Goal: Task Accomplishment & Management: Complete application form

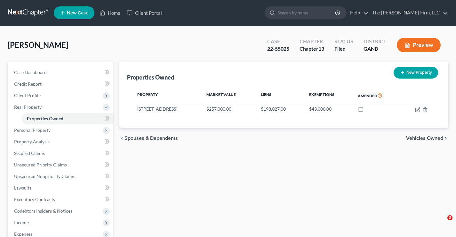
drag, startPoint x: 0, startPoint y: 0, endPoint x: 35, endPoint y: 17, distance: 38.5
click at [87, 34] on div "[PERSON_NAME] Upgraded Case 22-55025 Chapter Chapter 13 Status Filed District G…" at bounding box center [228, 48] width 441 height 28
click at [25, 12] on link at bounding box center [28, 13] width 41 height 12
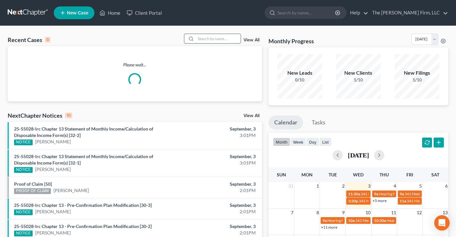
click at [224, 40] on input "search" at bounding box center [218, 38] width 45 height 9
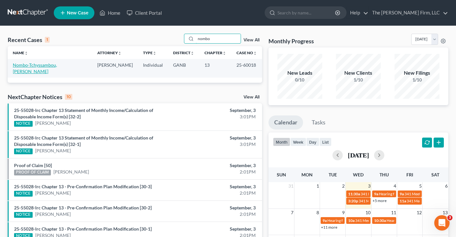
type input "nombo"
click at [48, 65] on link "Nombo-Tchyssambou, [PERSON_NAME]" at bounding box center [35, 68] width 44 height 12
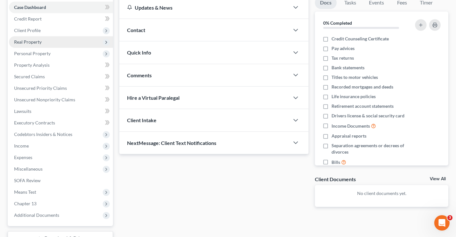
scroll to position [19, 0]
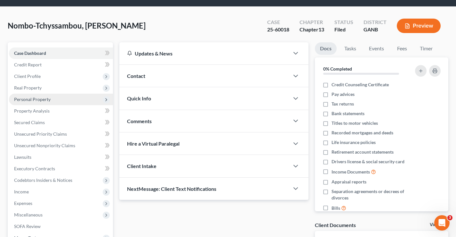
click at [29, 102] on span "Personal Property" at bounding box center [61, 100] width 104 height 12
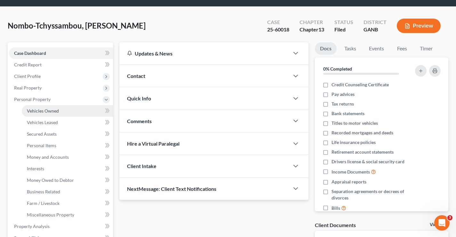
click at [53, 111] on span "Vehicles Owned" at bounding box center [43, 110] width 32 height 5
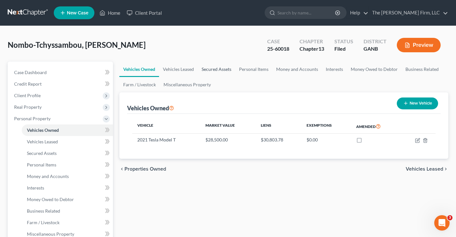
click at [217, 70] on link "Secured Assets" at bounding box center [216, 68] width 37 height 15
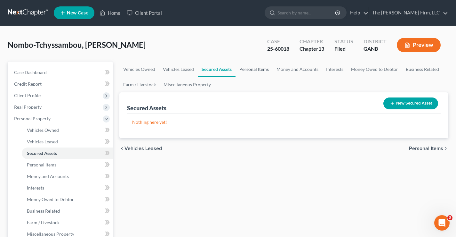
click at [249, 70] on link "Personal Items" at bounding box center [254, 68] width 37 height 15
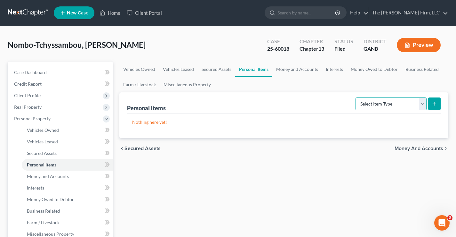
click at [392, 103] on select "Select Item Type Clothing Collectibles Of Value Electronics Firearms Household …" at bounding box center [391, 103] width 71 height 13
select select "clothing"
click at [356, 97] on select "Select Item Type Clothing Collectibles Of Value Electronics Firearms Household …" at bounding box center [391, 103] width 71 height 13
click at [437, 104] on icon "submit" at bounding box center [434, 103] width 5 height 5
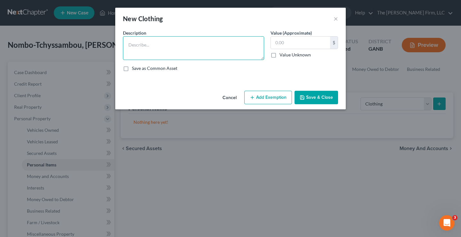
click at [145, 43] on textarea at bounding box center [193, 48] width 141 height 24
type textarea "Clothing"
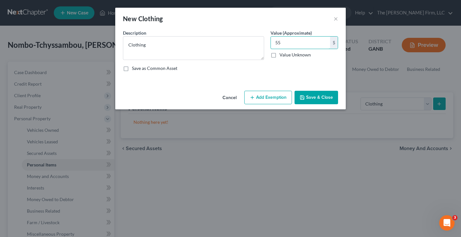
type input "55"
click at [262, 97] on button "Add Exemption" at bounding box center [268, 97] width 48 height 13
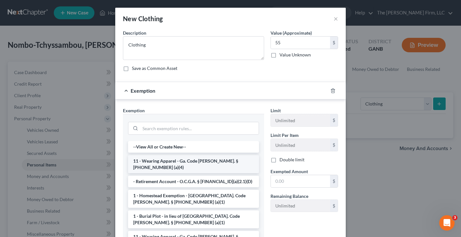
click at [169, 160] on li "11 - Wearing Apparel - Ga. Code [PERSON_NAME]. § [PHONE_NUMBER] (a)(4)" at bounding box center [193, 164] width 131 height 18
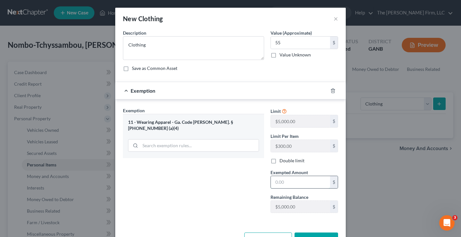
click at [281, 183] on input "text" at bounding box center [300, 182] width 59 height 12
type input "55"
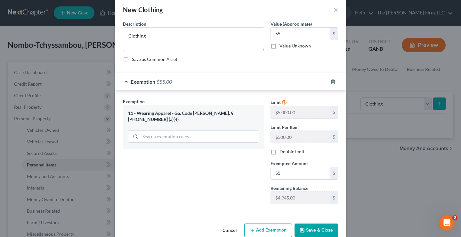
click at [319, 233] on button "Save & Close" at bounding box center [317, 229] width 44 height 13
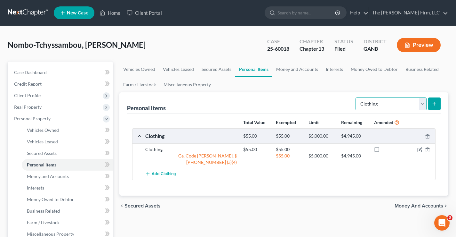
click at [382, 102] on select "Select Item Type Clothing Collectibles Of Value Electronics Firearms Household …" at bounding box center [391, 103] width 71 height 13
select select "electronics"
click at [356, 97] on select "Select Item Type Clothing Collectibles Of Value Electronics Firearms Household …" at bounding box center [391, 103] width 71 height 13
click at [432, 105] on icon "submit" at bounding box center [434, 103] width 5 height 5
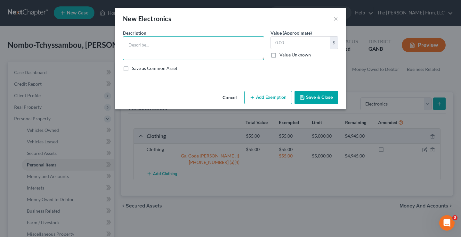
click at [176, 50] on textarea at bounding box center [193, 48] width 141 height 24
type textarea "electronics"
type input "100"
click at [130, 45] on textarea "electronics" at bounding box center [193, 48] width 141 height 24
type textarea "Electronics"
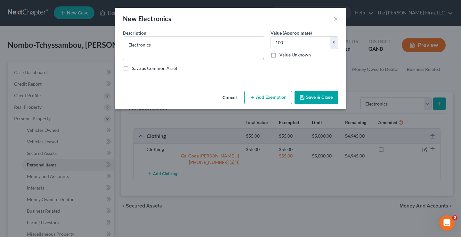
click at [269, 94] on button "Add Exemption" at bounding box center [268, 97] width 48 height 13
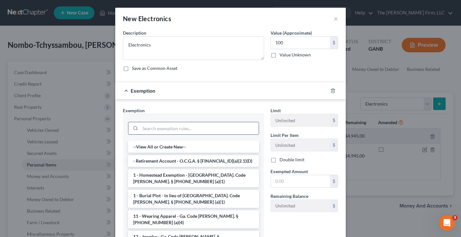
click at [147, 128] on input "search" at bounding box center [199, 128] width 119 height 12
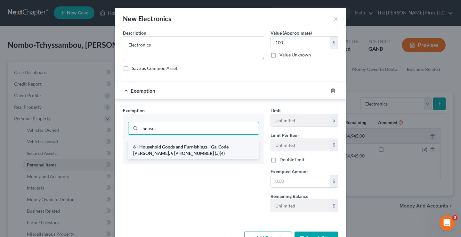
type input "house"
click at [180, 149] on li "6 - Household Goods and Furnishings - Ga. Code [PERSON_NAME]. § [PHONE_NUMBER] …" at bounding box center [193, 150] width 131 height 18
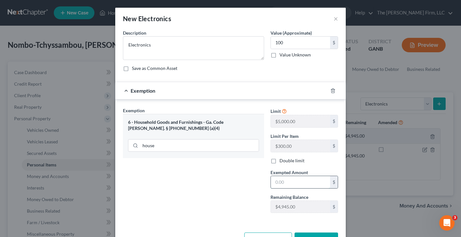
drag, startPoint x: 297, startPoint y: 182, endPoint x: 292, endPoint y: 180, distance: 5.2
click at [297, 182] on input "text" at bounding box center [300, 182] width 59 height 12
type input "100"
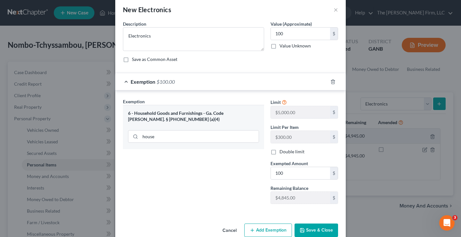
click at [320, 229] on button "Save & Close" at bounding box center [317, 229] width 44 height 13
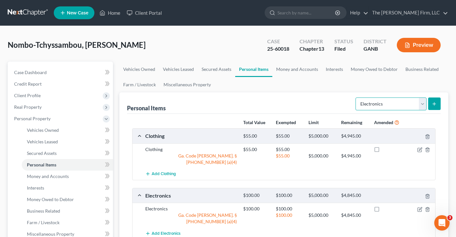
drag, startPoint x: 390, startPoint y: 106, endPoint x: 390, endPoint y: 99, distance: 7.0
click at [390, 106] on select "Select Item Type Clothing Collectibles Of Value Electronics Firearms Household …" at bounding box center [391, 103] width 71 height 13
select select "household_goods"
click at [356, 97] on select "Select Item Type Clothing Collectibles Of Value Electronics Firearms Household …" at bounding box center [391, 103] width 71 height 13
click at [434, 102] on icon "submit" at bounding box center [434, 103] width 5 height 5
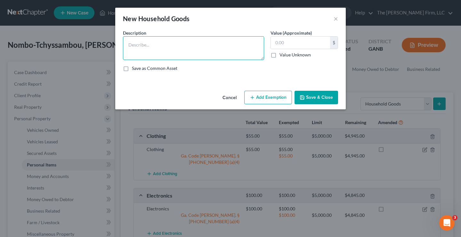
click at [166, 41] on textarea at bounding box center [193, 48] width 141 height 24
type textarea "Household Goods"
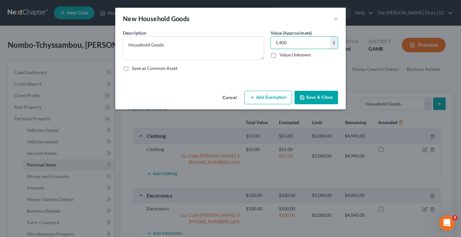
type input "1,400"
click at [260, 100] on button "Add Exemption" at bounding box center [268, 97] width 48 height 13
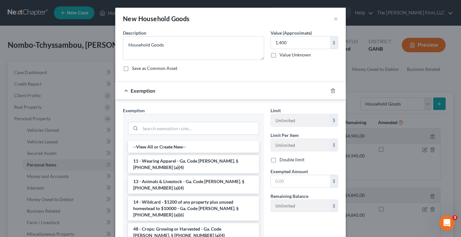
drag, startPoint x: 160, startPoint y: 129, endPoint x: 141, endPoint y: 88, distance: 45.2
click at [159, 129] on input "search" at bounding box center [199, 128] width 119 height 12
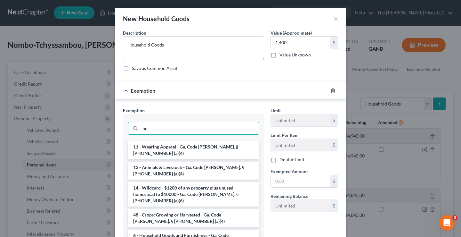
type input "h"
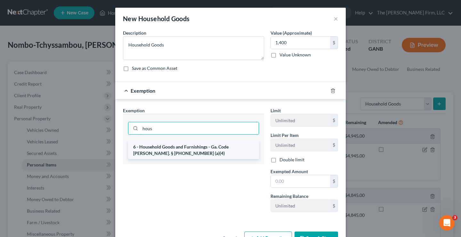
type input "hous"
click at [226, 148] on li "6 - Household Goods and Furnishings - Ga. Code [PERSON_NAME]. § [PHONE_NUMBER] …" at bounding box center [193, 150] width 131 height 18
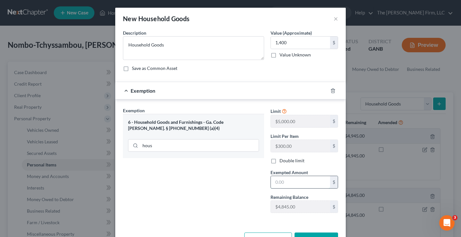
click at [275, 181] on input "text" at bounding box center [300, 182] width 59 height 12
type input "1,400"
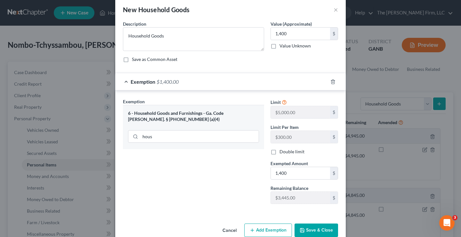
drag, startPoint x: 321, startPoint y: 230, endPoint x: 317, endPoint y: 227, distance: 4.4
click at [320, 229] on button "Save & Close" at bounding box center [317, 229] width 44 height 13
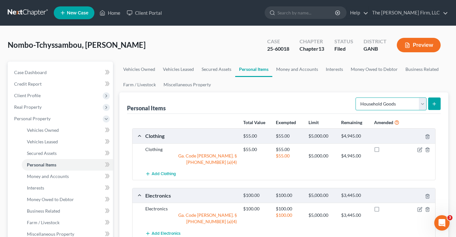
click at [412, 103] on select "Select Item Type Clothing Collectibles Of Value Electronics Firearms Household …" at bounding box center [391, 103] width 71 height 13
click at [287, 69] on link "Money and Accounts" at bounding box center [298, 68] width 50 height 15
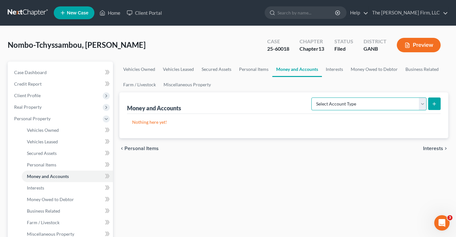
click at [364, 106] on select "Select Account Type Brokerage Cash on Hand Certificates of Deposit Checking Acc…" at bounding box center [369, 103] width 115 height 13
select select "checking"
click at [313, 97] on select "Select Account Type Brokerage Cash on Hand Certificates of Deposit Checking Acc…" at bounding box center [369, 103] width 115 height 13
click at [434, 101] on button "submit" at bounding box center [435, 103] width 12 height 12
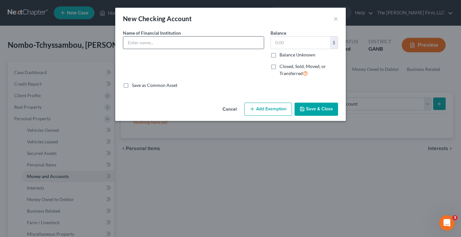
click at [156, 41] on input "text" at bounding box center [193, 43] width 141 height 12
type input "Associated Credit Union"
click at [281, 44] on input "text" at bounding box center [300, 43] width 59 height 12
type input "70"
click at [270, 108] on button "Add Exemption" at bounding box center [268, 108] width 48 height 13
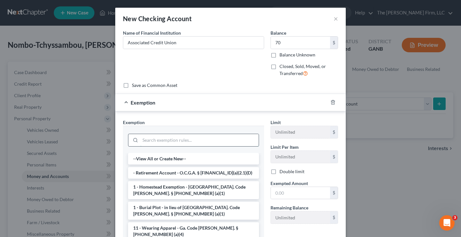
click at [148, 140] on input "search" at bounding box center [199, 140] width 119 height 12
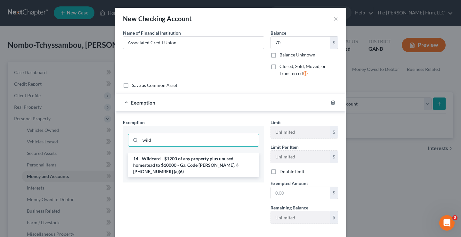
type input "wild"
click at [199, 150] on div "wild" at bounding box center [193, 139] width 141 height 27
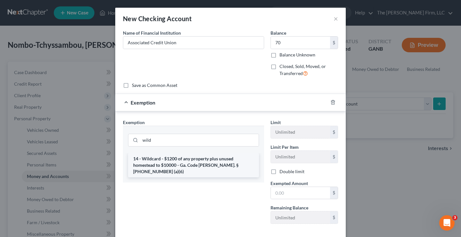
click at [191, 166] on li "14 - Wildcard - $1200 of any property plus unused homestead to $10000 - Ga. Cod…" at bounding box center [193, 165] width 131 height 24
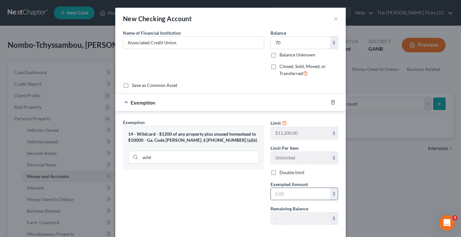
click at [281, 195] on input "text" at bounding box center [300, 194] width 59 height 12
type input "70"
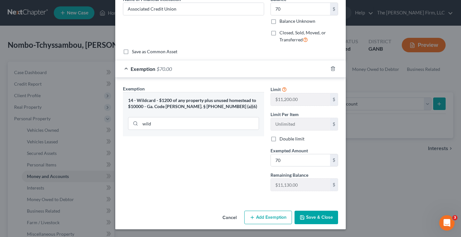
click at [191, 185] on div "Exemption Set must be selected for CA. Exemption * 14 - Wildcard - $1200 of any…" at bounding box center [194, 140] width 148 height 111
click at [319, 219] on button "Save & Close" at bounding box center [317, 216] width 44 height 13
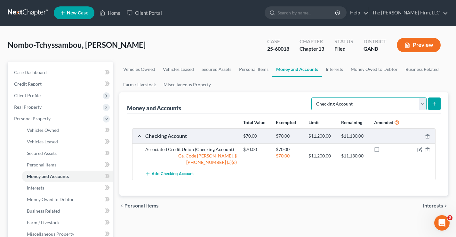
click at [401, 107] on select "Select Account Type Brokerage Cash on Hand Certificates of Deposit Checking Acc…" at bounding box center [369, 103] width 115 height 13
select select "savings"
click at [313, 97] on select "Select Account Type Brokerage Cash on Hand Certificates of Deposit Checking Acc…" at bounding box center [369, 103] width 115 height 13
click at [434, 105] on icon "submit" at bounding box center [434, 103] width 5 height 5
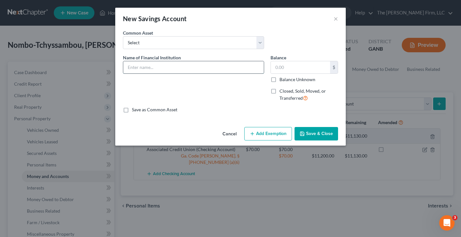
click at [126, 68] on input "text" at bounding box center [193, 67] width 141 height 12
type input "Associated Credit Union"
click at [292, 68] on input "text" at bounding box center [300, 67] width 59 height 12
type input "70"
click at [262, 131] on button "Add Exemption" at bounding box center [268, 133] width 48 height 13
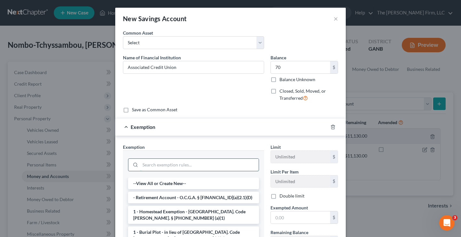
click at [162, 168] on input "search" at bounding box center [199, 165] width 119 height 12
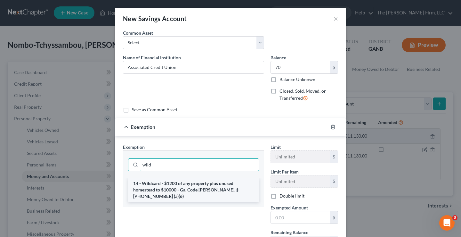
type input "wild"
click at [154, 187] on li "14 - Wildcard - $1200 of any property plus unused homestead to $10000 - Ga. Cod…" at bounding box center [193, 189] width 131 height 24
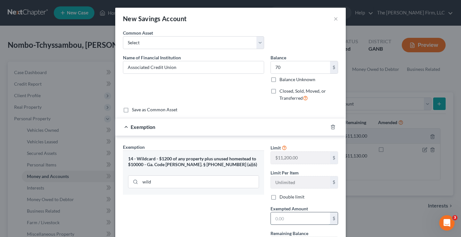
drag, startPoint x: 278, startPoint y: 219, endPoint x: 279, endPoint y: 213, distance: 6.3
click at [278, 219] on input "text" at bounding box center [300, 218] width 59 height 12
type input "70"
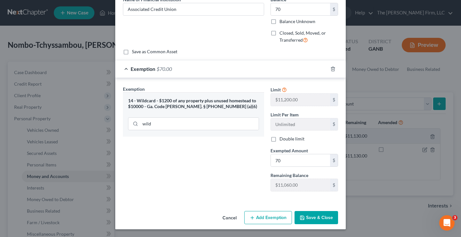
click at [321, 217] on button "Save & Close" at bounding box center [317, 217] width 44 height 13
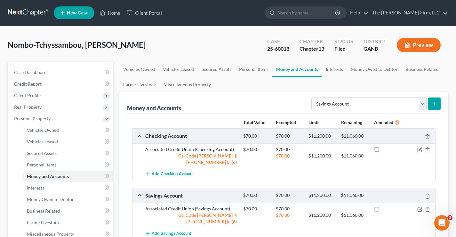
click at [433, 104] on icon "submit" at bounding box center [434, 103] width 5 height 5
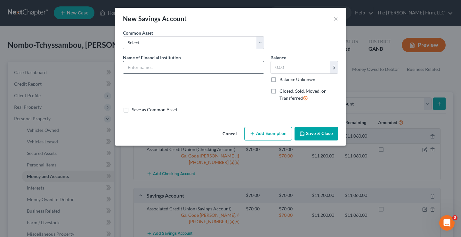
click at [131, 71] on input "text" at bounding box center [193, 67] width 141 height 12
type input "iThink Financial Credit Union"
click at [290, 68] on input "text" at bounding box center [300, 67] width 59 height 12
type input "5"
click at [276, 132] on button "Add Exemption" at bounding box center [268, 133] width 48 height 13
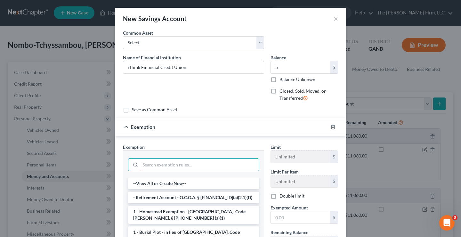
drag, startPoint x: 151, startPoint y: 167, endPoint x: 154, endPoint y: 145, distance: 22.1
click at [151, 163] on input "search" at bounding box center [199, 165] width 119 height 12
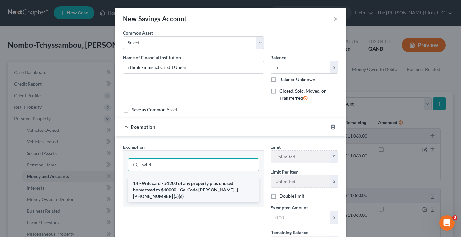
type input "wild"
click at [188, 188] on li "14 - Wildcard - $1200 of any property plus unused homestead to $10000 - Ga. Cod…" at bounding box center [193, 189] width 131 height 24
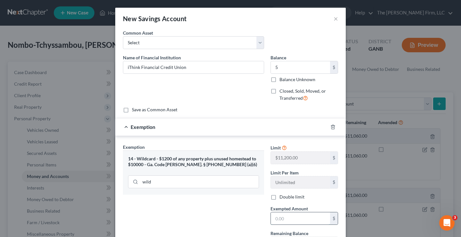
click at [286, 218] on input "text" at bounding box center [300, 218] width 59 height 12
type input "5"
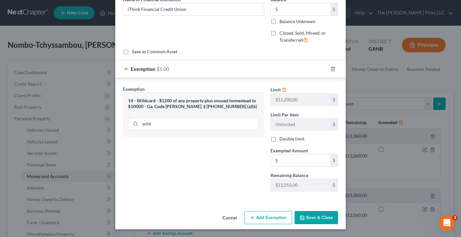
click at [310, 219] on button "Save & Close" at bounding box center [317, 217] width 44 height 13
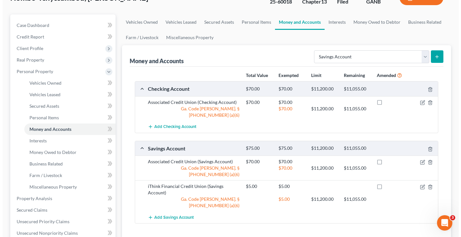
scroll to position [0, 0]
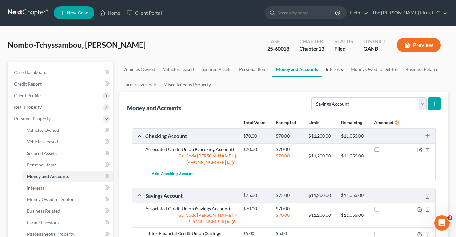
click at [336, 70] on link "Interests" at bounding box center [334, 68] width 25 height 15
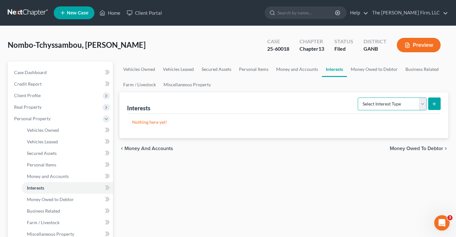
click at [391, 104] on select "Select Interest Type 401K Annuity Bond Education IRA Government Bond Government…" at bounding box center [392, 103] width 69 height 13
select select "401k"
click at [359, 97] on select "Select Interest Type 401K Annuity Bond Education IRA Government Bond Government…" at bounding box center [392, 103] width 69 height 13
click at [434, 103] on icon "submit" at bounding box center [434, 103] width 5 height 5
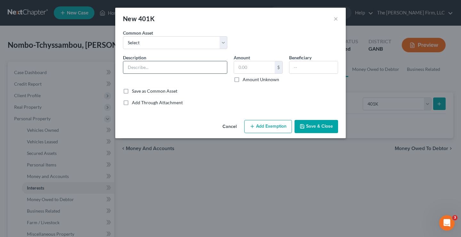
click at [132, 65] on input "text" at bounding box center [175, 67] width 104 height 12
type input "401k"
drag, startPoint x: 247, startPoint y: 66, endPoint x: 247, endPoint y: 48, distance: 17.3
click at [247, 66] on input "text" at bounding box center [254, 67] width 41 height 12
type input "15,000"
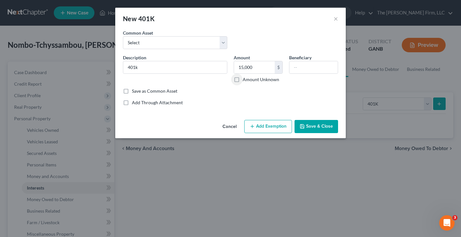
click at [274, 127] on button "Add Exemption" at bounding box center [268, 126] width 48 height 13
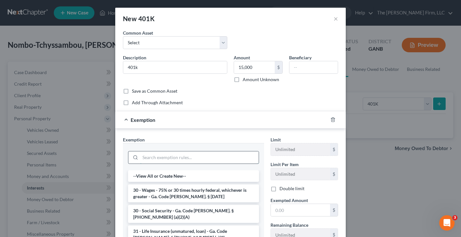
click at [175, 156] on input "search" at bounding box center [199, 157] width 119 height 12
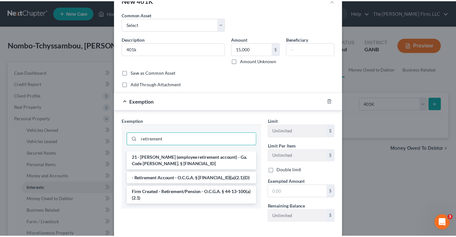
scroll to position [50, 0]
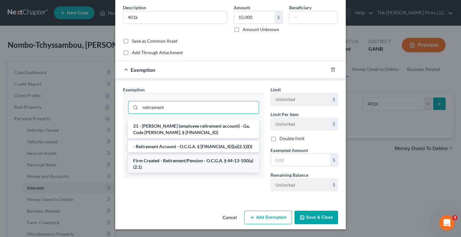
type input "retirement"
click at [183, 167] on li "Firm Created - Retirement/Pension - O.C.G.A. § 44-13-100(a)(2.1)" at bounding box center [193, 164] width 131 height 18
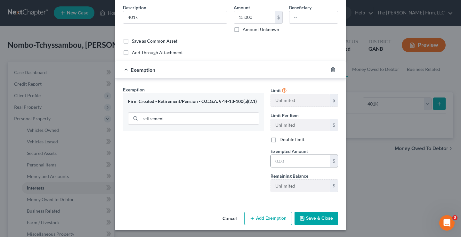
click at [281, 162] on input "text" at bounding box center [300, 161] width 59 height 12
type input "15,000"
click at [324, 216] on button "Save & Close" at bounding box center [317, 217] width 44 height 13
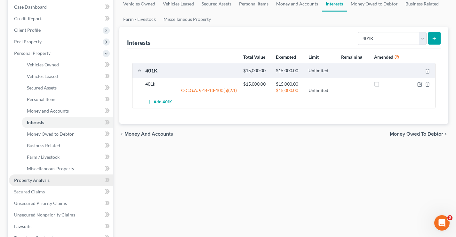
scroll to position [160, 0]
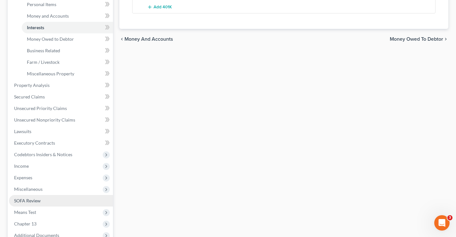
click at [39, 200] on span "SOFA Review" at bounding box center [27, 200] width 27 height 5
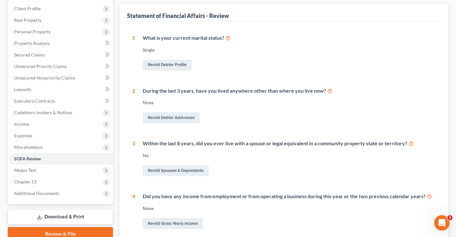
scroll to position [192, 0]
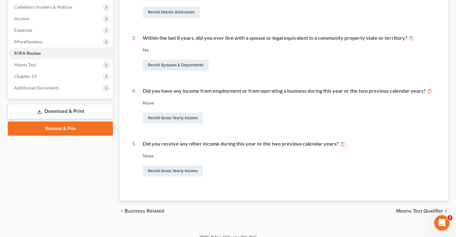
click at [209, 123] on div "Revisit Gross Yearly Income" at bounding box center [289, 117] width 293 height 13
click at [177, 119] on link "Revisit Gross Yearly Income" at bounding box center [173, 117] width 60 height 11
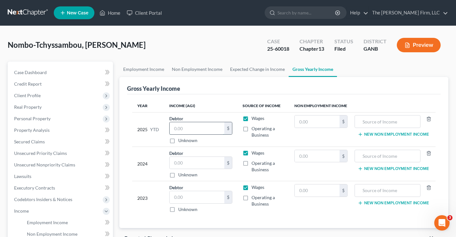
click at [184, 124] on input "text" at bounding box center [197, 128] width 55 height 12
type input "50,000"
click at [212, 165] on input "text" at bounding box center [197, 163] width 55 height 12
type input "16,000"
click at [206, 197] on input "text" at bounding box center [197, 197] width 55 height 12
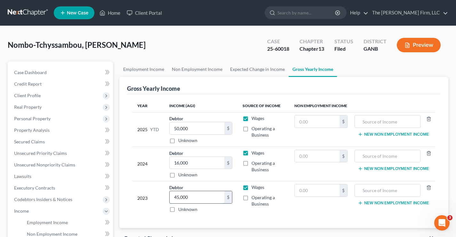
type input "45,000"
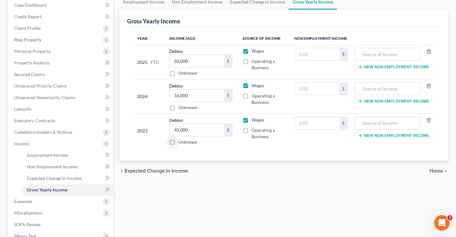
scroll to position [96, 0]
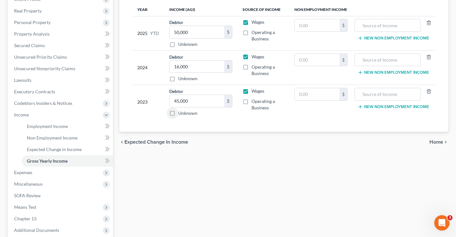
click at [440, 142] on span "Home" at bounding box center [437, 141] width 14 height 5
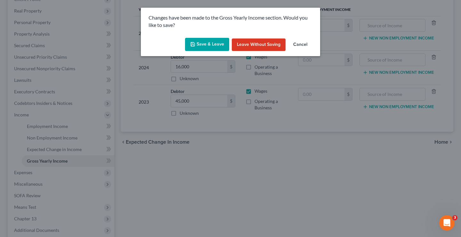
click at [210, 42] on button "Save & Leave" at bounding box center [207, 44] width 44 height 13
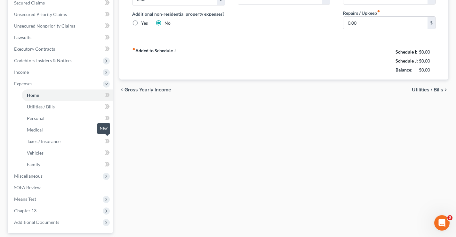
scroll to position [196, 0]
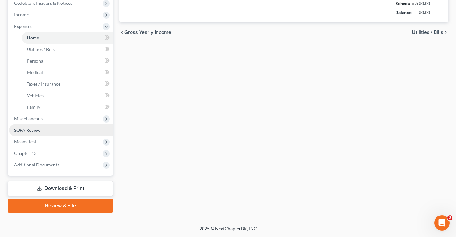
click at [23, 129] on span "SOFA Review" at bounding box center [27, 129] width 27 height 5
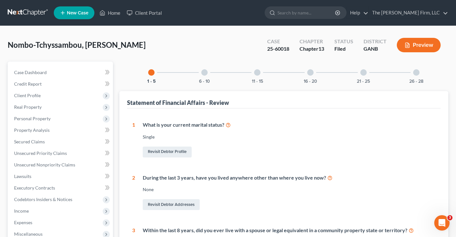
click at [311, 72] on div at bounding box center [310, 72] width 6 height 6
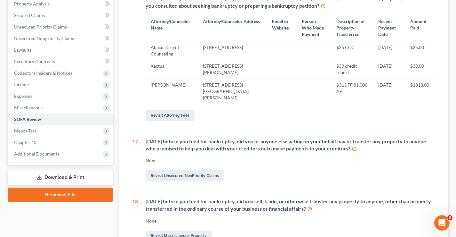
scroll to position [32, 0]
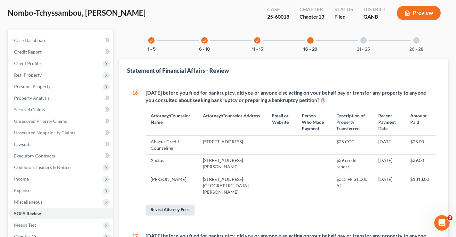
click at [167, 204] on link "Revisit Attorney Fees" at bounding box center [170, 209] width 49 height 11
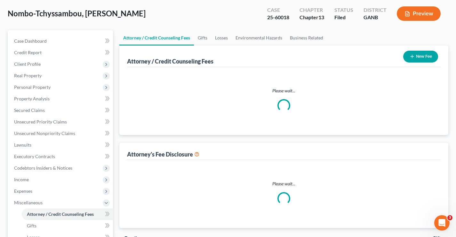
scroll to position [6, 0]
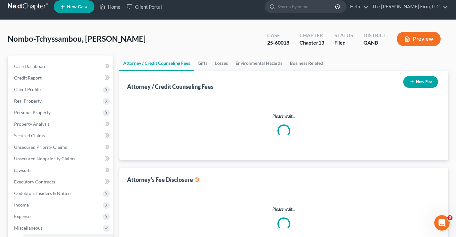
select select "0"
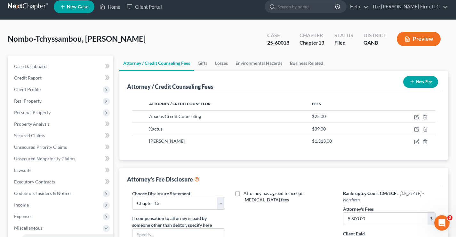
scroll to position [0, 0]
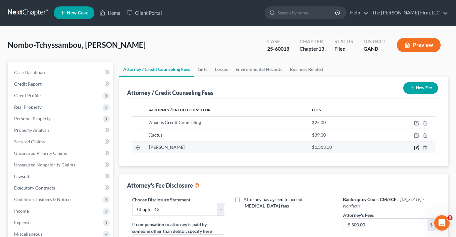
click at [415, 148] on icon "button" at bounding box center [416, 147] width 5 height 5
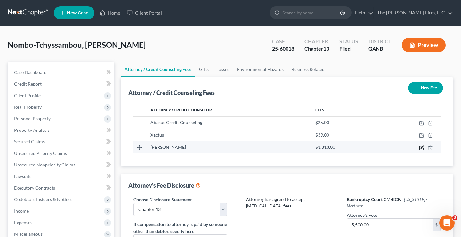
select select "10"
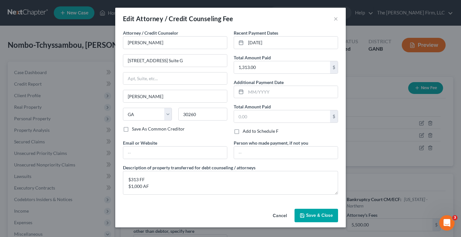
click at [313, 216] on span "Save & Close" at bounding box center [319, 214] width 27 height 5
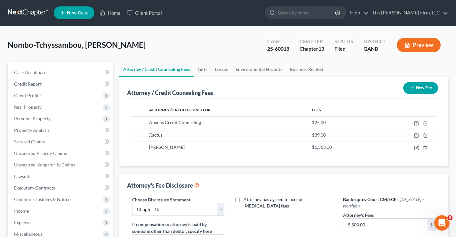
click at [180, 54] on div "Nombo-Tchyssambou, [PERSON_NAME] Upgraded Case 25-60018 Chapter Chapter 13 Stat…" at bounding box center [228, 48] width 441 height 28
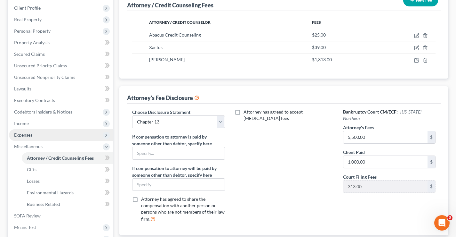
scroll to position [45, 0]
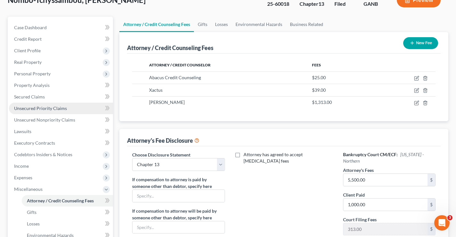
click at [28, 106] on span "Unsecured Priority Claims" at bounding box center [40, 107] width 53 height 5
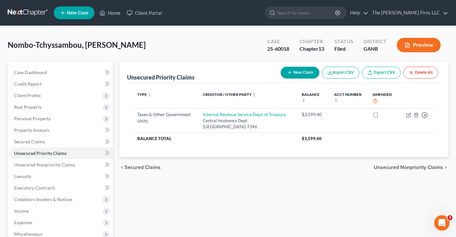
click at [302, 73] on button "New Claim" at bounding box center [300, 73] width 39 height 12
select select "0"
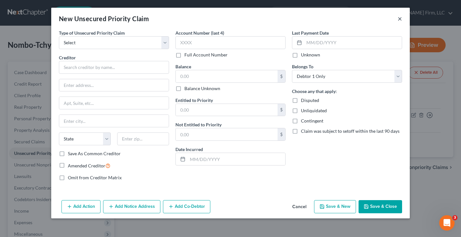
click at [401, 19] on button "×" at bounding box center [400, 19] width 4 height 8
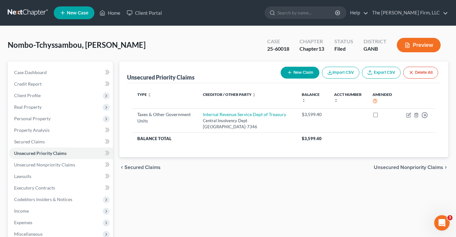
click at [165, 47] on div "Nombo-Tchyssambou, [PERSON_NAME] Upgraded Case 25-60018 Chapter Chapter 13 Stat…" at bounding box center [228, 48] width 441 height 28
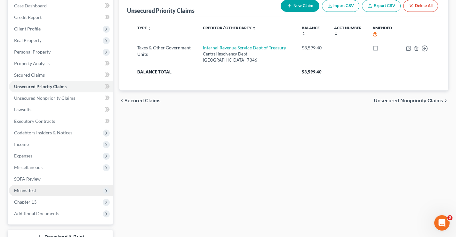
scroll to position [115, 0]
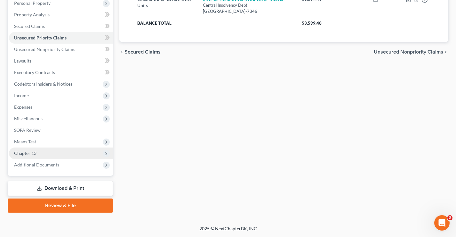
click at [20, 155] on span "Chapter 13" at bounding box center [25, 152] width 22 height 5
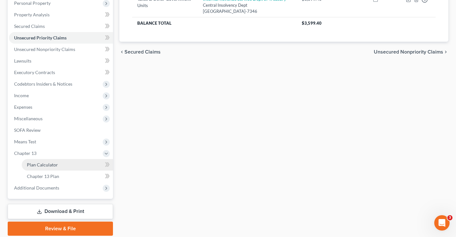
click at [56, 166] on span "Plan Calculator" at bounding box center [42, 164] width 31 height 5
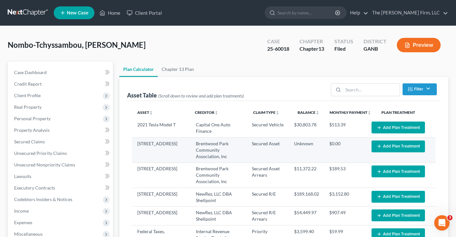
select select "59"
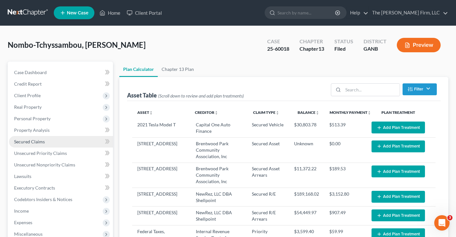
click at [32, 139] on span "Secured Claims" at bounding box center [29, 141] width 31 height 5
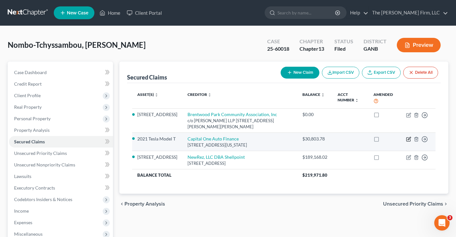
click at [407, 138] on icon "button" at bounding box center [409, 139] width 4 height 4
select select "37"
select select "10"
select select "0"
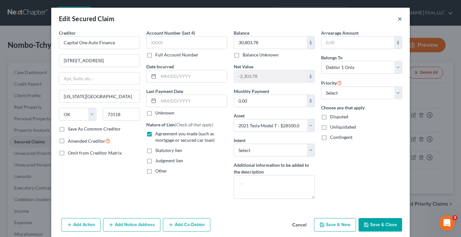
click at [398, 18] on button "×" at bounding box center [400, 19] width 4 height 8
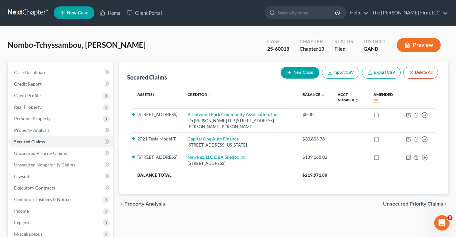
click at [164, 46] on div "Nombo-Tchyssambou, [PERSON_NAME] Upgraded Case 25-60018 Chapter Chapter 13 Stat…" at bounding box center [228, 48] width 441 height 28
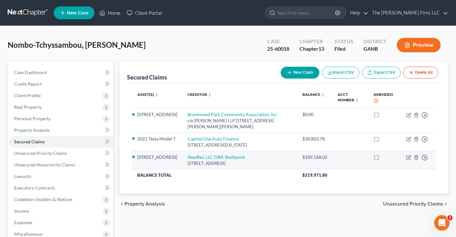
scroll to position [115, 0]
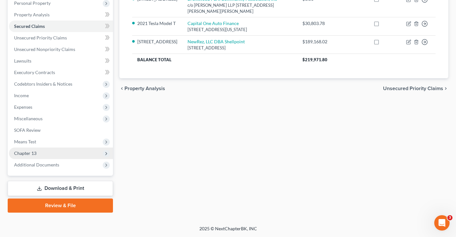
click at [12, 154] on span "Chapter 13" at bounding box center [61, 153] width 104 height 12
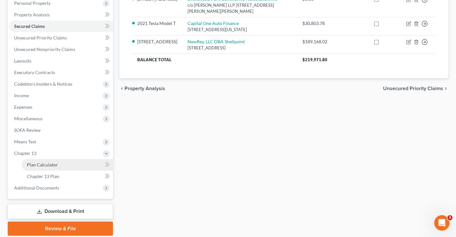
click at [50, 166] on span "Plan Calculator" at bounding box center [42, 164] width 31 height 5
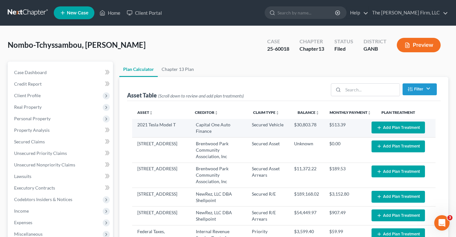
select select "59"
click at [384, 124] on button "Add Plan Treatment" at bounding box center [398, 127] width 53 height 12
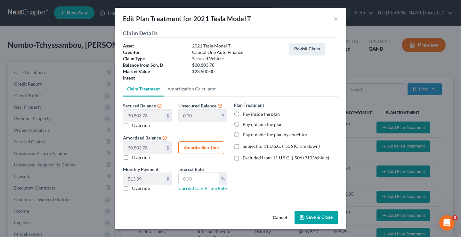
click at [243, 114] on label "Pay inside the plan" at bounding box center [261, 114] width 37 height 6
click at [245, 114] on input "Pay inside the plan" at bounding box center [247, 113] width 4 height 4
radio input "true"
click at [243, 158] on label "Excluded from 11 U.S.C. § 506 (910 Vehicle)" at bounding box center [286, 157] width 86 height 6
click at [245, 158] on input "Excluded from 11 U.S.C. § 506 (910 Vehicle)" at bounding box center [247, 156] width 4 height 4
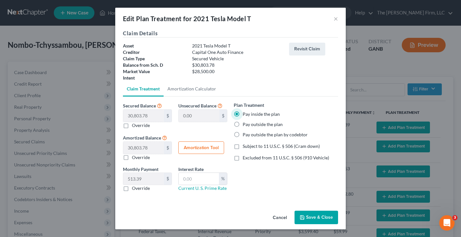
checkbox input "true"
click at [316, 218] on button "Save & Close" at bounding box center [317, 216] width 44 height 13
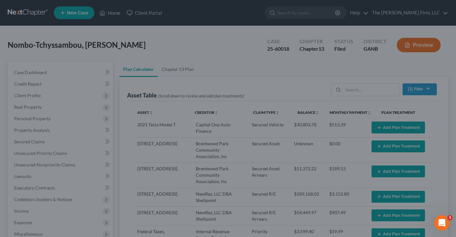
select select "59"
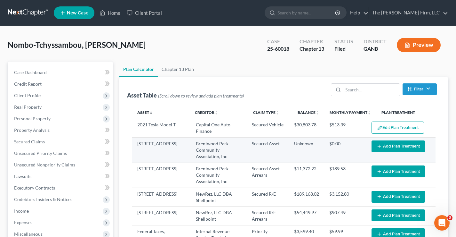
click at [401, 148] on button "Add Plan Treatment" at bounding box center [398, 146] width 53 height 12
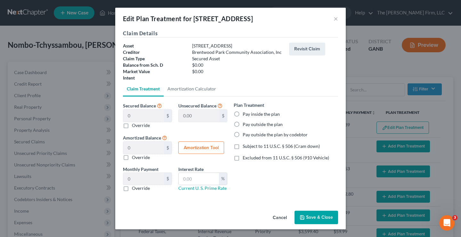
click at [243, 123] on label "Pay outside the plan" at bounding box center [263, 124] width 40 height 6
click at [245, 123] on input "Pay outside the plan" at bounding box center [247, 123] width 4 height 4
radio input "true"
click at [317, 216] on button "Save & Close" at bounding box center [317, 216] width 44 height 13
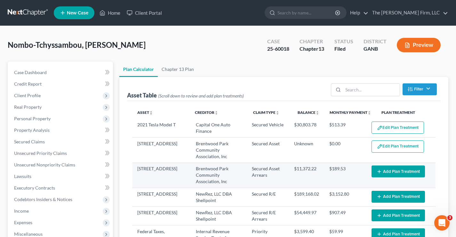
select select "59"
click at [389, 171] on button "Add Plan Treatment" at bounding box center [398, 171] width 53 height 12
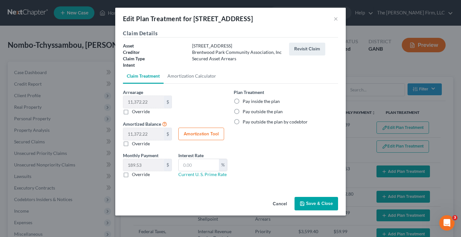
click at [243, 110] on label "Pay outside the plan" at bounding box center [263, 111] width 40 height 6
click at [245, 110] on input "Pay outside the plan" at bounding box center [247, 110] width 4 height 4
radio input "true"
click at [327, 202] on button "Save & Close" at bounding box center [317, 203] width 44 height 13
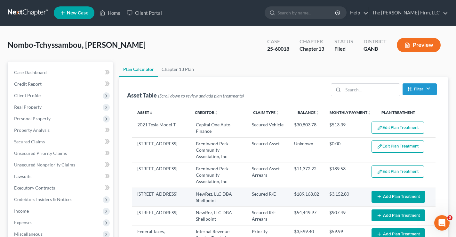
select select "59"
click at [388, 198] on button "Add Plan Treatment" at bounding box center [398, 197] width 53 height 12
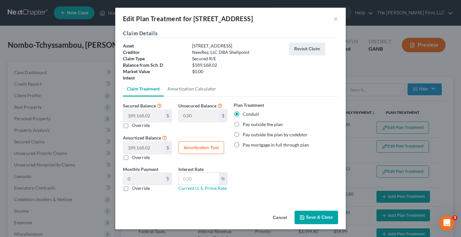
click at [243, 126] on label "Pay outside the plan" at bounding box center [263, 124] width 40 height 6
click at [245, 125] on input "Pay outside the plan" at bounding box center [247, 123] width 4 height 4
radio input "true"
click at [322, 217] on button "Save & Close" at bounding box center [317, 216] width 44 height 13
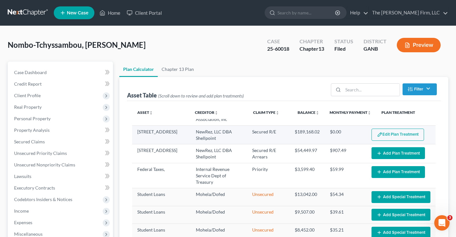
scroll to position [64, 0]
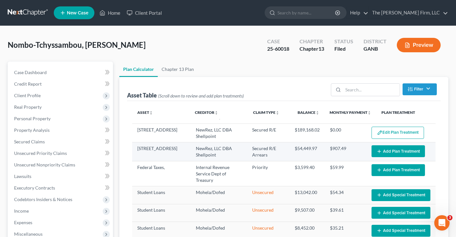
select select "59"
click at [394, 152] on button "Add Plan Treatment" at bounding box center [398, 151] width 53 height 12
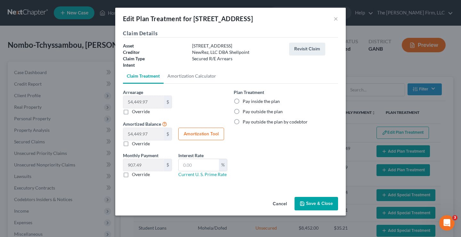
click at [243, 112] on label "Pay outside the plan" at bounding box center [263, 111] width 40 height 6
click at [245, 112] on input "Pay outside the plan" at bounding box center [247, 110] width 4 height 4
radio input "true"
click at [311, 205] on button "Save & Close" at bounding box center [317, 203] width 44 height 13
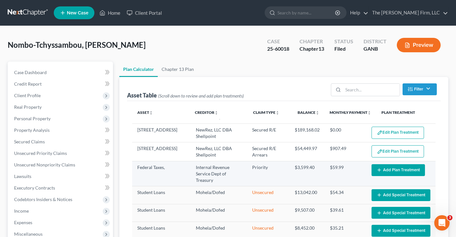
select select "59"
click at [405, 168] on button "Add Plan Treatment" at bounding box center [398, 170] width 53 height 12
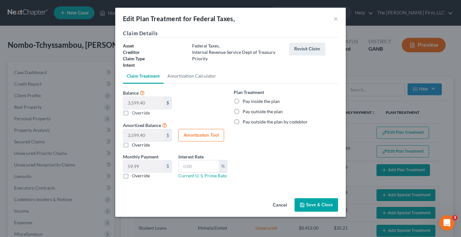
click at [243, 100] on label "Pay inside the plan" at bounding box center [261, 101] width 37 height 6
click at [245, 100] on input "Pay inside the plan" at bounding box center [247, 100] width 4 height 4
radio input "true"
click at [314, 205] on button "Save & Close" at bounding box center [317, 204] width 44 height 13
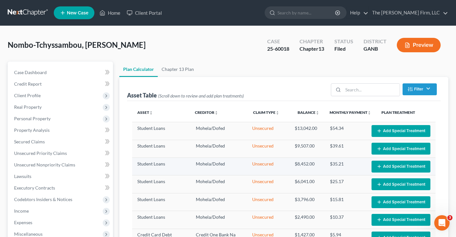
select select "59"
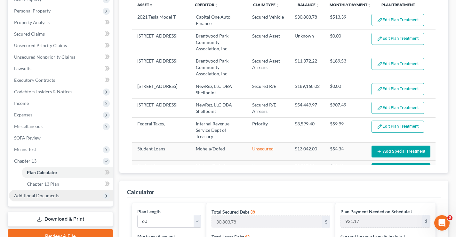
scroll to position [160, 0]
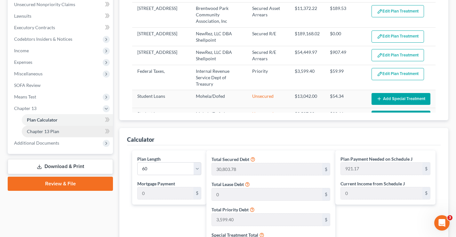
click at [45, 133] on span "Chapter 13 Plan" at bounding box center [43, 130] width 32 height 5
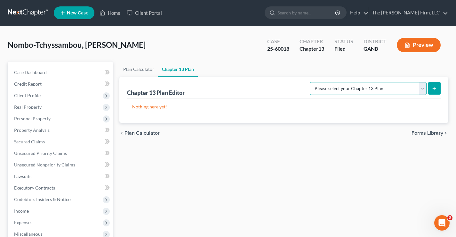
click at [422, 88] on select "Please select your Chapter 13 Plan National Form Plan - Official Form 113 North…" at bounding box center [368, 88] width 117 height 13
select select "2"
click at [311, 82] on select "Please select your Chapter 13 Plan National Form Plan - Official Form 113 North…" at bounding box center [368, 88] width 117 height 13
click at [433, 87] on icon "submit" at bounding box center [434, 88] width 5 height 5
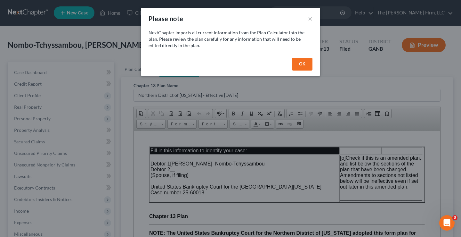
click at [294, 65] on button "OK" at bounding box center [302, 64] width 20 height 13
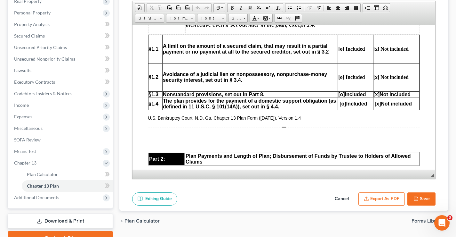
scroll to position [352, 0]
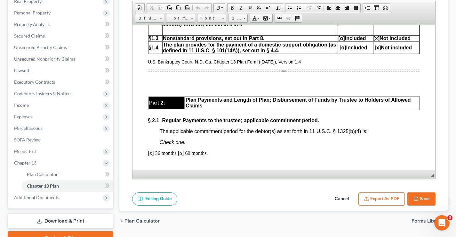
click at [173, 50] on td "The plan provides for the payment of a domestic support obligation (as defined …" at bounding box center [251, 47] width 176 height 12
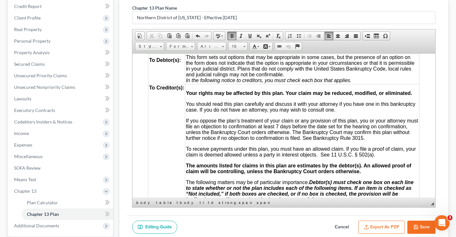
scroll to position [0, 0]
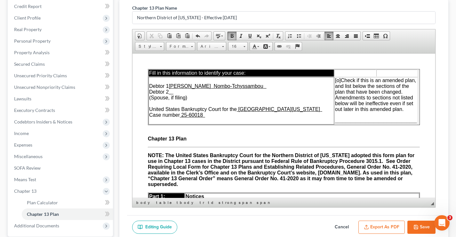
click at [203, 114] on u "25-60018" at bounding box center [193, 114] width 22 height 5
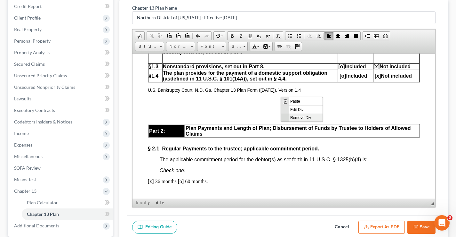
click at [292, 116] on span "Remove Div" at bounding box center [306, 117] width 34 height 8
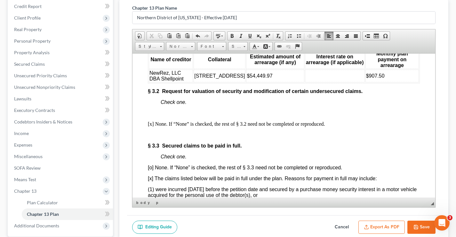
scroll to position [1025, 0]
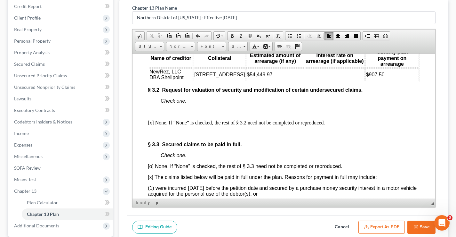
click at [342, 226] on button "Cancel" at bounding box center [342, 226] width 28 height 13
select select "2"
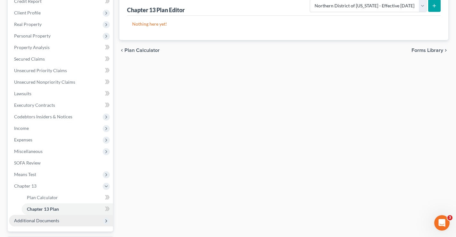
scroll to position [138, 0]
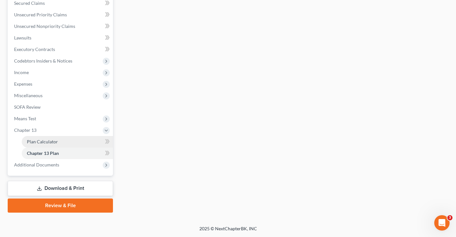
click at [45, 144] on link "Plan Calculator" at bounding box center [67, 142] width 91 height 12
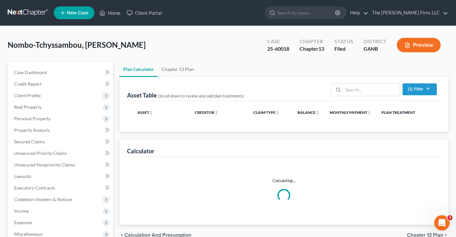
select select "59"
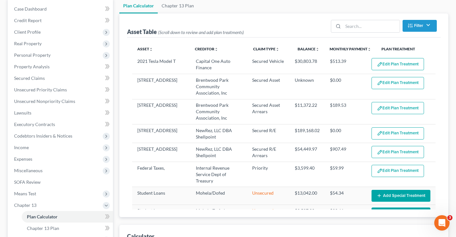
scroll to position [64, 0]
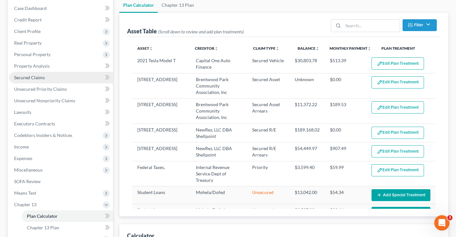
click at [21, 77] on span "Secured Claims" at bounding box center [29, 77] width 31 height 5
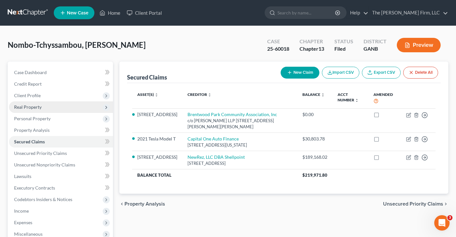
click at [25, 108] on span "Real Property" at bounding box center [28, 106] width 28 height 5
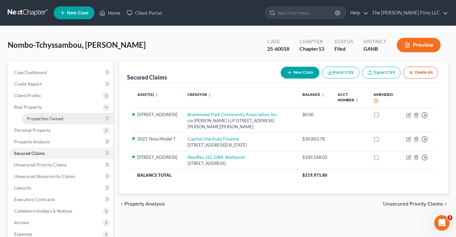
click at [47, 117] on span "Properties Owned" at bounding box center [45, 118] width 37 height 5
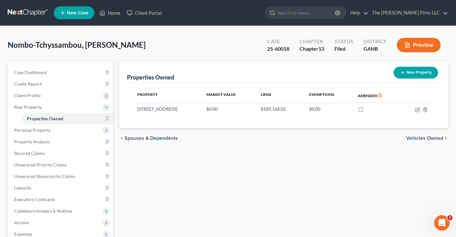
click at [50, 45] on span "Nombo-Tchyssambou, [PERSON_NAME]" at bounding box center [77, 44] width 138 height 9
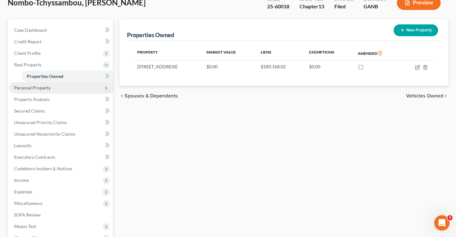
scroll to position [96, 0]
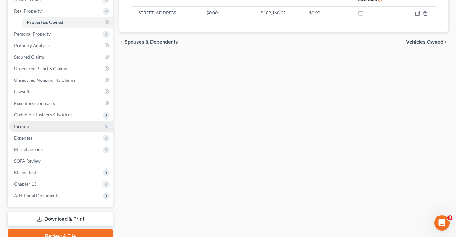
click at [29, 127] on span "Income" at bounding box center [61, 126] width 104 height 12
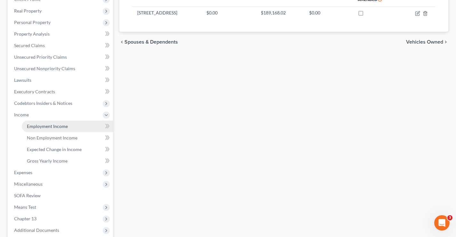
click at [35, 125] on span "Employment Income" at bounding box center [47, 125] width 41 height 5
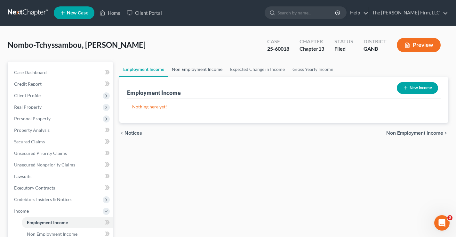
click at [188, 69] on link "Non Employment Income" at bounding box center [197, 68] width 58 height 15
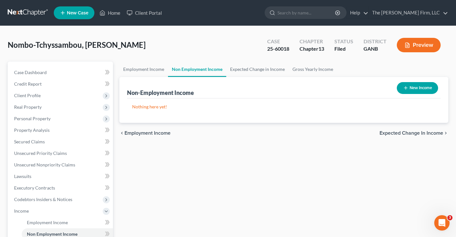
click at [419, 89] on button "New Income" at bounding box center [417, 88] width 41 height 12
select select "0"
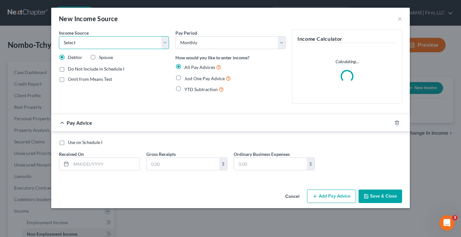
click at [65, 40] on select "Select Unemployment Disability (from employer) Pension Retirement Social Securi…" at bounding box center [114, 42] width 110 height 13
select select "13"
click at [59, 36] on select "Select Unemployment Disability (from employer) Pension Retirement Social Securi…" at bounding box center [114, 42] width 110 height 13
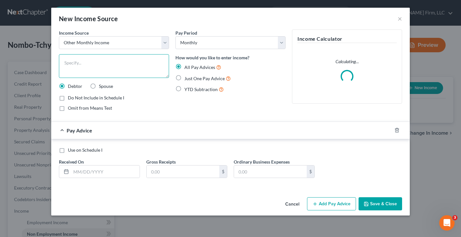
click at [79, 65] on textarea at bounding box center [114, 66] width 110 height 24
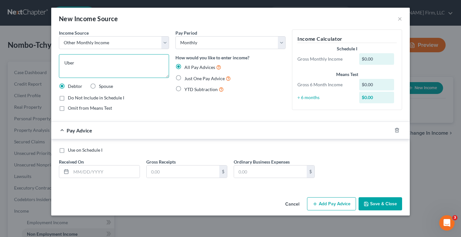
type textarea "Uber"
click at [184, 78] on label "Just One Pay Advice" at bounding box center [207, 78] width 46 height 7
click at [187, 78] on input "Just One Pay Advice" at bounding box center [189, 77] width 4 height 4
radio input "true"
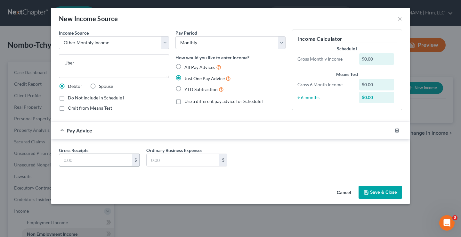
drag, startPoint x: 83, startPoint y: 157, endPoint x: 86, endPoint y: 146, distance: 10.7
click at [82, 157] on input "text" at bounding box center [95, 160] width 73 height 12
type input "200"
click at [387, 193] on button "Save & Close" at bounding box center [381, 191] width 44 height 13
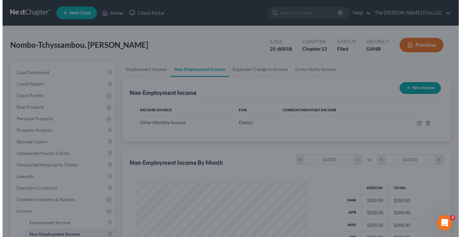
scroll to position [320172, 320103]
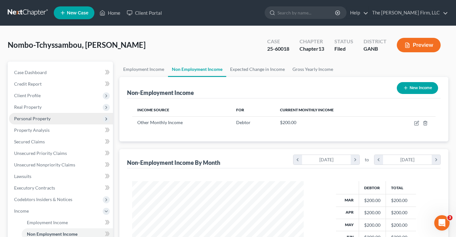
click at [14, 106] on span "Real Property" at bounding box center [28, 106] width 28 height 5
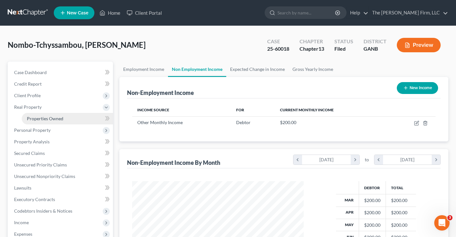
click at [40, 119] on span "Properties Owned" at bounding box center [45, 118] width 37 height 5
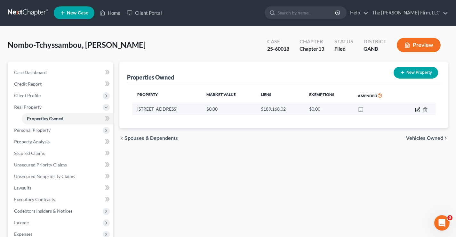
click at [417, 109] on icon "button" at bounding box center [417, 109] width 5 height 5
select select "10"
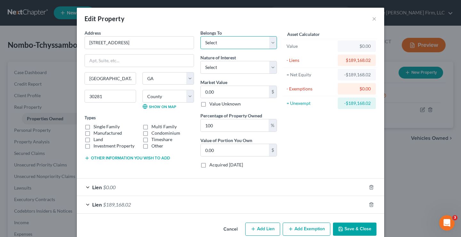
click at [216, 45] on select "Select Debtor 1 Only Debtor 2 Only Debtor 1 And Debtor 2 Only At Least One Of T…" at bounding box center [238, 42] width 77 height 13
select select "0"
click at [200, 36] on select "Select Debtor 1 Only Debtor 2 Only Debtor 1 And Debtor 2 Only At Least One Of T…" at bounding box center [238, 42] width 77 height 13
click at [94, 127] on label "Single Family" at bounding box center [107, 126] width 26 height 6
click at [96, 127] on input "Single Family" at bounding box center [98, 125] width 4 height 4
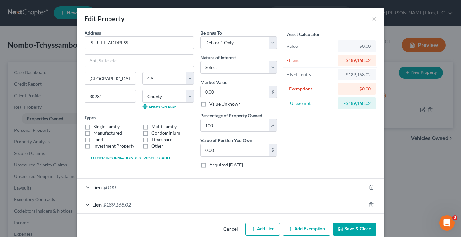
checkbox input "true"
click at [218, 90] on input "0.00" at bounding box center [235, 92] width 68 height 12
type input "2"
type input "2.00"
type input "278"
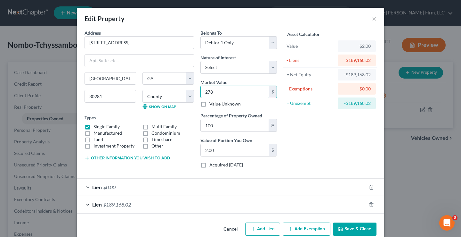
type input "278.00"
type input "2786"
type input "2,786.00"
type input "2,7860"
type input "27,860.00"
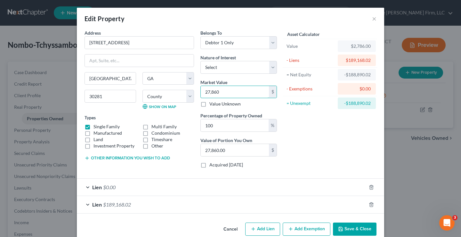
type input "27,8600"
type input "278,600.00"
type input "278,600"
click at [359, 227] on button "Save & Close" at bounding box center [355, 228] width 44 height 13
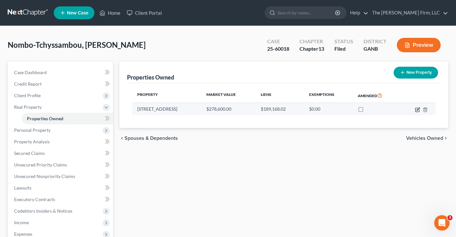
click at [417, 110] on icon "button" at bounding box center [418, 108] width 3 height 3
select select "10"
select select "74"
select select "0"
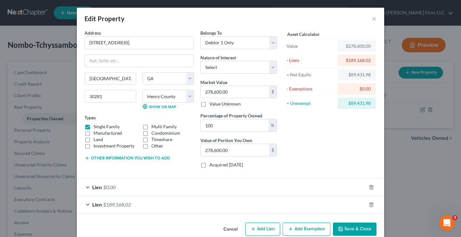
scroll to position [12, 0]
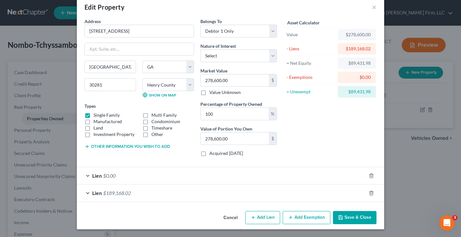
click at [153, 173] on div "Lien $0.00" at bounding box center [222, 175] width 290 height 17
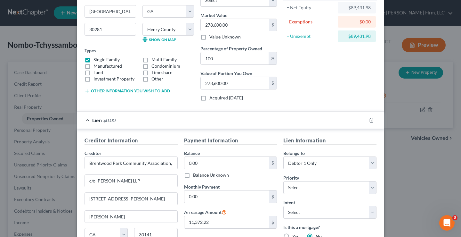
scroll to position [0, 0]
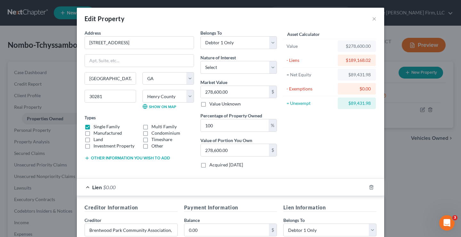
click at [300, 129] on div "Asset Calculator Value $278,600.00 - Liens $189,168.02 = Net Equity $89,431.98 …" at bounding box center [330, 100] width 100 height 143
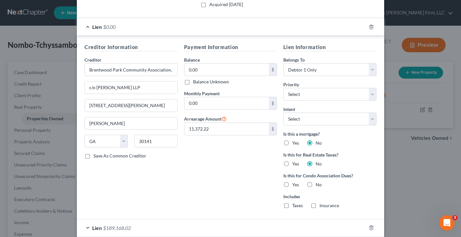
scroll to position [195, 0]
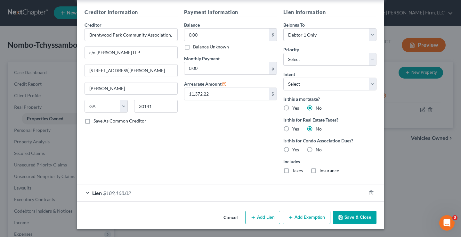
click at [351, 215] on button "Save & Close" at bounding box center [355, 216] width 44 height 13
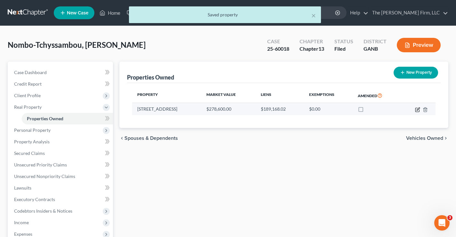
click at [417, 110] on icon "button" at bounding box center [417, 109] width 5 height 5
select select "10"
select select "74"
select select "0"
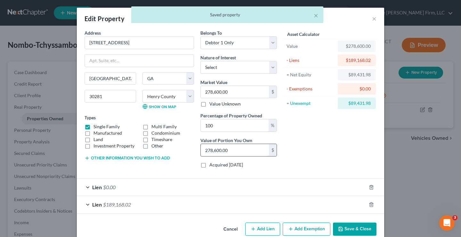
scroll to position [12, 0]
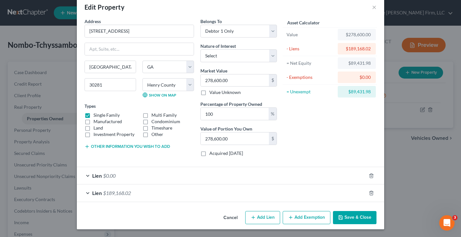
click at [300, 216] on button "Add Exemption" at bounding box center [307, 217] width 48 height 13
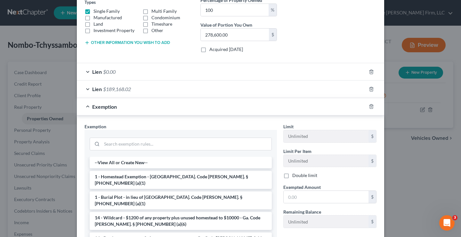
scroll to position [140, 0]
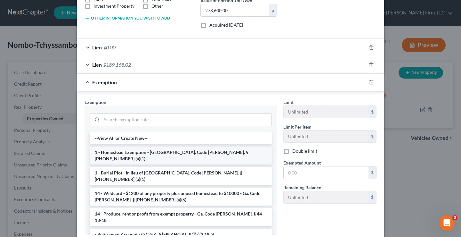
click at [148, 152] on li "1 - Homestead Exemption - [GEOGRAPHIC_DATA]. Code [PERSON_NAME]. § [PHONE_NUMBE…" at bounding box center [181, 155] width 182 height 18
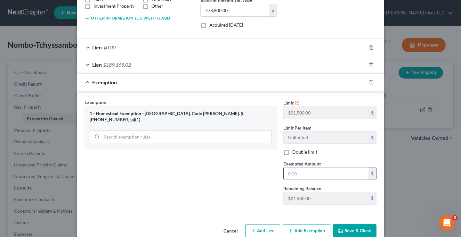
click at [293, 172] on input "text" at bounding box center [326, 173] width 85 height 12
type input "21,500"
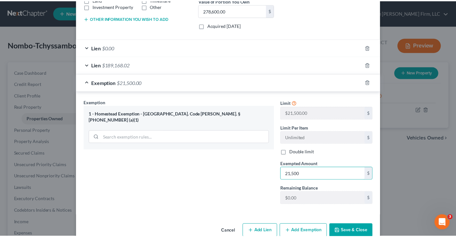
scroll to position [140, 0]
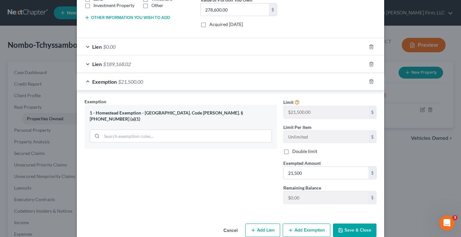
click at [363, 231] on button "Save & Close" at bounding box center [355, 229] width 44 height 13
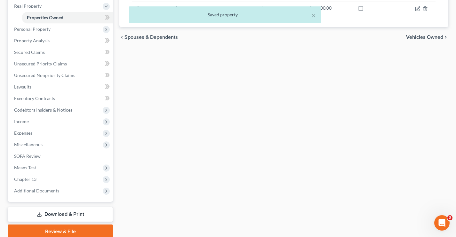
scroll to position [127, 0]
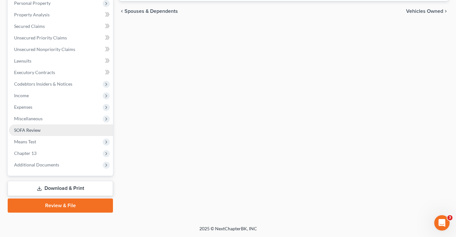
click at [35, 131] on span "SOFA Review" at bounding box center [27, 129] width 27 height 5
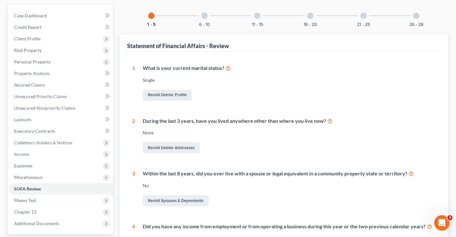
scroll to position [192, 0]
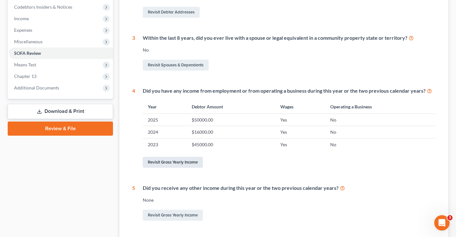
click at [171, 163] on link "Revisit Gross Yearly Income" at bounding box center [173, 162] width 60 height 11
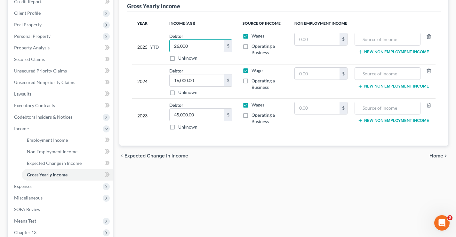
scroll to position [161, 0]
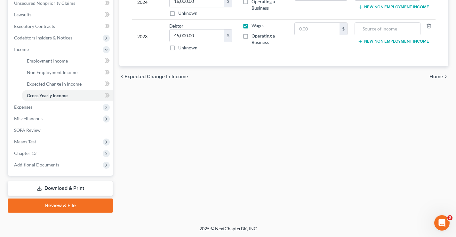
type input "26,000"
click at [436, 76] on span "Home" at bounding box center [437, 76] width 14 height 5
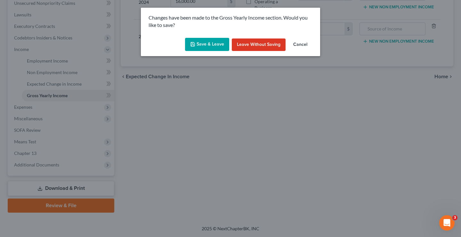
click at [208, 46] on button "Save & Leave" at bounding box center [207, 44] width 44 height 13
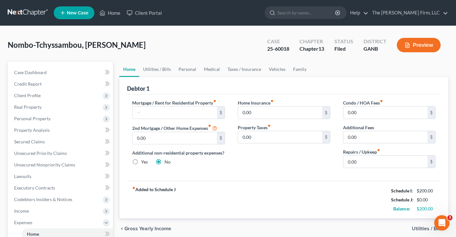
click at [215, 46] on div "Nombo-Tchyssambou, [PERSON_NAME] Upgraded Case 25-60018 Chapter Chapter 13 Stat…" at bounding box center [228, 48] width 441 height 28
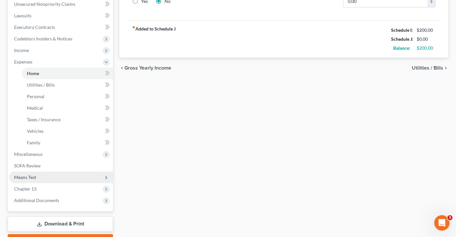
scroll to position [196, 0]
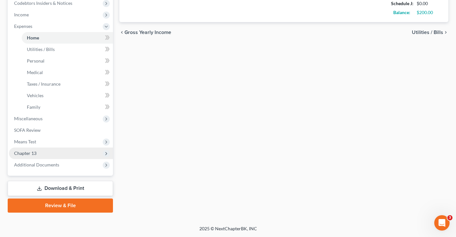
click at [38, 155] on span "Chapter 13" at bounding box center [61, 153] width 104 height 12
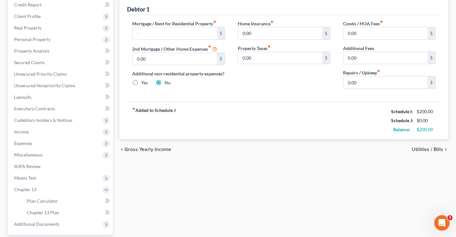
scroll to position [138, 0]
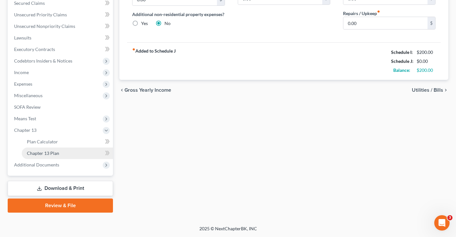
click at [40, 151] on span "Chapter 13 Plan" at bounding box center [43, 152] width 32 height 5
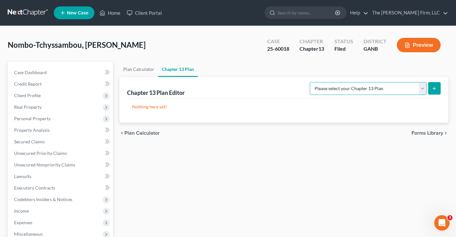
click at [383, 89] on select "Please select your Chapter 13 Plan National Form Plan - Official Form 113 North…" at bounding box center [368, 88] width 117 height 13
select select "2"
click at [311, 82] on select "Please select your Chapter 13 Plan National Form Plan - Official Form 113 North…" at bounding box center [368, 88] width 117 height 13
click at [436, 89] on icon "submit" at bounding box center [434, 88] width 5 height 5
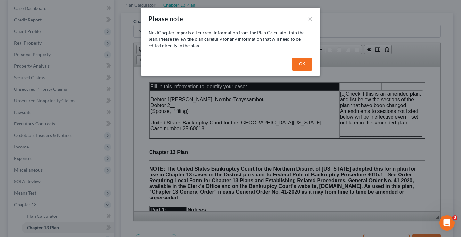
drag, startPoint x: 300, startPoint y: 62, endPoint x: 329, endPoint y: 64, distance: 29.2
click at [300, 62] on button "OK" at bounding box center [302, 64] width 20 height 13
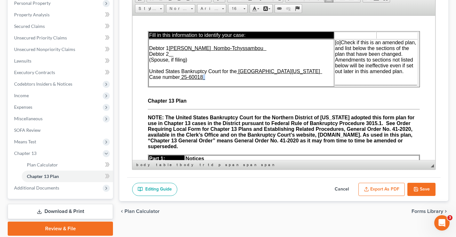
drag, startPoint x: 205, startPoint y: 78, endPoint x: 209, endPoint y: 77, distance: 4.5
click at [209, 77] on td "Debtor 1 [PERSON_NAME] Nombo-Tchyssambou Debtor 2 (Spouse, if filing) United St…" at bounding box center [242, 62] width 186 height 47
drag, startPoint x: 213, startPoint y: 77, endPoint x: 206, endPoint y: 78, distance: 7.1
click at [206, 78] on u "-LRC" at bounding box center [207, 77] width 9 height 4
click at [223, 8] on span at bounding box center [223, 8] width 2 height 1
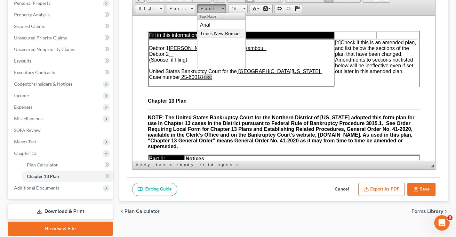
click at [215, 32] on span "Times New Roman" at bounding box center [220, 32] width 40 height 5
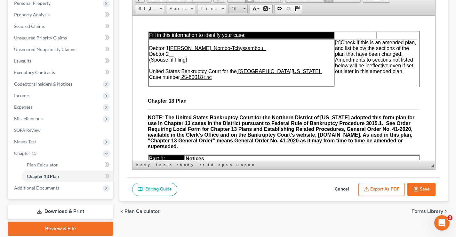
drag, startPoint x: 237, startPoint y: 11, endPoint x: 104, endPoint y: 2, distance: 133.8
click at [237, 11] on span "16" at bounding box center [235, 8] width 13 height 8
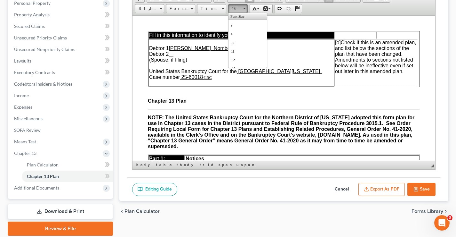
scroll to position [37, 0]
click at [235, 59] on span "20" at bounding box center [234, 58] width 6 height 7
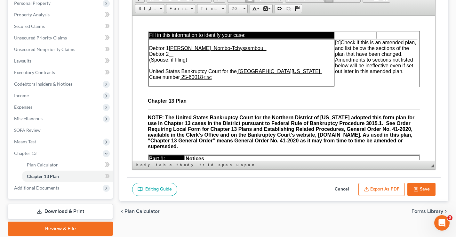
click at [218, 79] on td "Debtor 1 [PERSON_NAME] Nombo-Tchyssambou Debtor 2 (Spouse, if filing) United St…" at bounding box center [242, 62] width 186 height 47
drag, startPoint x: 184, startPoint y: 76, endPoint x: 204, endPoint y: 76, distance: 20.8
click at [204, 76] on span "Debtor 1 [PERSON_NAME] Nombo-Tchyssambou Debtor 2 (Spouse, if filing) United St…" at bounding box center [235, 62] width 173 height 34
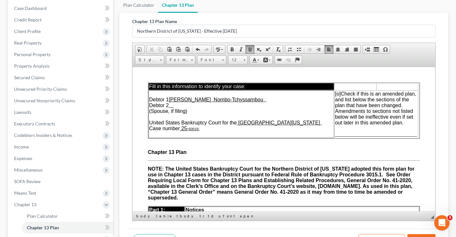
scroll to position [135, 0]
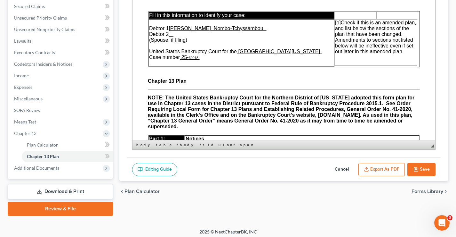
click at [340, 169] on button "Cancel" at bounding box center [342, 169] width 28 height 13
select select "2"
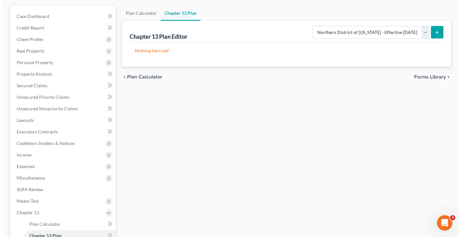
scroll to position [0, 0]
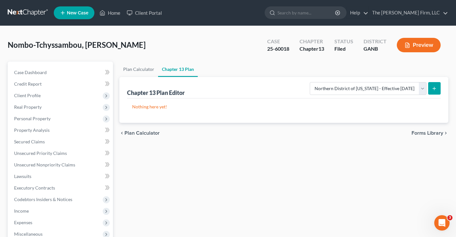
click at [427, 87] on form "Please select your Chapter 13 Plan National Form Plan - Official Form 113 North…" at bounding box center [375, 88] width 131 height 13
drag, startPoint x: 424, startPoint y: 88, endPoint x: 413, endPoint y: 92, distance: 12.7
click at [424, 88] on select "Please select your Chapter 13 Plan National Form Plan - Official Form 113 North…" at bounding box center [368, 88] width 117 height 13
click at [311, 82] on select "Please select your Chapter 13 Plan National Form Plan - Official Form 113 North…" at bounding box center [368, 88] width 117 height 13
click at [437, 90] on icon "submit" at bounding box center [434, 88] width 5 height 5
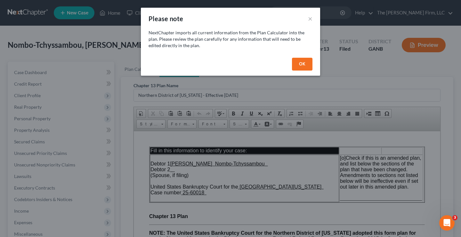
click at [299, 63] on button "OK" at bounding box center [302, 64] width 20 height 13
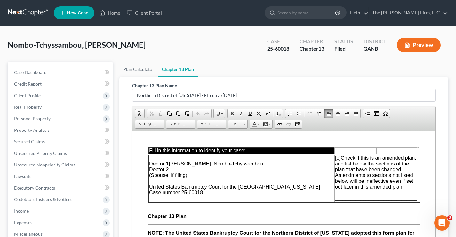
click at [208, 192] on td "Debtor 1 [PERSON_NAME] Nombo-Tchyssambou Debtor 2 (Spouse, if filing) United St…" at bounding box center [242, 177] width 186 height 47
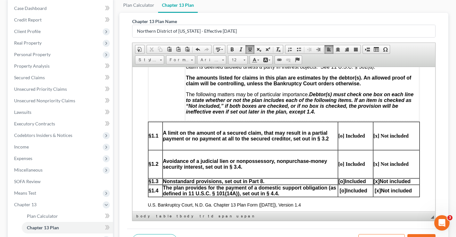
scroll to position [288, 0]
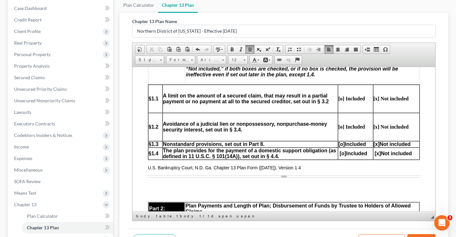
click at [173, 156] on td "The plan provides for the payment of a domestic support obligation (as defined …" at bounding box center [251, 153] width 176 height 12
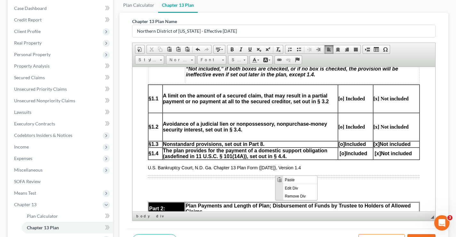
scroll to position [0, 0]
click at [293, 195] on span "Remove Div" at bounding box center [300, 196] width 34 height 8
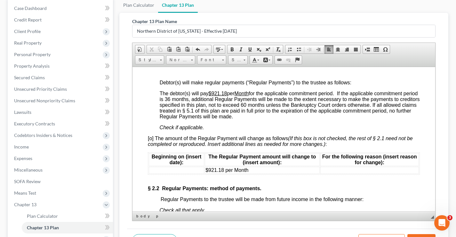
scroll to position [448, 0]
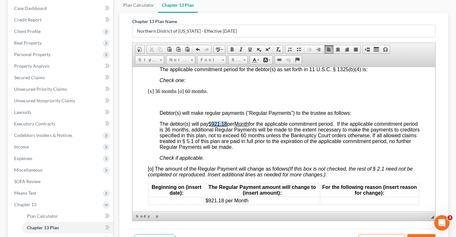
drag, startPoint x: 212, startPoint y: 123, endPoint x: 228, endPoint y: 124, distance: 16.0
click at [228, 124] on span "The debtor(s) will pay $921.18 per Month for the applicable commitment period. …" at bounding box center [290, 135] width 260 height 29
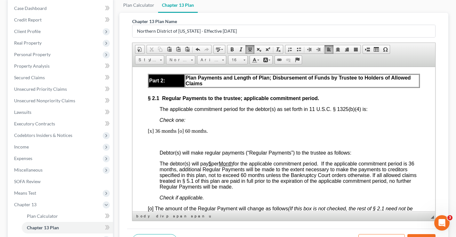
scroll to position [416, 0]
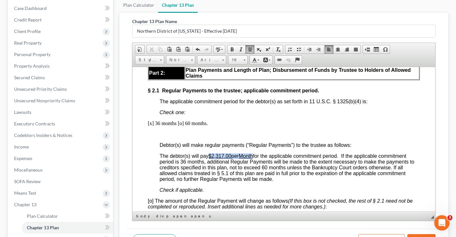
drag, startPoint x: 209, startPoint y: 155, endPoint x: 231, endPoint y: 86, distance: 72.8
click at [258, 155] on span "The debtor(s) will pay $2,317.00 per Month for the applicable commitment period…" at bounding box center [287, 167] width 255 height 29
click at [232, 48] on span at bounding box center [232, 49] width 5 height 5
click at [249, 133] on p at bounding box center [284, 134] width 272 height 6
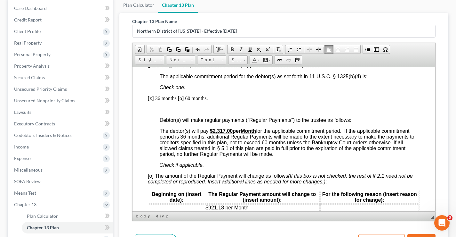
scroll to position [480, 0]
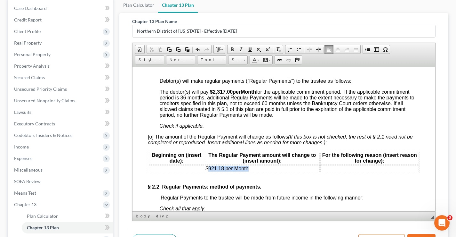
drag, startPoint x: 249, startPoint y: 168, endPoint x: 206, endPoint y: 167, distance: 43.2
click at [206, 168] on td "$921.18 per Month" at bounding box center [262, 168] width 115 height 7
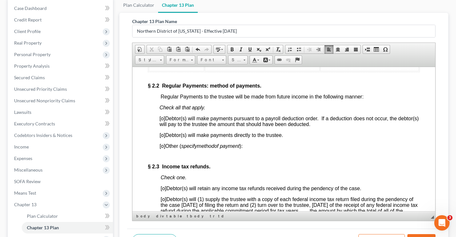
scroll to position [609, 0]
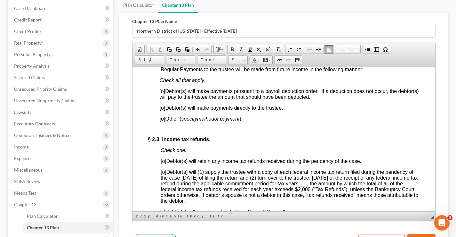
click at [162, 91] on span "[o]" at bounding box center [163, 90] width 6 height 5
drag, startPoint x: 163, startPoint y: 108, endPoint x: 287, endPoint y: 127, distance: 125.3
click at [163, 108] on span "[o]" at bounding box center [163, 107] width 6 height 5
click at [243, 116] on span "of payment ):" at bounding box center [228, 118] width 29 height 5
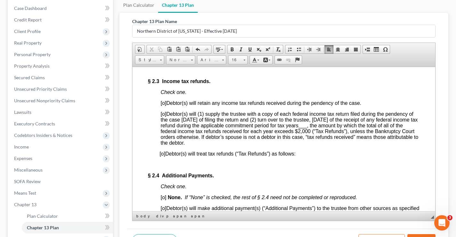
scroll to position [673, 0]
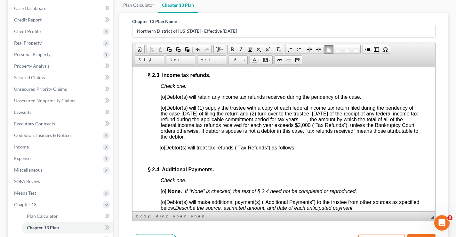
click at [164, 110] on span "[o]" at bounding box center [164, 107] width 6 height 5
drag, startPoint x: 343, startPoint y: 121, endPoint x: 351, endPoint y: 122, distance: 7.7
click at [307, 122] on span "___" at bounding box center [303, 118] width 9 height 5
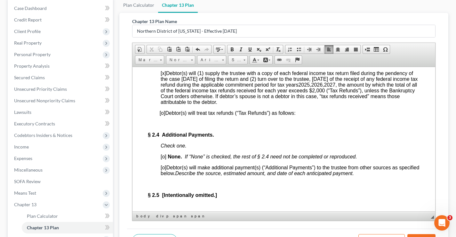
scroll to position [769, 0]
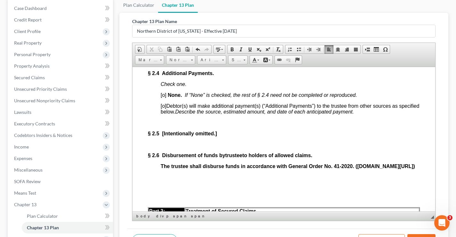
drag, startPoint x: 164, startPoint y: 98, endPoint x: 160, endPoint y: 92, distance: 7.4
click at [164, 97] on span "[o]" at bounding box center [164, 94] width 6 height 5
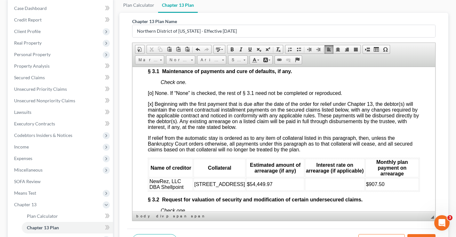
scroll to position [993, 0]
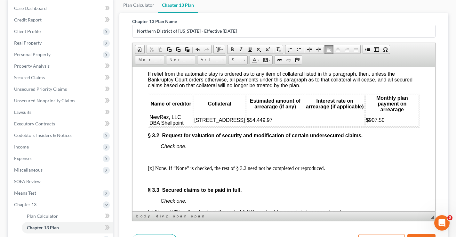
click at [183, 125] on span "NewRez, LLC DBA Shellpoint" at bounding box center [167, 119] width 34 height 11
click at [186, 126] on td "NewRez, LLC DBA Shellpoint" at bounding box center [171, 119] width 44 height 13
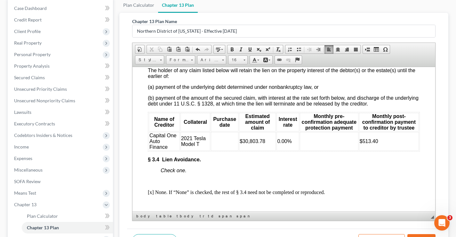
scroll to position [1249, 0]
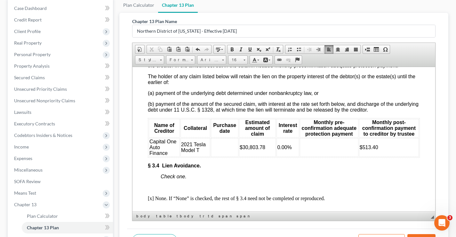
click at [218, 156] on td at bounding box center [225, 147] width 28 height 19
drag, startPoint x: 286, startPoint y: 164, endPoint x: 276, endPoint y: 165, distance: 9.3
click at [277, 150] on span "0.00%" at bounding box center [284, 146] width 14 height 5
click at [315, 156] on td at bounding box center [329, 147] width 59 height 19
drag, startPoint x: 365, startPoint y: 164, endPoint x: 360, endPoint y: 166, distance: 5.3
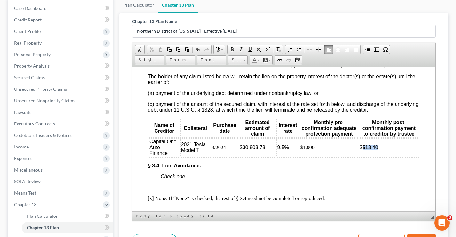
click at [360, 156] on td "$513.40" at bounding box center [389, 147] width 60 height 19
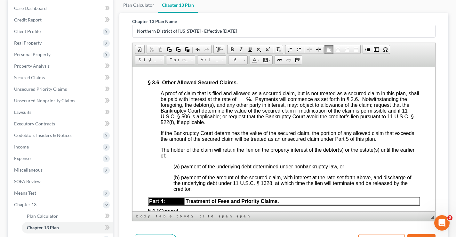
scroll to position [1441, 0]
drag, startPoint x: 250, startPoint y: 120, endPoint x: 259, endPoint y: 118, distance: 9.5
click at [259, 118] on span "A proof of claim that is filed and allowed as a secured claim, but is not treat…" at bounding box center [290, 107] width 259 height 34
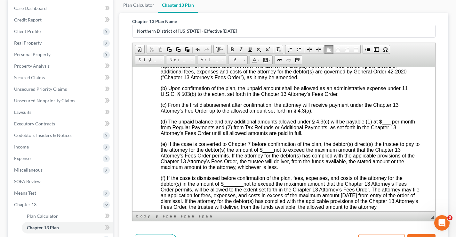
scroll to position [1665, 0]
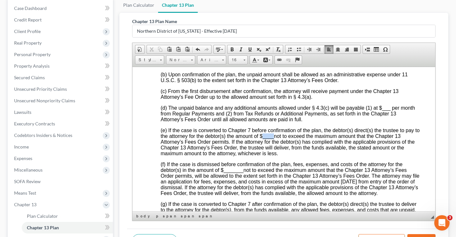
drag, startPoint x: 269, startPoint y: 156, endPoint x: 280, endPoint y: 156, distance: 10.6
click at [280, 156] on span "(e) If the case is converted to Chapter 7 before confirmation of the plan, the …" at bounding box center [290, 141] width 259 height 29
drag, startPoint x: 223, startPoint y: 191, endPoint x: 249, endPoint y: 180, distance: 27.3
click at [242, 172] on span "_______" at bounding box center [234, 169] width 20 height 5
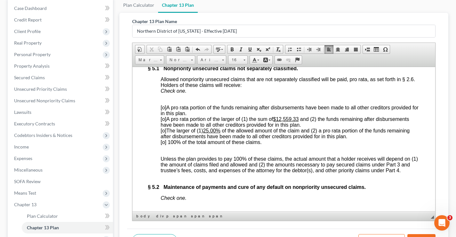
scroll to position [1922, 0]
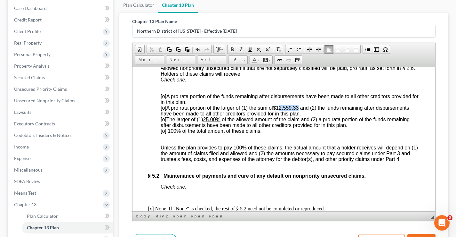
drag, startPoint x: 280, startPoint y: 139, endPoint x: 300, endPoint y: 138, distance: 20.2
click at [299, 110] on u "$12,559.33" at bounding box center [286, 107] width 26 height 5
drag, startPoint x: 206, startPoint y: 150, endPoint x: 219, endPoint y: 150, distance: 12.8
click at [219, 122] on u "25.00%" at bounding box center [211, 118] width 17 height 5
click at [264, 134] on p "[o] A pro rata portion of the funds remaining after disbursements have been mad…" at bounding box center [290, 113] width 259 height 40
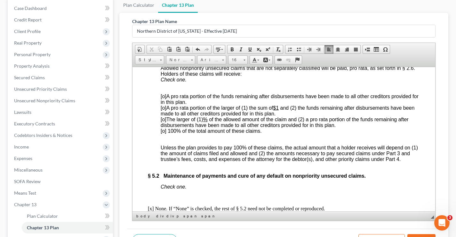
click at [280, 110] on span at bounding box center [279, 107] width 1 height 5
click at [164, 133] on span "[o] 100% of the total amount of these claims." at bounding box center [211, 130] width 101 height 5
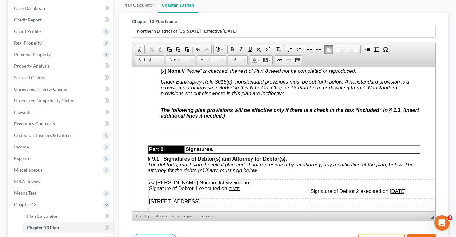
scroll to position [2274, 0]
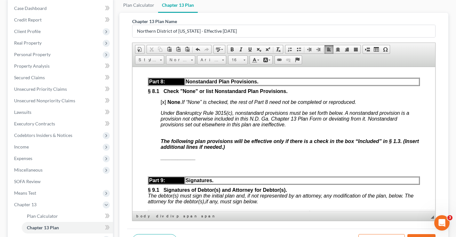
click at [164, 104] on span "[x]" at bounding box center [163, 101] width 5 height 5
drag, startPoint x: 179, startPoint y: 188, endPoint x: 197, endPoint y: 189, distance: 17.9
click at [197, 160] on p "______________" at bounding box center [290, 157] width 259 height 5
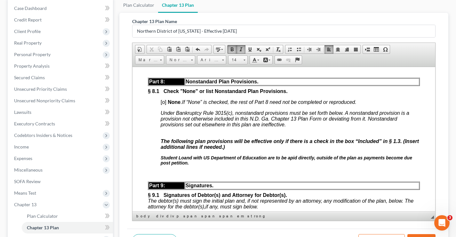
click at [192, 165] on strong "Student Loand with US Department of Educxation are to be apid directly, outside…" at bounding box center [287, 160] width 252 height 10
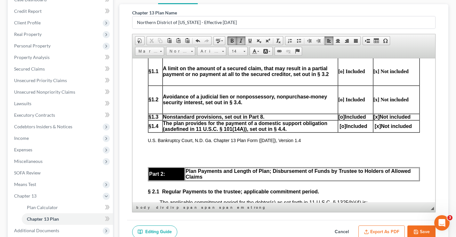
scroll to position [274, 0]
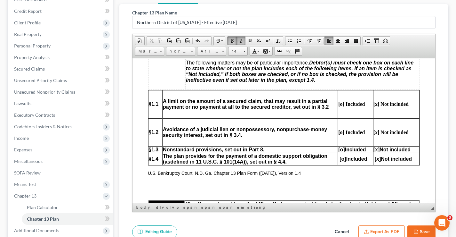
drag, startPoint x: 433, startPoint y: 187, endPoint x: 570, endPoint y: 138, distance: 145.4
click at [339, 149] on span "[o]" at bounding box center [342, 148] width 6 height 5
click at [374, 149] on span "[x]" at bounding box center [377, 148] width 6 height 5
click at [416, 230] on icon "button" at bounding box center [416, 232] width 4 height 4
select select "2"
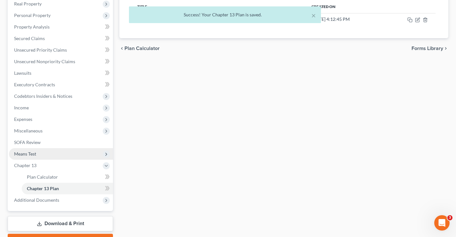
scroll to position [138, 0]
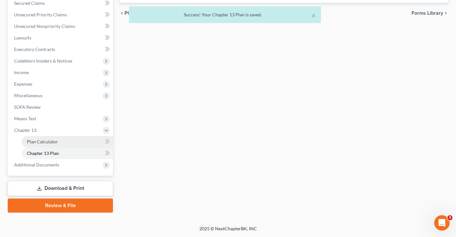
click at [56, 143] on span "Plan Calculator" at bounding box center [42, 141] width 31 height 5
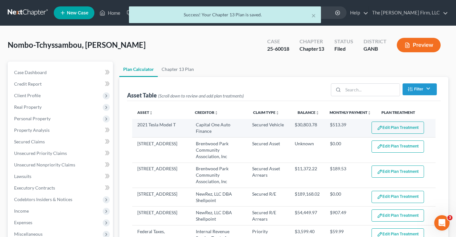
select select "59"
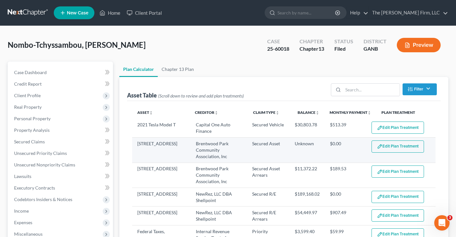
click at [385, 148] on button "Edit Plan Treatment" at bounding box center [398, 146] width 53 height 12
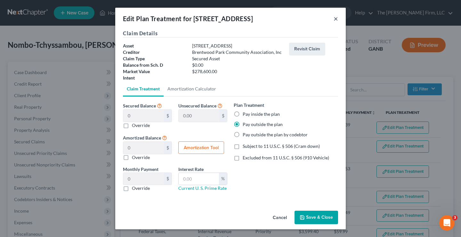
click at [336, 20] on button "×" at bounding box center [336, 19] width 4 height 8
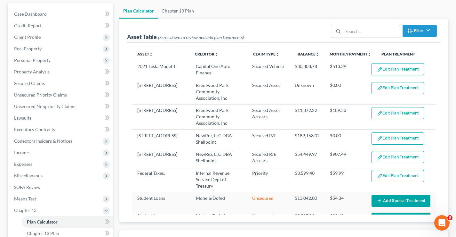
scroll to position [192, 0]
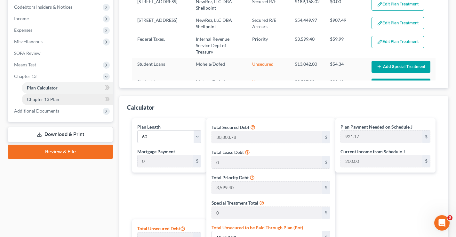
click at [46, 99] on span "Chapter 13 Plan" at bounding box center [43, 98] width 32 height 5
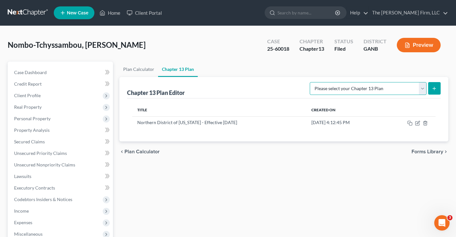
drag, startPoint x: 424, startPoint y: 88, endPoint x: 412, endPoint y: 90, distance: 12.7
click at [424, 88] on select "Please select your Chapter 13 Plan National Form Plan - Official Form 113 North…" at bounding box center [368, 88] width 117 height 13
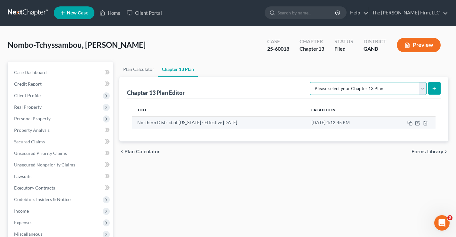
select select "2"
click at [311, 82] on select "Please select your Chapter 13 Plan National Form Plan - Official Form 113 North…" at bounding box center [368, 88] width 117 height 13
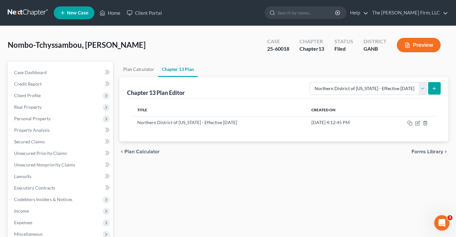
click at [437, 89] on icon "submit" at bounding box center [434, 88] width 5 height 5
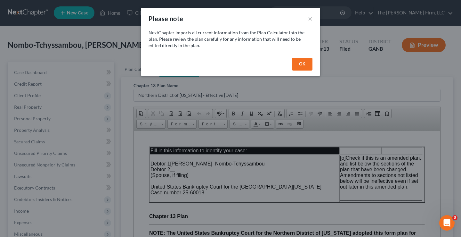
click at [298, 64] on button "OK" at bounding box center [302, 64] width 20 height 13
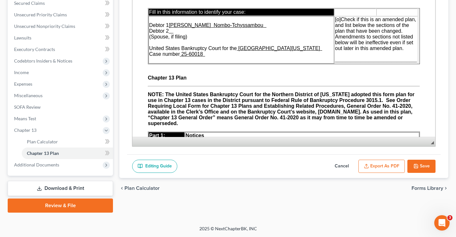
click at [344, 168] on button "Cancel" at bounding box center [342, 166] width 28 height 13
select select "2"
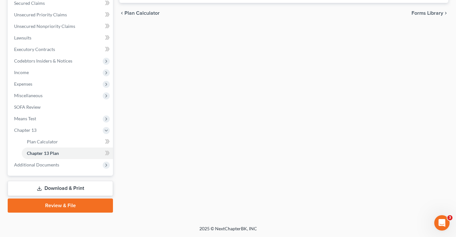
scroll to position [10, 0]
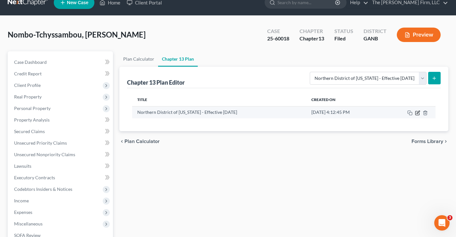
click at [419, 114] on icon "button" at bounding box center [417, 112] width 5 height 5
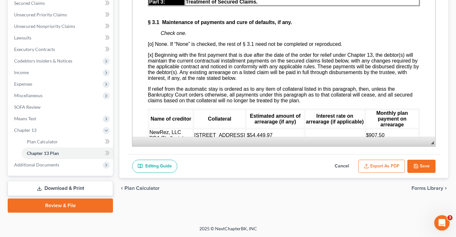
scroll to position [961, 0]
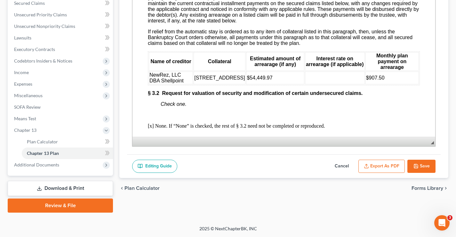
click at [186, 84] on td "NewRez, LLC DBA Shellpoint" at bounding box center [171, 77] width 44 height 13
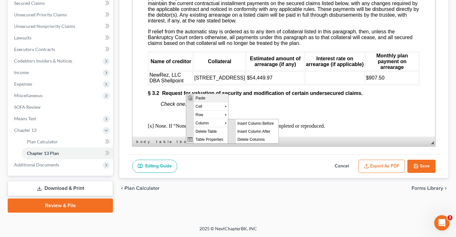
scroll to position [0, 0]
click at [243, 122] on span "Insert Row After" at bounding box center [254, 123] width 37 height 8
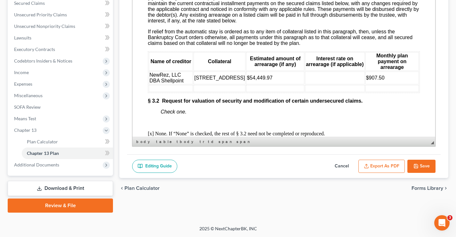
click at [152, 92] on td at bounding box center [171, 88] width 44 height 7
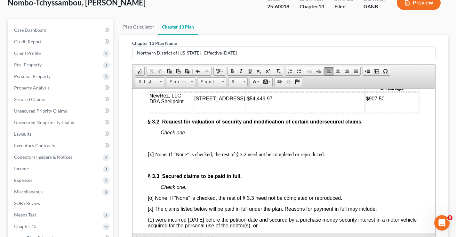
scroll to position [1025, 0]
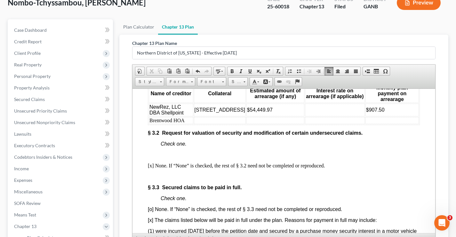
click at [195, 124] on td at bounding box center [220, 120] width 52 height 7
drag, startPoint x: 192, startPoint y: 120, endPoint x: 246, endPoint y: 126, distance: 53.9
click at [246, 116] on td "[STREET_ADDRESS]" at bounding box center [220, 109] width 52 height 13
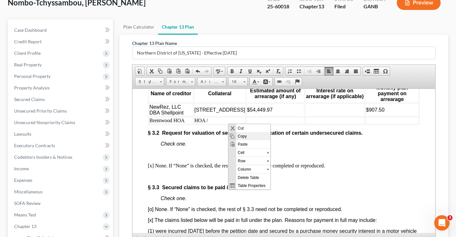
drag, startPoint x: 247, startPoint y: 135, endPoint x: 319, endPoint y: 169, distance: 79.7
click at [247, 135] on span "Copy" at bounding box center [253, 136] width 34 height 8
copy span "[STREET_ADDRESS]"
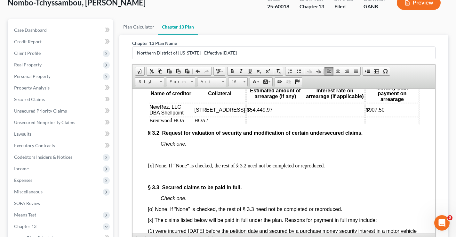
click at [215, 124] on td "HOA /" at bounding box center [220, 120] width 52 height 7
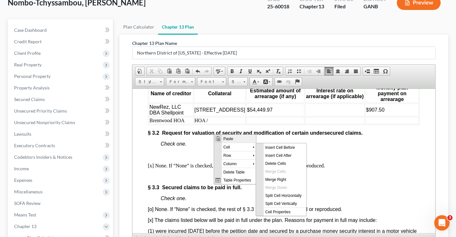
click at [235, 140] on span "Paste" at bounding box center [239, 138] width 34 height 8
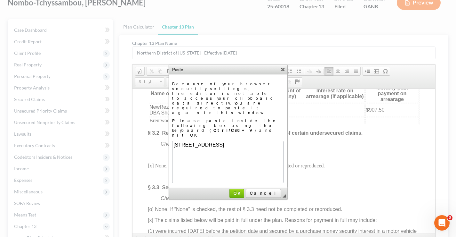
scroll to position [0, 0]
click at [244, 191] on span "OK" at bounding box center [236, 193] width 13 height 5
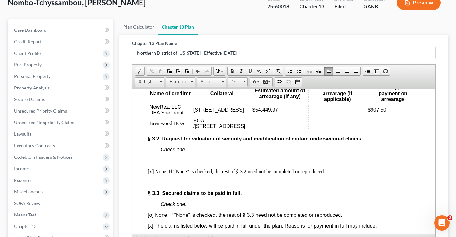
click at [326, 116] on td at bounding box center [338, 109] width 58 height 13
click at [322, 129] on td at bounding box center [338, 123] width 58 height 13
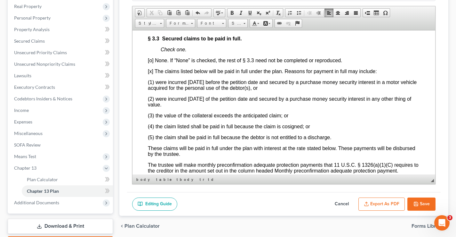
scroll to position [104, 0]
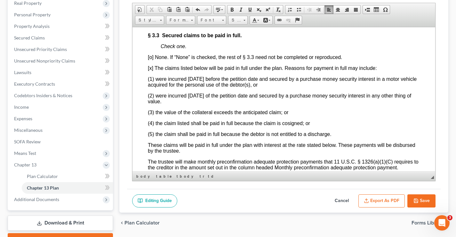
click at [423, 201] on button "Save" at bounding box center [422, 200] width 28 height 13
select select "2"
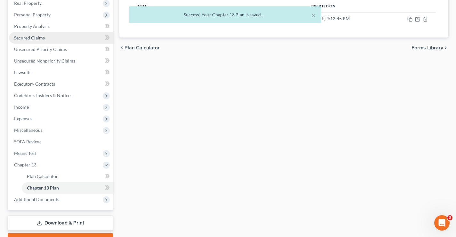
click at [26, 36] on span "Secured Claims" at bounding box center [29, 37] width 31 height 5
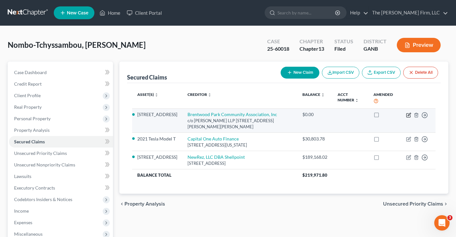
click at [410, 116] on icon "button" at bounding box center [408, 114] width 5 height 5
select select "10"
select select "9"
select select "0"
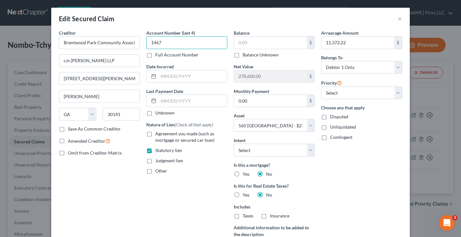
type input "1467"
drag, startPoint x: 176, startPoint y: 40, endPoint x: 129, endPoint y: 43, distance: 46.2
click at [129, 43] on div "Creditor * Brentwood Park Community Association, Inc c/o [PERSON_NAME] LLP 5604…" at bounding box center [231, 147] width 350 height 237
click at [261, 40] on input "text" at bounding box center [270, 43] width 73 height 12
type input "14,671"
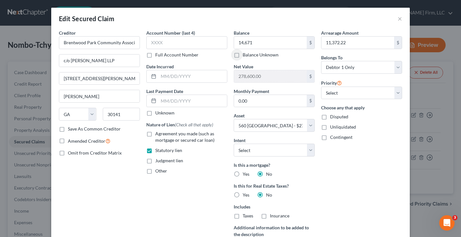
click at [369, 185] on div "Arrearage Amount 11,372.22 $ Belongs To * Select Debtor 1 Only Debtor 2 Only De…" at bounding box center [361, 147] width 87 height 237
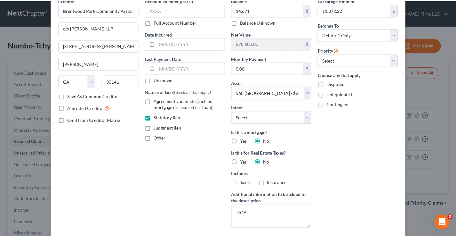
scroll to position [64, 0]
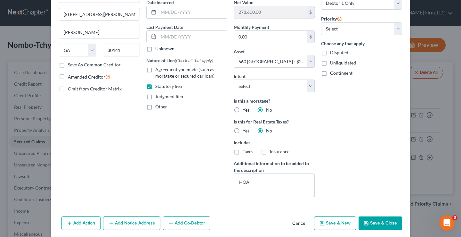
click at [386, 224] on button "Save & Close" at bounding box center [381, 222] width 44 height 13
select select
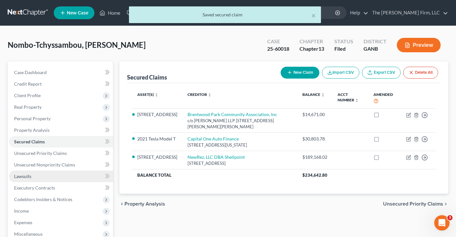
scroll to position [115, 0]
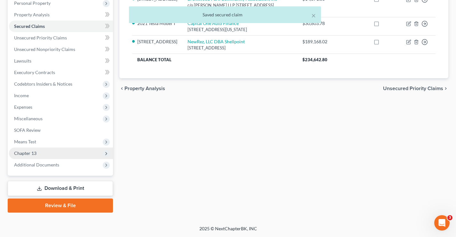
click at [33, 152] on span "Chapter 13" at bounding box center [25, 152] width 22 height 5
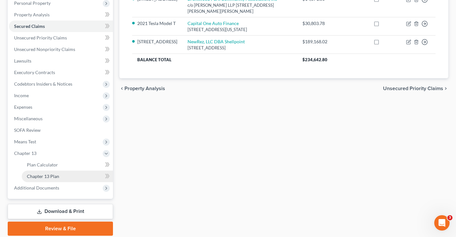
click at [40, 174] on span "Chapter 13 Plan" at bounding box center [43, 175] width 32 height 5
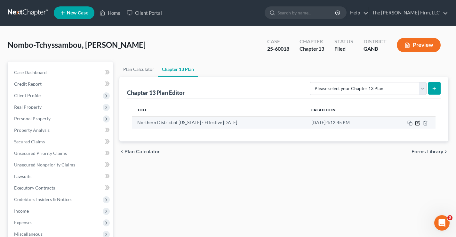
click at [419, 124] on icon "button" at bounding box center [417, 122] width 5 height 5
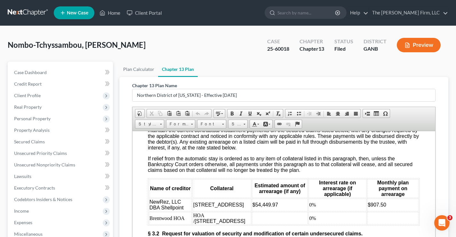
scroll to position [1025, 0]
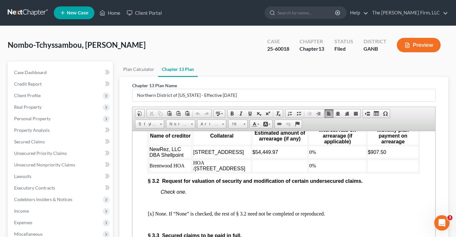
click at [173, 172] on td "Brentwood HOA" at bounding box center [170, 165] width 43 height 13
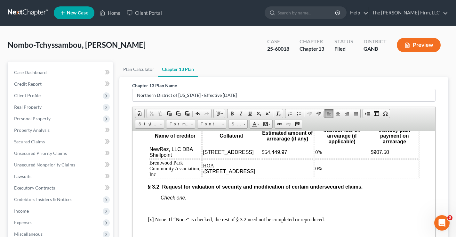
click at [268, 177] on td at bounding box center [287, 168] width 53 height 19
click at [375, 177] on td at bounding box center [394, 168] width 49 height 19
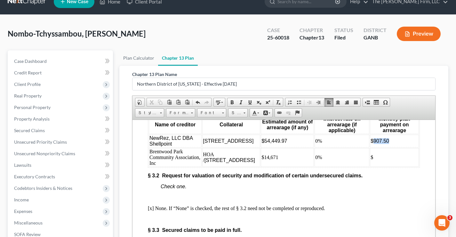
drag, startPoint x: 369, startPoint y: 153, endPoint x: 385, endPoint y: 154, distance: 16.0
click at [385, 143] on span "$907.50" at bounding box center [380, 140] width 19 height 5
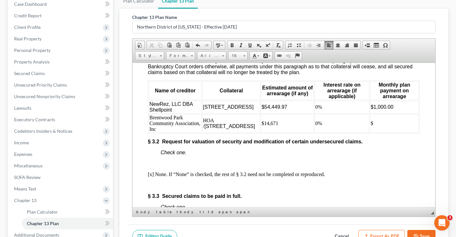
scroll to position [1011, 0]
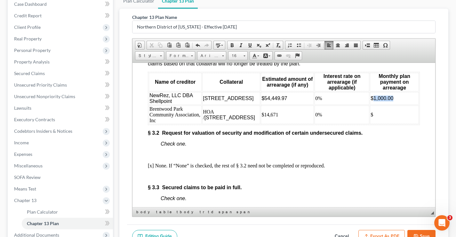
drag, startPoint x: 390, startPoint y: 110, endPoint x: 371, endPoint y: 112, distance: 19.3
click at [371, 104] on td "$1,000.00" at bounding box center [394, 98] width 49 height 13
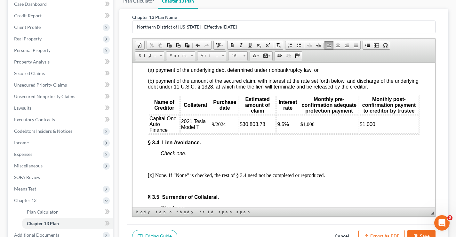
scroll to position [1299, 0]
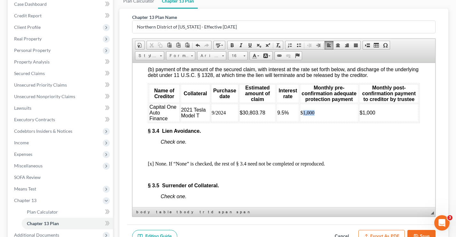
drag, startPoint x: 313, startPoint y: 129, endPoint x: 302, endPoint y: 131, distance: 11.7
click at [302, 122] on td "$1,000" at bounding box center [329, 112] width 59 height 19
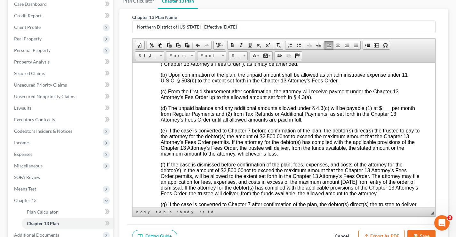
scroll to position [1660, 0]
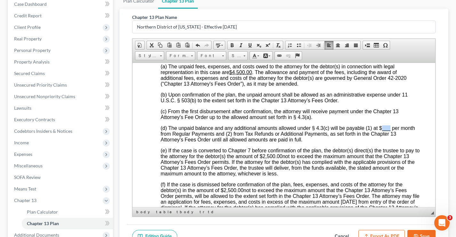
drag, startPoint x: 382, startPoint y: 148, endPoint x: 390, endPoint y: 148, distance: 7.7
click at [390, 130] on span "___" at bounding box center [386, 127] width 9 height 5
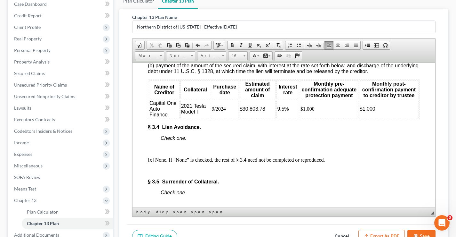
scroll to position [1308, 0]
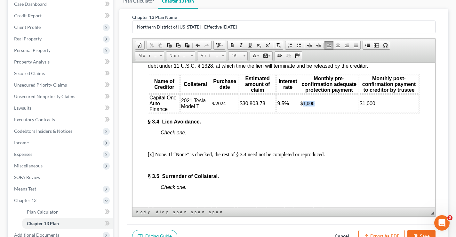
drag, startPoint x: 302, startPoint y: 121, endPoint x: 312, endPoint y: 121, distance: 9.9
click at [312, 112] on td "$1,000" at bounding box center [329, 103] width 59 height 19
drag, startPoint x: 360, startPoint y: 120, endPoint x: 372, endPoint y: 120, distance: 12.2
click at [372, 112] on td "$1,000" at bounding box center [389, 103] width 60 height 19
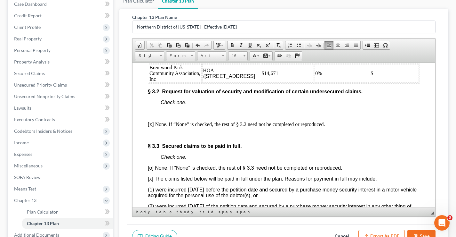
scroll to position [988, 0]
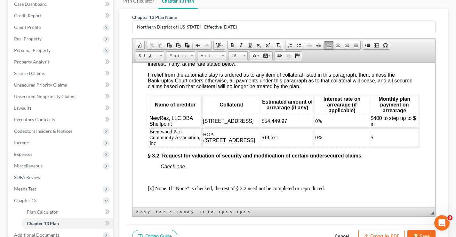
drag, startPoint x: 369, startPoint y: 151, endPoint x: 384, endPoint y: 148, distance: 15.5
click at [370, 146] on td "$" at bounding box center [394, 137] width 49 height 19
click at [371, 126] on span "$400 to step up to $ in" at bounding box center [393, 120] width 45 height 11
drag, startPoint x: 371, startPoint y: 151, endPoint x: 593, endPoint y: 162, distance: 222.6
click at [371, 146] on td "$" at bounding box center [394, 137] width 49 height 19
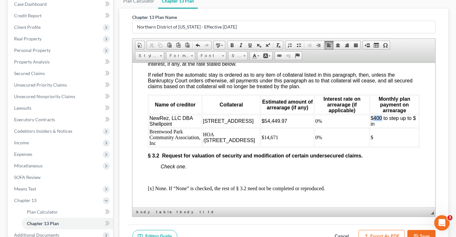
drag, startPoint x: 372, startPoint y: 132, endPoint x: 378, endPoint y: 131, distance: 6.1
click at [378, 126] on span "$400 to step up to $ in" at bounding box center [393, 120] width 45 height 11
click at [370, 146] on td "$" at bounding box center [394, 137] width 49 height 19
drag, startPoint x: 371, startPoint y: 129, endPoint x: 379, endPoint y: 132, distance: 8.7
click at [379, 126] on span "$400 to step up to $ in" at bounding box center [393, 120] width 45 height 11
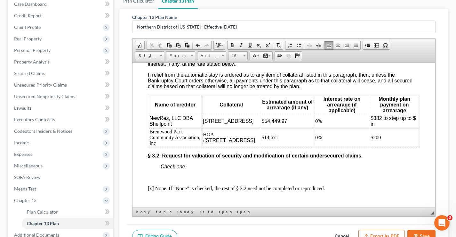
drag, startPoint x: 380, startPoint y: 151, endPoint x: 575, endPoint y: 162, distance: 195.4
click at [380, 146] on td "$200" at bounding box center [394, 137] width 49 height 19
click at [388, 146] on td "$200 to stp up to $ in [DATE]" at bounding box center [394, 137] width 49 height 19
drag, startPoint x: 384, startPoint y: 155, endPoint x: 368, endPoint y: 149, distance: 16.8
click at [370, 146] on td "$200 to step up to $ in [DATE]" at bounding box center [394, 137] width 49 height 19
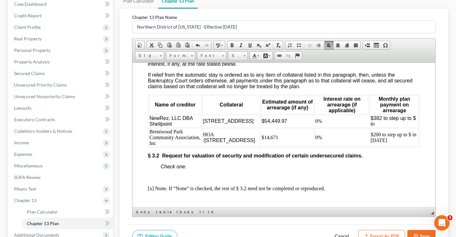
scroll to position [0, 0]
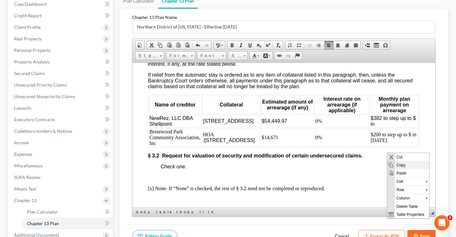
click at [397, 164] on span "Copy" at bounding box center [412, 164] width 34 height 8
copy td "$200 to step up to $ in [DATE]"
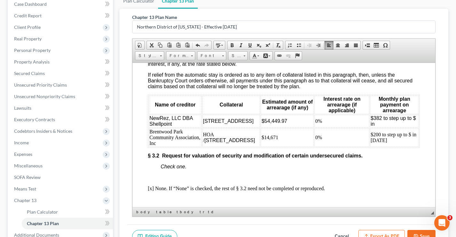
click at [397, 146] on td "$200 to step up to $ in [DATE]" at bounding box center [394, 137] width 49 height 19
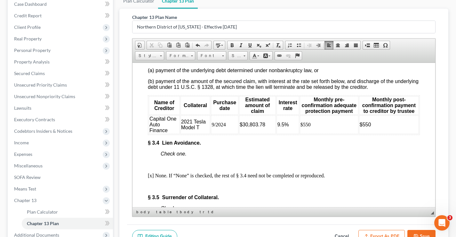
scroll to position [1308, 0]
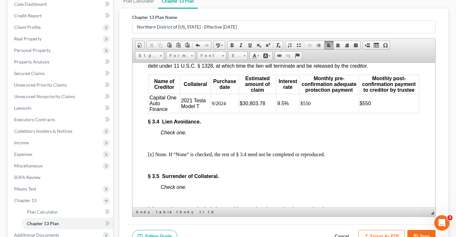
click at [373, 112] on td "$550" at bounding box center [389, 103] width 60 height 19
drag, startPoint x: 372, startPoint y: 119, endPoint x: 504, endPoint y: 182, distance: 146.7
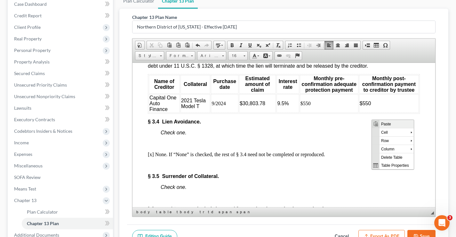
click at [388, 124] on span "Paste" at bounding box center [397, 123] width 34 height 8
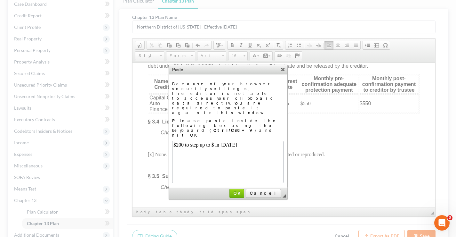
scroll to position [0, 0]
click at [244, 191] on span "OK" at bounding box center [236, 193] width 13 height 5
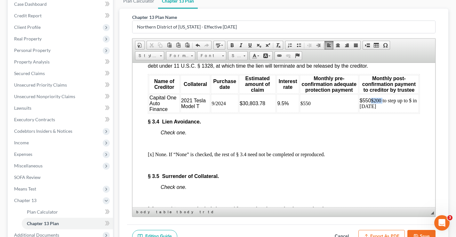
drag, startPoint x: 369, startPoint y: 117, endPoint x: 389, endPoint y: 111, distance: 20.9
click at [381, 112] on td "$550 $200 to step up to $ in [DATE] ​" at bounding box center [389, 103] width 60 height 19
drag, startPoint x: 385, startPoint y: 123, endPoint x: 313, endPoint y: 68, distance: 90.5
click at [359, 112] on td "$550 to step up to $ in [DATE]" at bounding box center [389, 103] width 60 height 19
click at [243, 54] on link "16" at bounding box center [238, 55] width 20 height 9
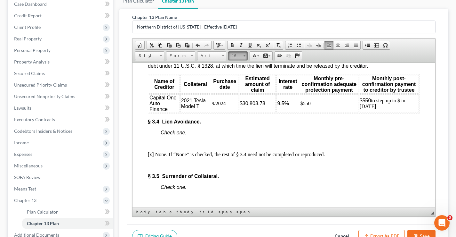
scroll to position [37, 0]
click at [240, 86] on link "16" at bounding box center [248, 87] width 37 height 8
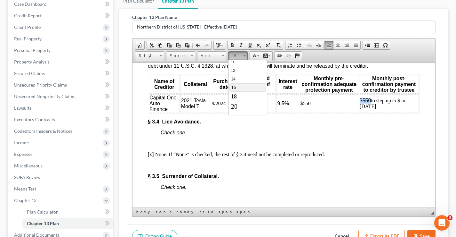
scroll to position [0, 0]
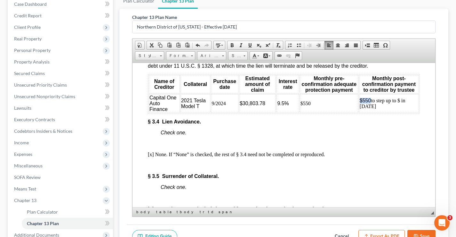
click at [384, 112] on td "$550 to step up to $ in [DATE]" at bounding box center [389, 103] width 60 height 19
click at [397, 112] on td "$550 to step up to $ in [DATE]" at bounding box center [389, 103] width 60 height 19
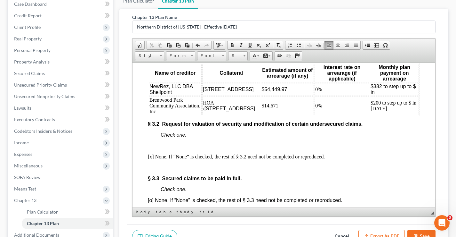
scroll to position [1020, 0]
drag, startPoint x: 407, startPoint y: 115, endPoint x: 432, endPoint y: 110, distance: 25.5
click at [407, 114] on td "$200 to step up to $ in [DATE]" at bounding box center [394, 105] width 49 height 19
click at [372, 94] on span "$382 to step up to $ in" at bounding box center [393, 88] width 45 height 11
click at [412, 94] on span "$382 to step up to $ in" at bounding box center [393, 88] width 45 height 11
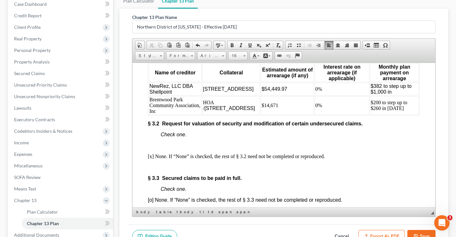
click at [397, 95] on td "$382 to step up to $1,000 in" at bounding box center [394, 88] width 49 height 13
click at [331, 95] on td "0%" at bounding box center [342, 88] width 55 height 13
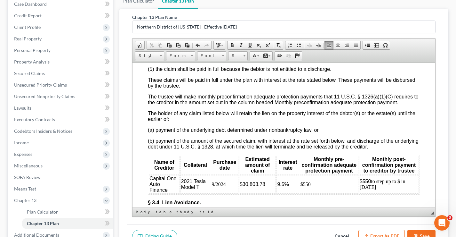
scroll to position [1308, 0]
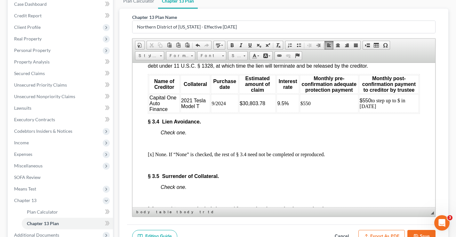
drag, startPoint x: 397, startPoint y: 122, endPoint x: 593, endPoint y: 146, distance: 197.7
click at [397, 112] on td "$550 to step up to $ in [DATE]" at bounding box center [389, 103] width 60 height 19
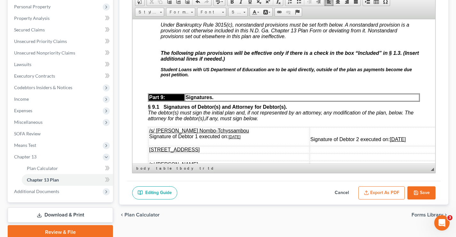
scroll to position [2333, 0]
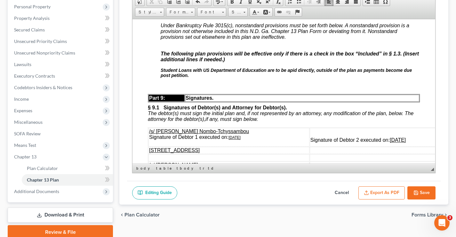
click at [255, 78] on strong "Student Loans with US Department of Educxation are to be apid directly, outside…" at bounding box center [286, 72] width 251 height 10
click at [288, 78] on strong "Student Loans with US Department of Educ ation are to be apid directly, outside…" at bounding box center [285, 72] width 249 height 10
click at [354, 78] on strong "Student Loans with US Department of [PERSON_NAME] are to be paid directly, outs…" at bounding box center [290, 72] width 258 height 10
click at [420, 191] on button "Save" at bounding box center [422, 192] width 28 height 13
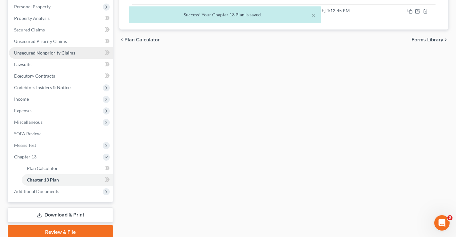
click at [20, 54] on span "Unsecured Nonpriority Claims" at bounding box center [44, 52] width 61 height 5
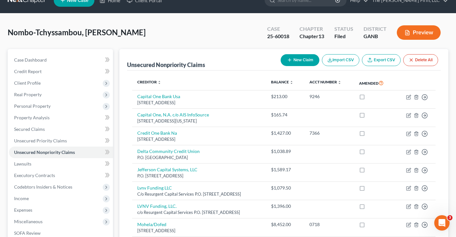
scroll to position [173, 0]
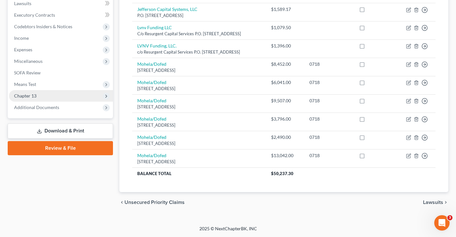
click at [30, 96] on span "Chapter 13" at bounding box center [25, 95] width 22 height 5
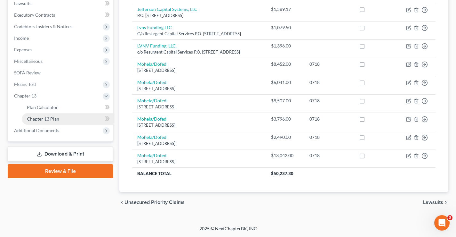
click at [40, 119] on span "Chapter 13 Plan" at bounding box center [43, 118] width 32 height 5
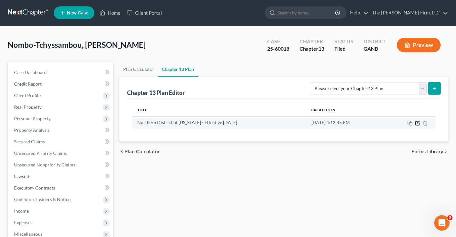
click at [419, 124] on icon "button" at bounding box center [417, 122] width 5 height 5
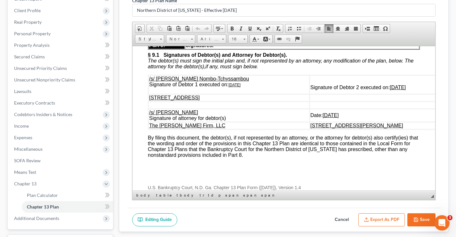
scroll to position [2406, 0]
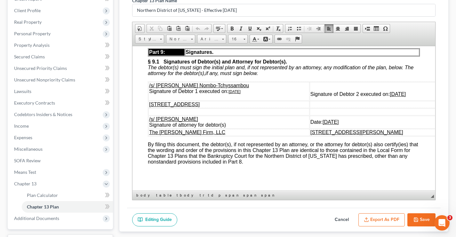
click at [203, 32] on strong "Student Loans with US Department of Education are to be paid directly, outside …" at bounding box center [286, 26] width 250 height 10
click at [418, 220] on icon "button" at bounding box center [416, 219] width 5 height 5
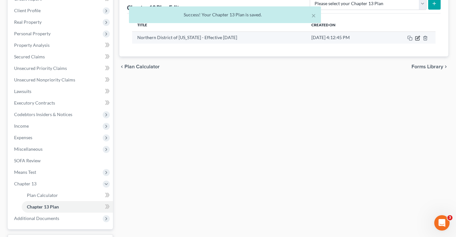
click at [418, 39] on icon "button" at bounding box center [417, 38] width 5 height 5
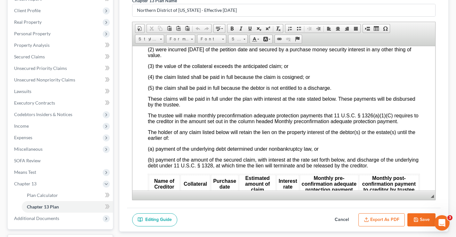
scroll to position [1217, 0]
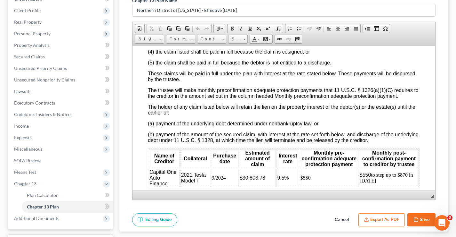
click at [414, 217] on icon "button" at bounding box center [416, 219] width 5 height 5
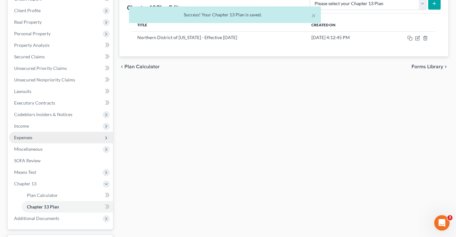
scroll to position [138, 0]
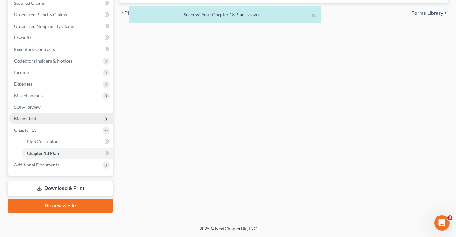
click at [24, 116] on span "Means Test" at bounding box center [25, 118] width 22 height 5
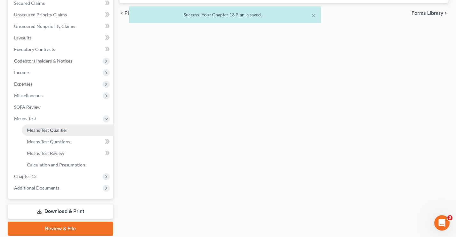
click at [59, 132] on span "Means Test Qualifier" at bounding box center [47, 129] width 41 height 5
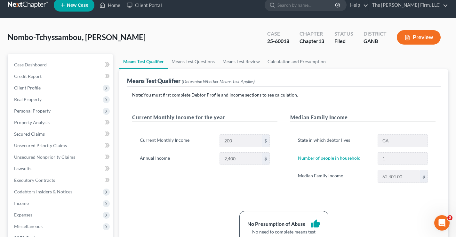
scroll to position [128, 0]
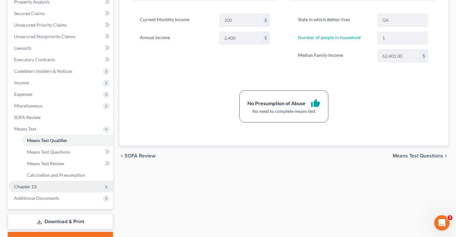
click at [27, 185] on span "Chapter 13" at bounding box center [25, 186] width 22 height 5
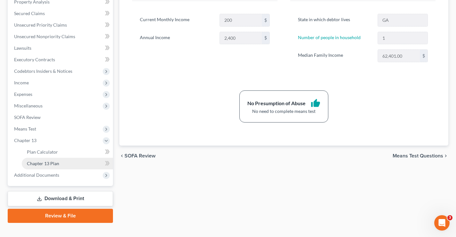
click at [46, 166] on link "Chapter 13 Plan" at bounding box center [67, 164] width 91 height 12
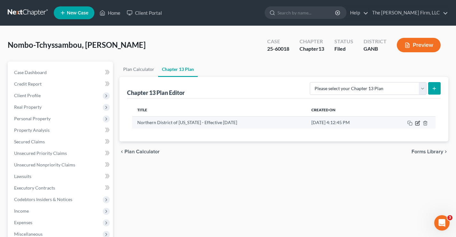
click at [418, 124] on icon "button" at bounding box center [418, 122] width 3 height 3
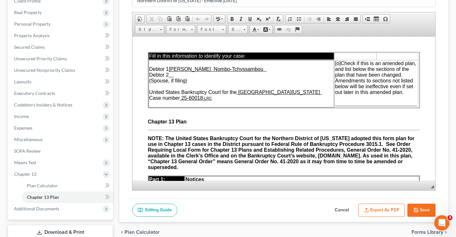
scroll to position [138, 0]
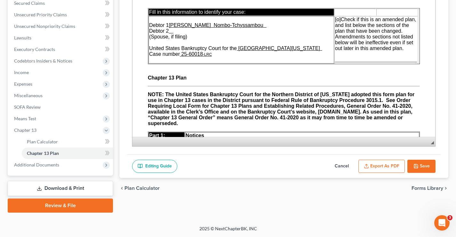
click at [380, 166] on button "Export as PDF" at bounding box center [382, 166] width 46 height 13
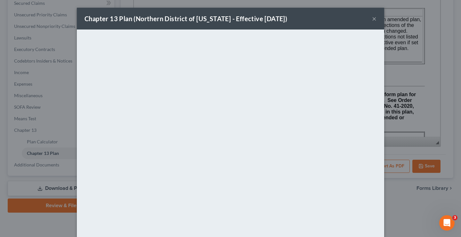
click at [372, 20] on button "×" at bounding box center [374, 19] width 4 height 8
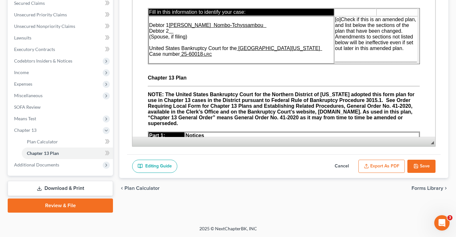
click at [417, 165] on icon "button" at bounding box center [416, 165] width 5 height 5
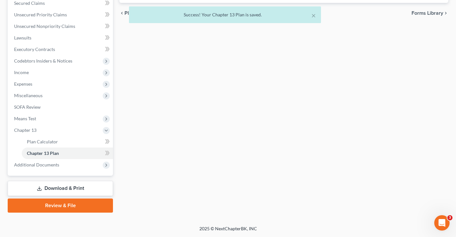
click at [61, 184] on link "Download & Print" at bounding box center [60, 188] width 105 height 15
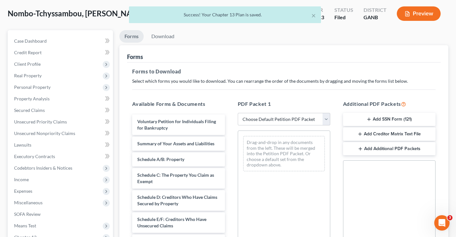
scroll to position [96, 0]
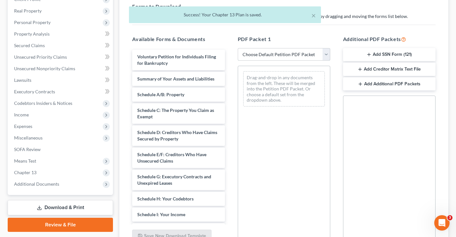
drag, startPoint x: 327, startPoint y: 55, endPoint x: 321, endPoint y: 55, distance: 6.1
click at [327, 55] on select "Choose Default Petition PDF Packet Complete Bankruptcy Petition (all forms and …" at bounding box center [284, 54] width 93 height 13
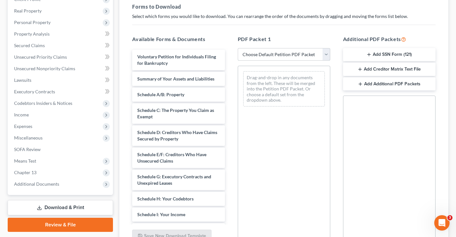
select select "0"
click at [238, 48] on select "Choose Default Petition PDF Packet Complete Bankruptcy Petition (all forms and …" at bounding box center [284, 54] width 93 height 13
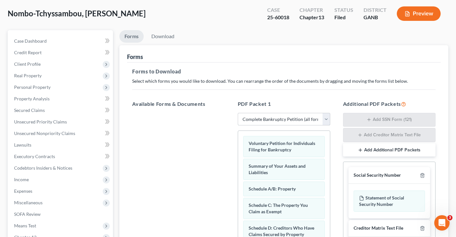
scroll to position [0, 0]
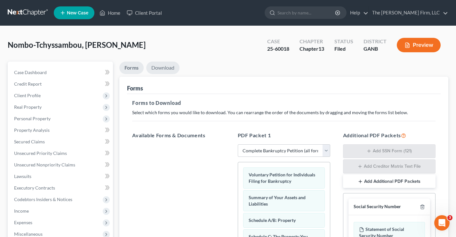
click at [171, 70] on link "Download" at bounding box center [162, 67] width 33 height 12
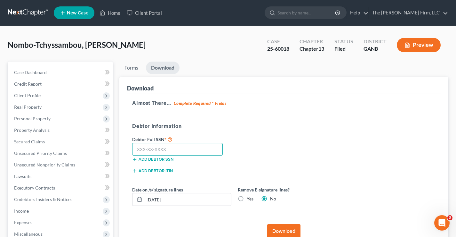
click at [133, 149] on input "text" at bounding box center [177, 149] width 91 height 13
click at [143, 148] on input "text" at bounding box center [177, 149] width 91 height 13
type input "260-89-9339"
click at [284, 231] on button "Download" at bounding box center [283, 231] width 33 height 14
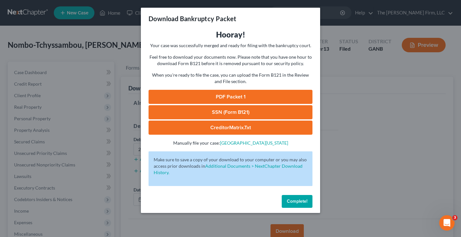
click at [257, 94] on link "PDF Packet 1" at bounding box center [231, 97] width 164 height 14
drag, startPoint x: 299, startPoint y: 199, endPoint x: 294, endPoint y: 200, distance: 5.5
click at [298, 200] on span "Complete!" at bounding box center [297, 200] width 20 height 5
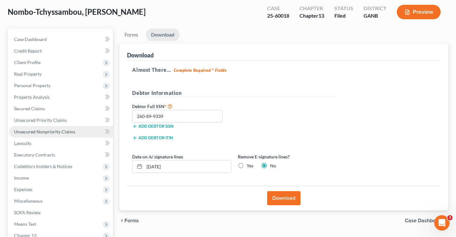
scroll to position [64, 0]
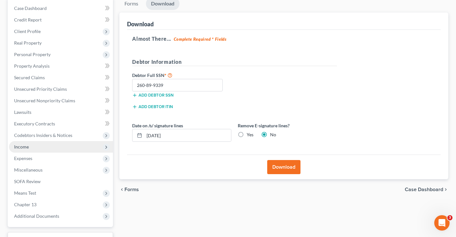
click at [17, 149] on span "Income" at bounding box center [21, 146] width 15 height 5
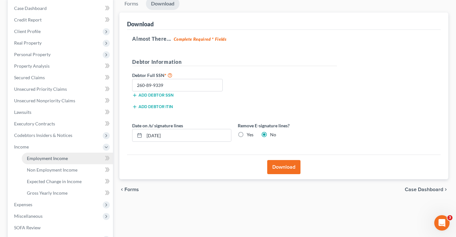
drag, startPoint x: 44, startPoint y: 158, endPoint x: 181, endPoint y: 134, distance: 139.2
click at [43, 158] on span "Employment Income" at bounding box center [47, 157] width 41 height 5
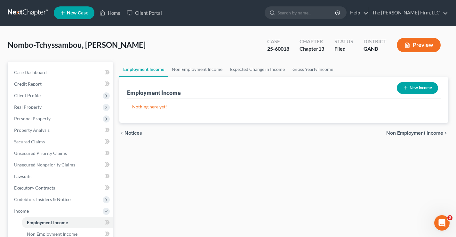
click at [420, 85] on button "New Income" at bounding box center [417, 88] width 41 height 12
select select "0"
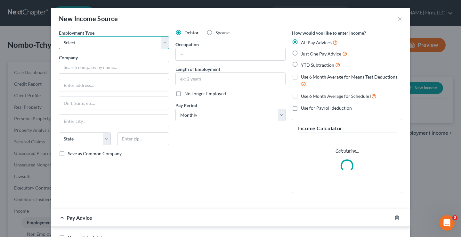
drag, startPoint x: 82, startPoint y: 45, endPoint x: 83, endPoint y: 48, distance: 3.5
click at [82, 45] on select "Select Full or [DEMOGRAPHIC_DATA] Employment Self Employment" at bounding box center [114, 42] width 110 height 13
select select "0"
click at [59, 36] on select "Select Full or [DEMOGRAPHIC_DATA] Employment Self Employment" at bounding box center [114, 42] width 110 height 13
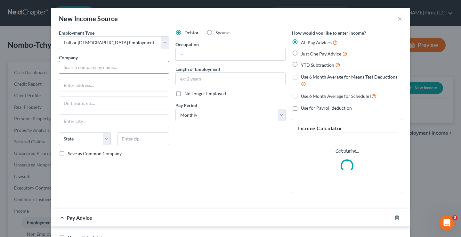
drag, startPoint x: 80, startPoint y: 67, endPoint x: 87, endPoint y: 56, distance: 13.4
click at [80, 67] on input "text" at bounding box center [114, 67] width 110 height 13
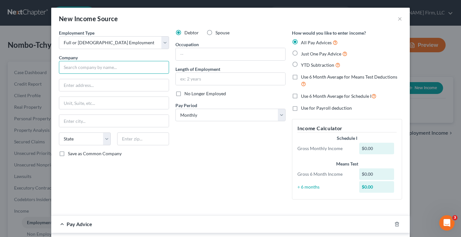
drag, startPoint x: 66, startPoint y: 65, endPoint x: 68, endPoint y: 62, distance: 3.9
click at [66, 65] on input "text" at bounding box center [114, 67] width 110 height 13
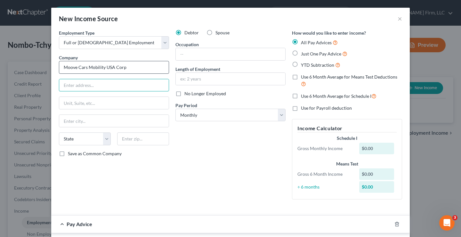
type input "Moove Cars Mobility USA Corp"
type input "[STREET_ADDRESS]"
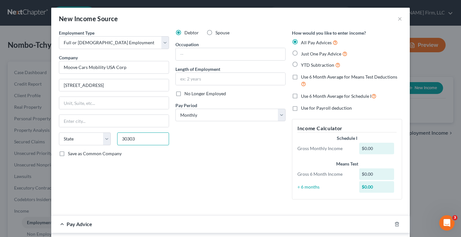
type input "30303"
type input "[GEOGRAPHIC_DATA]"
select select "10"
click at [68, 154] on label "Save as Common Company" at bounding box center [95, 153] width 54 height 6
click at [70, 154] on input "Save as Common Company" at bounding box center [72, 152] width 4 height 4
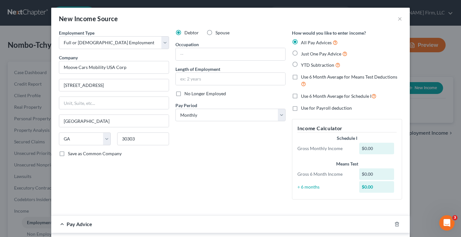
checkbox input "true"
click at [183, 47] on label "Occupation" at bounding box center [187, 44] width 23 height 7
click at [191, 56] on input "text" at bounding box center [231, 54] width 110 height 12
type input "Driver"
drag, startPoint x: 182, startPoint y: 82, endPoint x: 461, endPoint y: 12, distance: 287.3
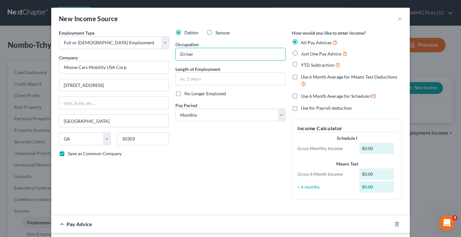
click at [182, 82] on input "text" at bounding box center [231, 79] width 110 height 12
type input "7 months"
click at [301, 53] on label "Just One Pay Advice" at bounding box center [324, 53] width 46 height 7
click at [304, 53] on input "Just One Pay Advice" at bounding box center [306, 52] width 4 height 4
radio input "true"
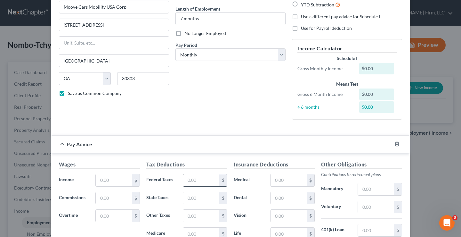
scroll to position [128, 0]
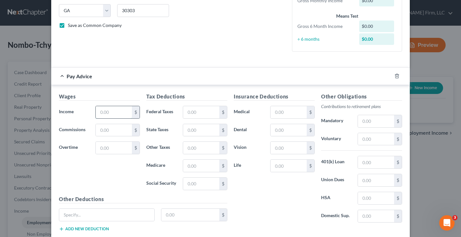
click at [96, 110] on input "text" at bounding box center [114, 112] width 36 height 12
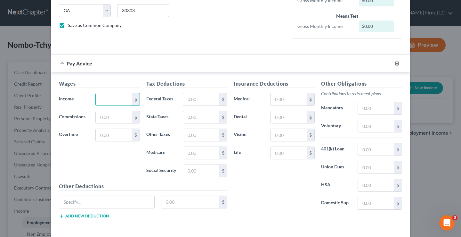
type input "0"
type input "5,056"
click at [373, 126] on input "text" at bounding box center [376, 126] width 36 height 12
type input "143"
click at [276, 154] on input "text" at bounding box center [289, 153] width 36 height 12
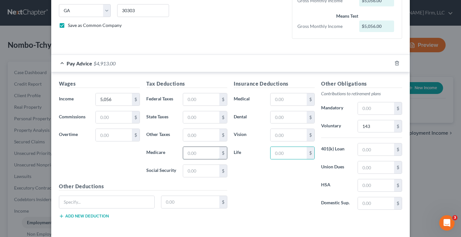
click at [193, 154] on input "text" at bounding box center [201, 153] width 36 height 12
type input "72"
click at [194, 134] on input "text" at bounding box center [201, 135] width 36 height 12
click at [184, 173] on input "text" at bounding box center [201, 171] width 36 height 12
type input "312"
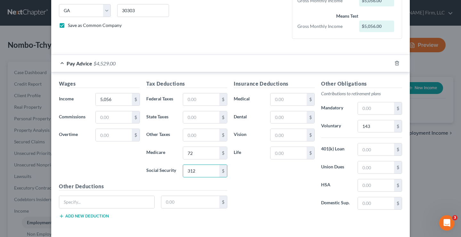
click at [248, 173] on div "Insurance Deductions Medical $ Dental $ Vision $ Life $" at bounding box center [274, 147] width 87 height 135
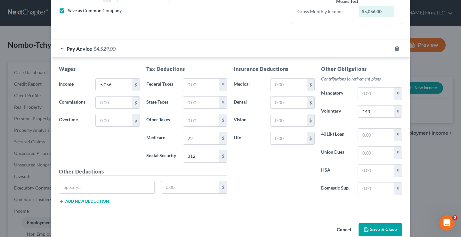
scroll to position [155, 0]
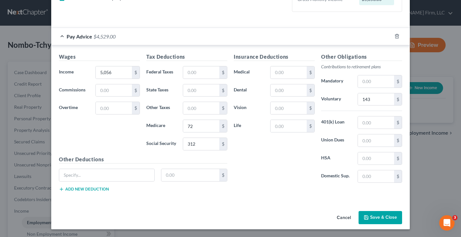
click at [379, 219] on button "Save & Close" at bounding box center [381, 217] width 44 height 13
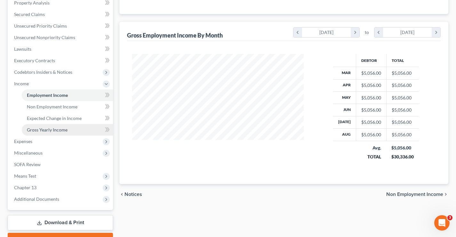
scroll to position [128, 0]
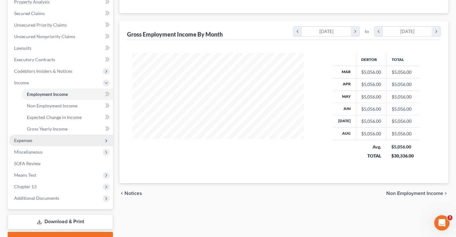
click at [29, 143] on span "Expenses" at bounding box center [61, 141] width 104 height 12
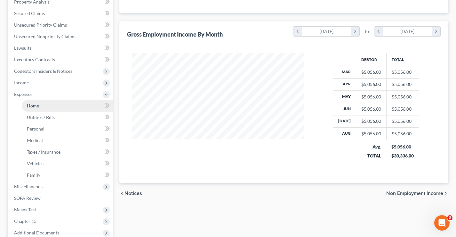
click at [39, 109] on link "Home" at bounding box center [67, 106] width 91 height 12
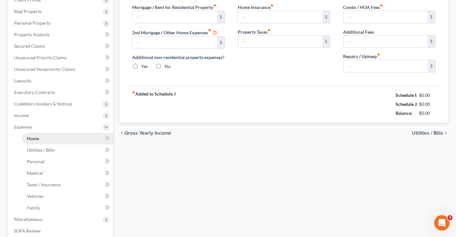
type input "0.00"
radio input "true"
type input "0.00"
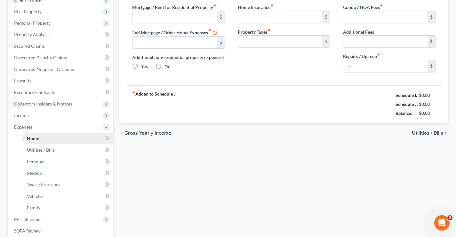
type input "0.00"
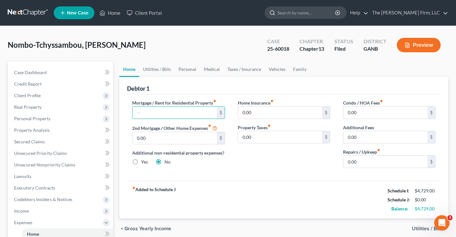
drag, startPoint x: 139, startPoint y: 107, endPoint x: 313, endPoint y: 17, distance: 196.3
click at [140, 106] on input "text" at bounding box center [175, 112] width 84 height 12
type input "110"
drag, startPoint x: 206, startPoint y: 51, endPoint x: 360, endPoint y: 119, distance: 168.9
click at [206, 51] on div "Nombo-Tchyssambou, [PERSON_NAME] Upgraded Case 25-60018 Chapter Chapter 13 Stat…" at bounding box center [228, 48] width 441 height 28
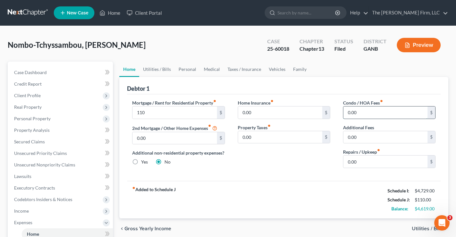
click at [371, 113] on input "0.00" at bounding box center [386, 112] width 84 height 12
type input "60"
click at [272, 115] on input "0.00" at bounding box center [280, 112] width 84 height 12
click at [381, 162] on input "0.00" at bounding box center [386, 161] width 84 height 12
click at [168, 68] on link "Utilities / Bills" at bounding box center [157, 68] width 36 height 15
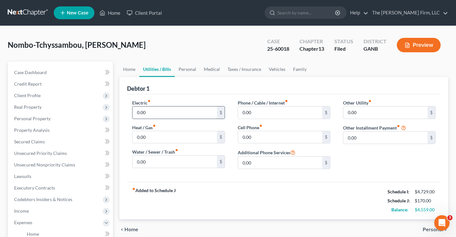
drag, startPoint x: 162, startPoint y: 110, endPoint x: 157, endPoint y: 94, distance: 16.5
click at [161, 110] on input "0.00" at bounding box center [175, 112] width 84 height 12
type input "310"
type input "85"
type input "80"
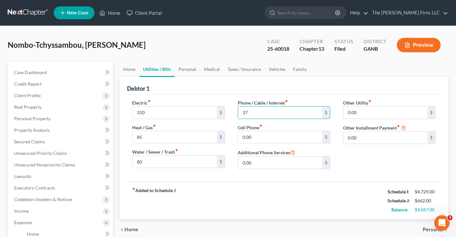
type input "17"
type input "170"
click at [192, 66] on link "Personal" at bounding box center [187, 68] width 25 height 15
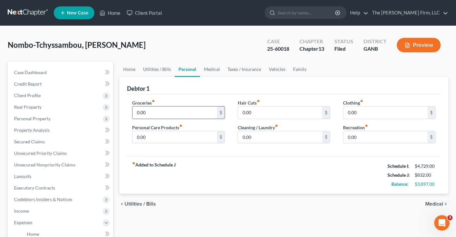
click at [153, 109] on input "0.00" at bounding box center [175, 112] width 84 height 12
click at [195, 45] on div "Nombo-Tchyssambou, [PERSON_NAME] Upgraded Case 25-60018 Chapter Chapter 13 Stat…" at bounding box center [228, 48] width 441 height 28
click at [26, 85] on span "Credit Report" at bounding box center [28, 83] width 28 height 5
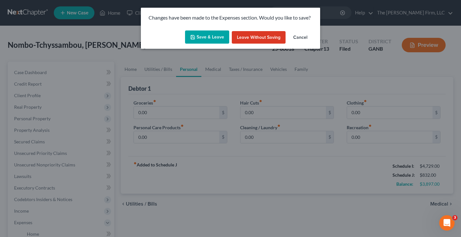
click at [207, 38] on button "Save & Leave" at bounding box center [207, 36] width 44 height 13
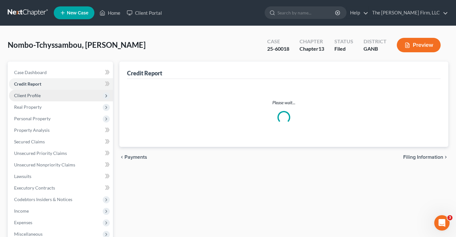
click at [29, 97] on span "Client Profile" at bounding box center [27, 95] width 27 height 5
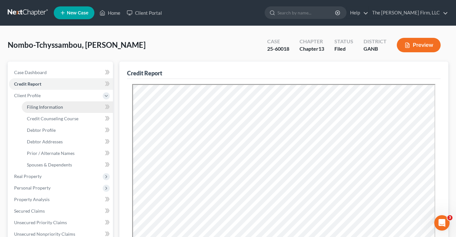
click at [37, 106] on span "Filing Information" at bounding box center [45, 106] width 36 height 5
select select "1"
select select "0"
select select "3"
select select "10"
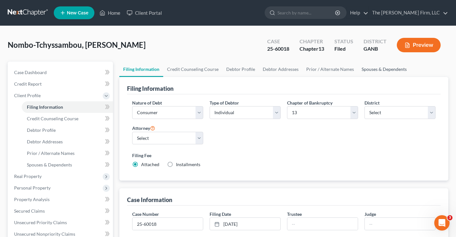
click at [369, 68] on link "Spouses & Dependents" at bounding box center [384, 68] width 53 height 15
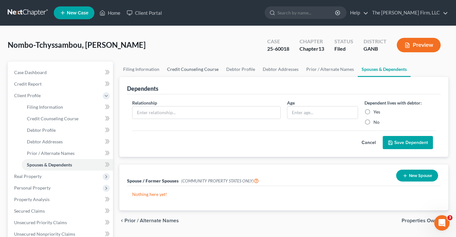
click at [185, 71] on link "Credit Counseling Course" at bounding box center [192, 68] width 59 height 15
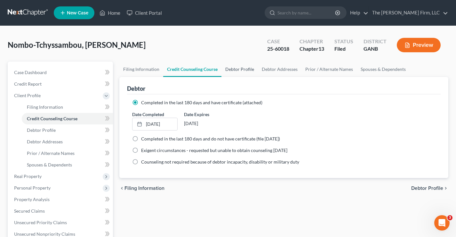
click at [250, 70] on link "Debtor Profile" at bounding box center [240, 68] width 37 height 15
select select "0"
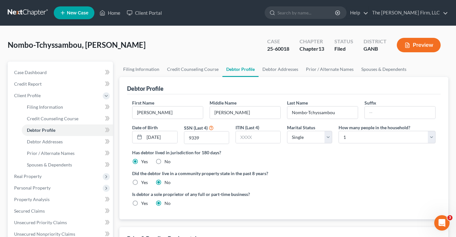
radio input "true"
click at [312, 138] on select "Select Single Married Separated Divorced Widowed" at bounding box center [309, 137] width 45 height 13
select select "1"
click at [287, 131] on select "Select Single Married Separated Divorced Widowed" at bounding box center [309, 137] width 45 height 13
click at [366, 138] on select "Select 1 2 3 4 5 6 7 8 9 10 11 12 13 14 15 16 17 18 19 20" at bounding box center [387, 137] width 97 height 13
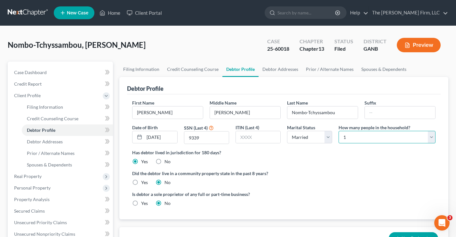
select select "4"
click at [339, 131] on select "Select 1 2 3 4 5 6 7 8 9 10 11 12 13 14 15 16 17 18 19 20" at bounding box center [387, 137] width 97 height 13
click at [212, 40] on div "Nombo-Tchyssambou, [PERSON_NAME] Upgraded Case 25-60018 Chapter Chapter 13 Stat…" at bounding box center [228, 48] width 441 height 28
click at [392, 68] on link "Spouses & Dependents" at bounding box center [384, 68] width 53 height 15
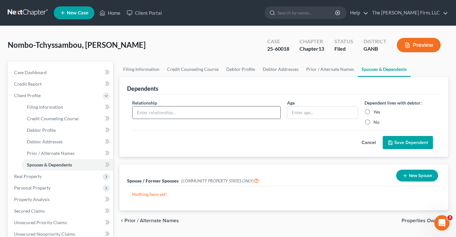
click at [148, 110] on input "text" at bounding box center [207, 112] width 148 height 12
type input "Son"
click at [316, 111] on input "text" at bounding box center [323, 112] width 70 height 12
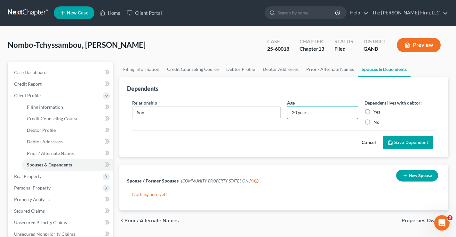
type input "20 years"
click at [374, 112] on label "Yes" at bounding box center [377, 112] width 7 height 6
click at [376, 112] on input "Yes" at bounding box center [378, 111] width 4 height 4
radio input "true"
drag, startPoint x: 409, startPoint y: 142, endPoint x: 401, endPoint y: 138, distance: 8.5
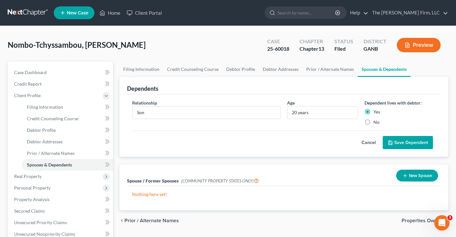
click at [408, 142] on button "Save Dependent" at bounding box center [408, 142] width 50 height 13
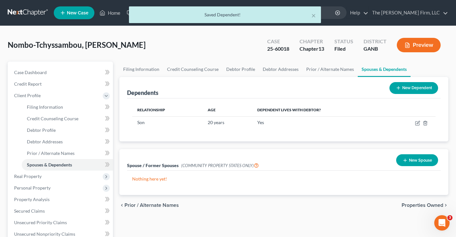
click at [409, 88] on button "New Dependent" at bounding box center [414, 88] width 49 height 12
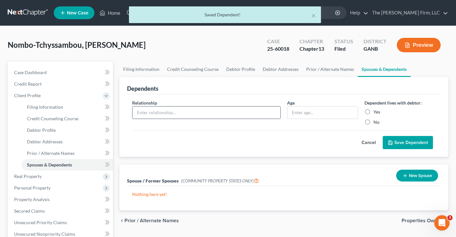
drag, startPoint x: 140, startPoint y: 112, endPoint x: 150, endPoint y: 115, distance: 10.0
click at [140, 112] on input "text" at bounding box center [207, 112] width 148 height 12
type input "Son"
click at [313, 113] on input "text" at bounding box center [323, 112] width 70 height 12
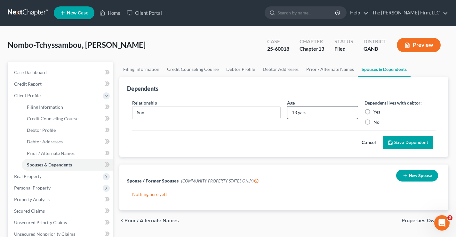
click at [301, 117] on input "13 yars" at bounding box center [323, 112] width 70 height 12
type input "13 years"
click at [374, 111] on label "Yes" at bounding box center [377, 112] width 7 height 6
click at [376, 111] on input "Yes" at bounding box center [378, 111] width 4 height 4
radio input "true"
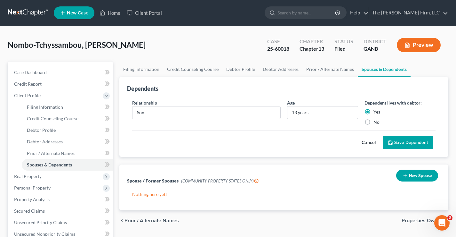
click at [422, 143] on button "Save Dependent" at bounding box center [408, 142] width 50 height 13
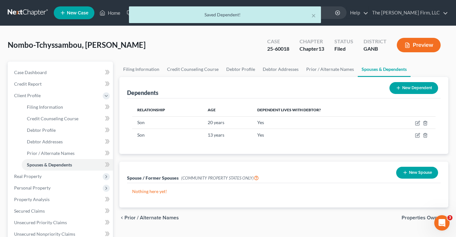
click at [416, 90] on button "New Dependent" at bounding box center [414, 88] width 49 height 12
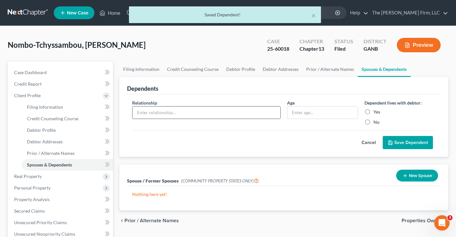
click at [140, 109] on input "text" at bounding box center [207, 112] width 148 height 12
type input "Daughter"
click at [297, 113] on input "text" at bounding box center [323, 112] width 70 height 12
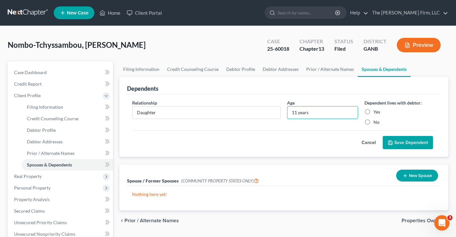
type input "11 years"
click at [374, 112] on label "Yes" at bounding box center [377, 112] width 7 height 6
click at [376, 112] on input "Yes" at bounding box center [378, 111] width 4 height 4
radio input "true"
click at [412, 142] on button "Save Dependent" at bounding box center [408, 142] width 50 height 13
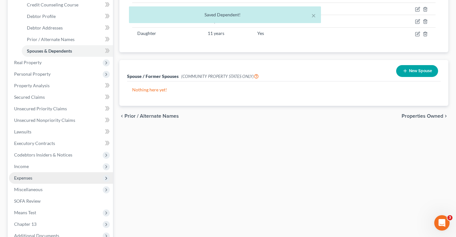
scroll to position [160, 0]
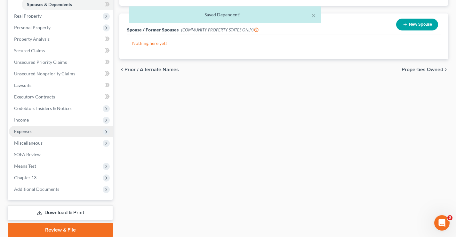
click at [19, 130] on span "Expenses" at bounding box center [23, 130] width 18 height 5
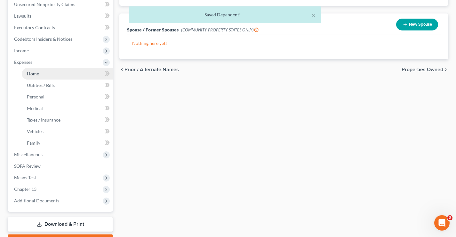
click at [31, 77] on link "Home" at bounding box center [67, 74] width 91 height 12
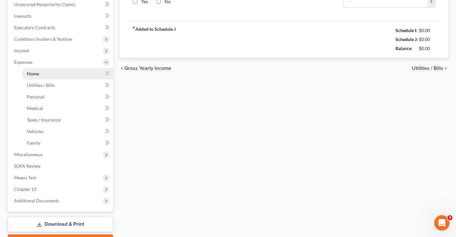
type input "110.00"
type input "0.00"
radio input "true"
type input "0.00"
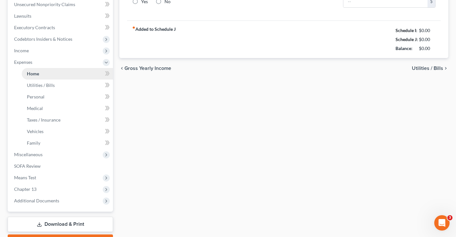
type input "60.00"
type input "0.00"
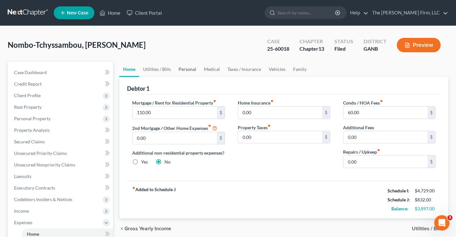
click at [186, 71] on link "Personal" at bounding box center [187, 68] width 25 height 15
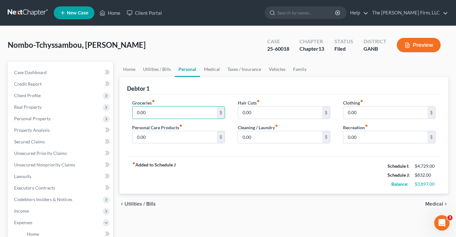
drag, startPoint x: 160, startPoint y: 112, endPoint x: 210, endPoint y: 33, distance: 93.4
click at [160, 112] on input "0.00" at bounding box center [175, 112] width 84 height 12
type input "500"
click at [215, 70] on link "Medical" at bounding box center [212, 68] width 24 height 15
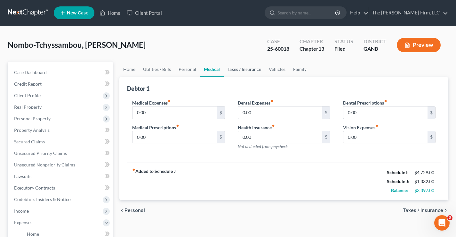
click at [253, 69] on link "Taxes / Insurance" at bounding box center [244, 68] width 41 height 15
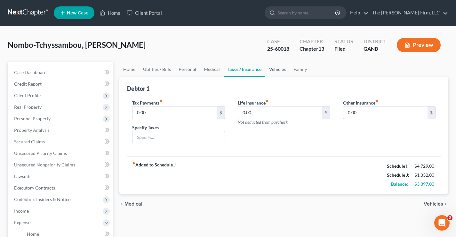
click at [277, 70] on link "Vehicles" at bounding box center [278, 68] width 24 height 15
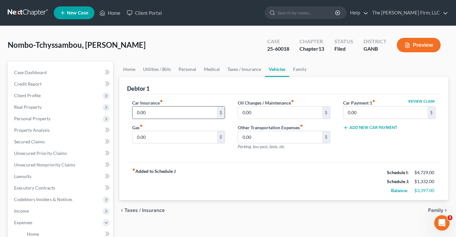
click at [159, 117] on input "0.00" at bounding box center [175, 112] width 84 height 12
type input "286"
type input "150"
click at [171, 43] on div "Nombo-Tchyssambou, [PERSON_NAME] Upgraded Case 25-60018 Chapter Chapter 13 Stat…" at bounding box center [228, 48] width 441 height 28
click at [212, 44] on div "Nombo-Tchyssambou, [PERSON_NAME] Upgraded Case 25-60018 Chapter Chapter 13 Stat…" at bounding box center [228, 48] width 441 height 28
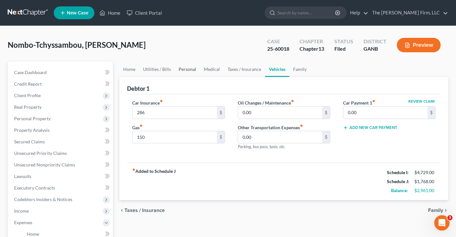
click at [182, 69] on link "Personal" at bounding box center [187, 68] width 25 height 15
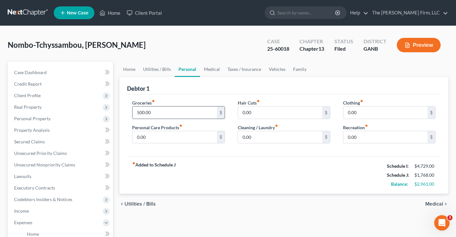
click at [155, 112] on input "500.00" at bounding box center [175, 112] width 84 height 12
type input "800"
type input "50"
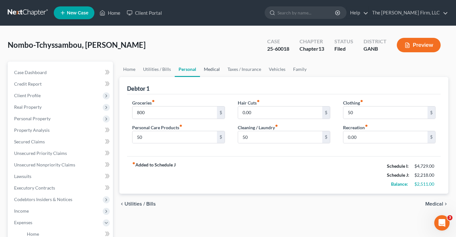
click at [208, 69] on link "Medical" at bounding box center [212, 68] width 24 height 15
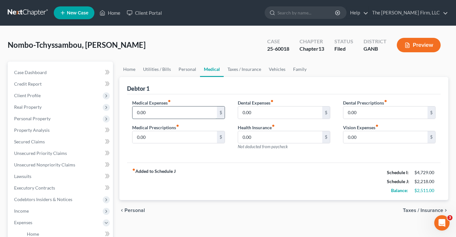
click at [173, 109] on input "0.00" at bounding box center [175, 112] width 84 height 12
type input "50"
click at [183, 44] on div "Nombo-Tchyssambou, [PERSON_NAME] Upgraded Case 25-60018 Chapter Chapter 13 Stat…" at bounding box center [228, 48] width 441 height 28
click at [188, 70] on link "Personal" at bounding box center [187, 68] width 25 height 15
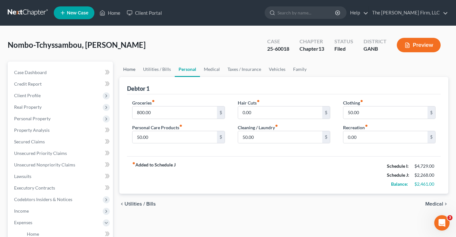
click at [131, 70] on link "Home" at bounding box center [129, 68] width 20 height 15
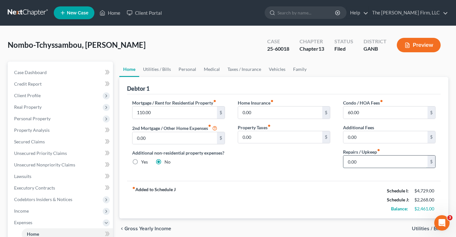
click at [372, 163] on input "0.00" at bounding box center [386, 161] width 84 height 12
type input "50"
drag, startPoint x: 206, startPoint y: 37, endPoint x: 110, endPoint y: 89, distance: 109.5
click at [207, 37] on div "Nombo-Tchyssambou, [PERSON_NAME] Upgraded Case 25-60018 Chapter Chapter 13 Stat…" at bounding box center [228, 48] width 441 height 28
click at [185, 67] on link "Personal" at bounding box center [187, 68] width 25 height 15
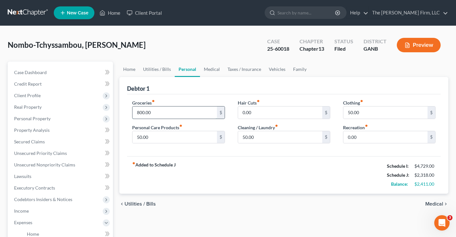
click at [160, 110] on input "800.00" at bounding box center [175, 112] width 84 height 12
drag, startPoint x: 223, startPoint y: 168, endPoint x: 227, endPoint y: 141, distance: 27.5
click at [223, 168] on div "fiber_manual_record Added to Schedule J Schedule I: $4,729.00 Schedule J: $2,36…" at bounding box center [284, 174] width 314 height 37
type input "894"
click at [181, 46] on div "Nombo-Tchyssambou, [PERSON_NAME] Upgraded Case 25-60018 Chapter Chapter 13 Stat…" at bounding box center [228, 48] width 441 height 28
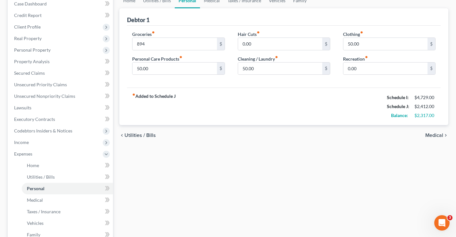
scroll to position [128, 0]
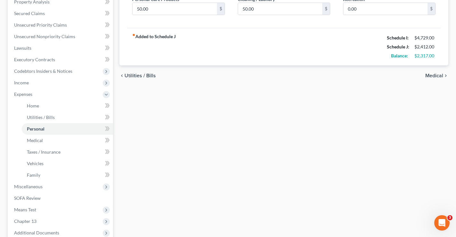
click at [438, 76] on span "Medical" at bounding box center [435, 75] width 18 height 5
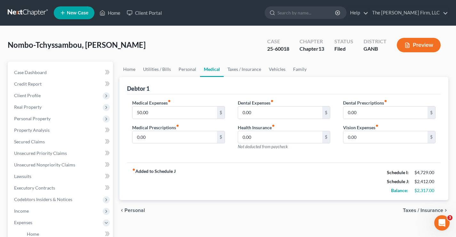
click at [425, 209] on span "Taxes / Insurance" at bounding box center [423, 210] width 40 height 5
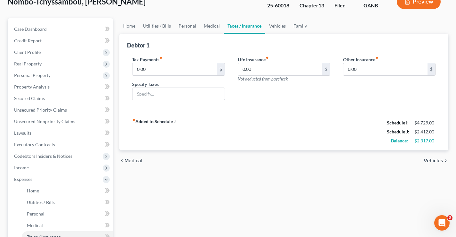
scroll to position [96, 0]
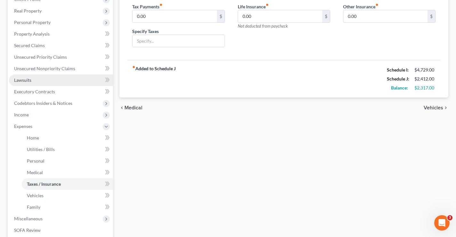
click at [14, 79] on span "Lawsuits" at bounding box center [22, 79] width 17 height 5
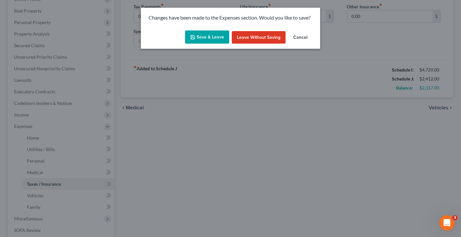
click at [194, 37] on icon "button" at bounding box center [192, 37] width 5 height 5
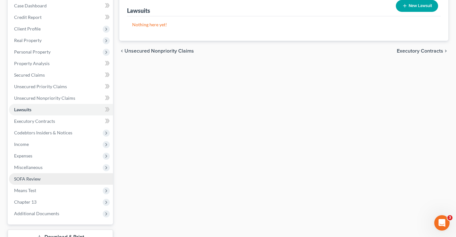
scroll to position [115, 0]
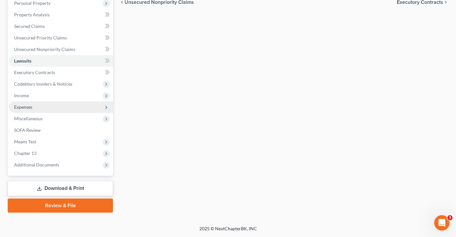
click at [24, 109] on span "Expenses" at bounding box center [23, 106] width 18 height 5
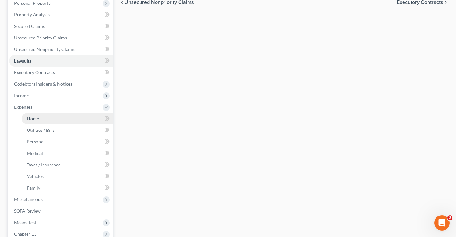
click at [43, 119] on link "Home" at bounding box center [67, 119] width 91 height 12
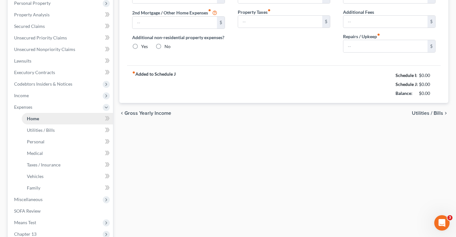
type input "110.00"
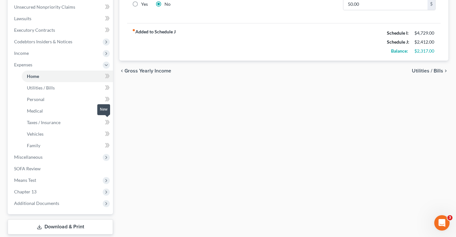
scroll to position [160, 0]
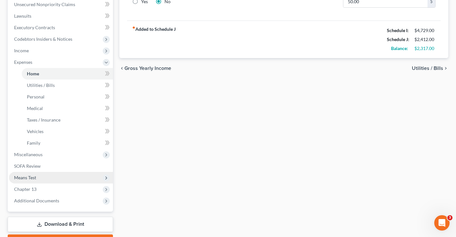
click at [20, 181] on span "Means Test" at bounding box center [61, 178] width 104 height 12
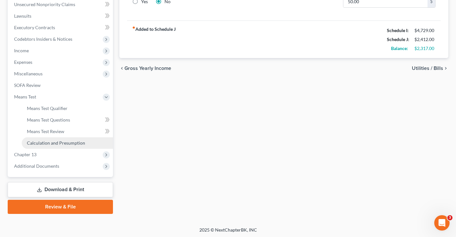
click at [27, 144] on span "Calculation and Presumption" at bounding box center [56, 142] width 58 height 5
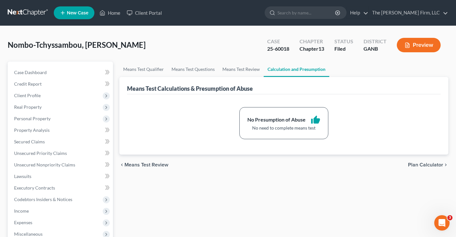
click at [426, 48] on button "Preview" at bounding box center [419, 45] width 44 height 14
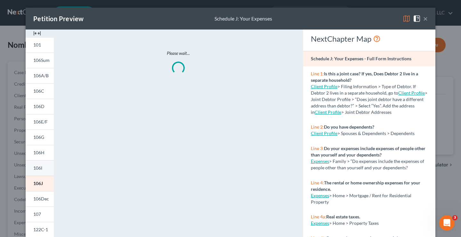
click at [36, 168] on span "106I" at bounding box center [37, 167] width 9 height 5
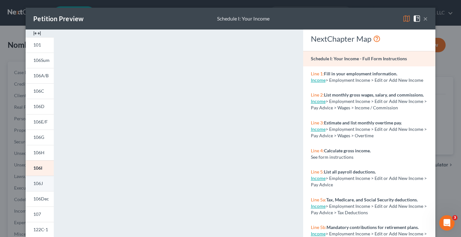
click at [33, 184] on span "106J" at bounding box center [38, 182] width 10 height 5
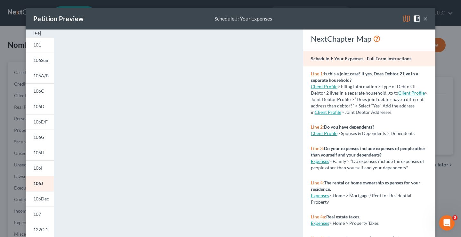
click at [423, 18] on button "×" at bounding box center [425, 19] width 4 height 8
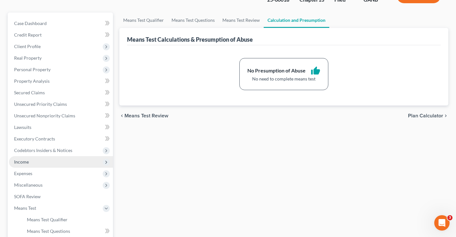
scroll to position [128, 0]
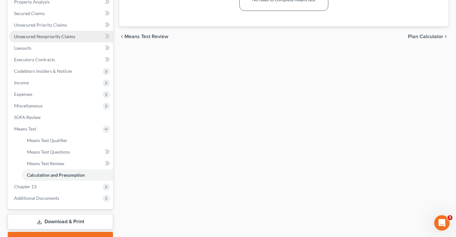
click at [36, 37] on span "Unsecured Nonpriority Claims" at bounding box center [44, 36] width 61 height 5
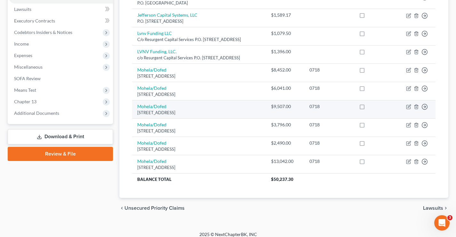
scroll to position [173, 0]
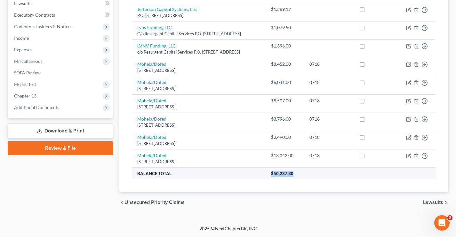
drag, startPoint x: 299, startPoint y: 175, endPoint x: 306, endPoint y: 175, distance: 6.7
click at [306, 175] on th "$50,237.30" at bounding box center [351, 174] width 170 height 12
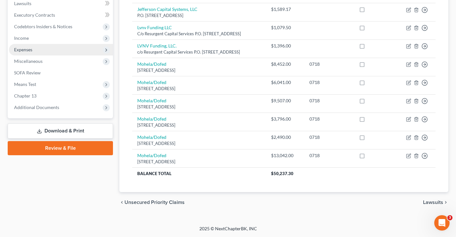
click at [33, 53] on span "Expenses" at bounding box center [61, 50] width 104 height 12
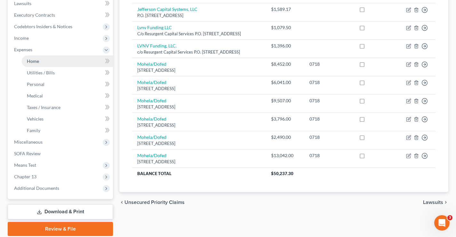
click at [37, 64] on link "Home" at bounding box center [67, 61] width 91 height 12
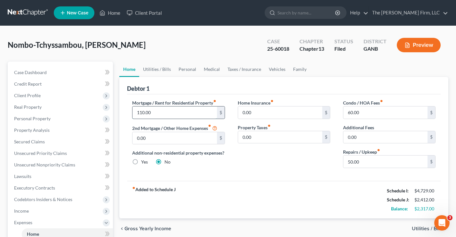
click at [159, 114] on input "110.00" at bounding box center [175, 112] width 84 height 12
click at [150, 113] on input "110.00" at bounding box center [175, 112] width 84 height 12
click at [154, 112] on input "110.00" at bounding box center [175, 112] width 84 height 12
drag, startPoint x: 147, startPoint y: 111, endPoint x: 137, endPoint y: 112, distance: 10.0
click at [137, 112] on input "110.00" at bounding box center [175, 112] width 84 height 12
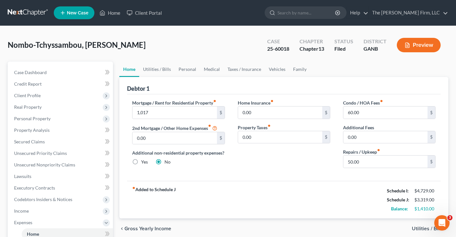
click at [276, 174] on div "Mortgage / Rent for Residential Property fiber_manual_record 1,017 $ 2nd Mortga…" at bounding box center [284, 137] width 314 height 86
click at [165, 71] on link "Utilities / Bills" at bounding box center [157, 68] width 36 height 15
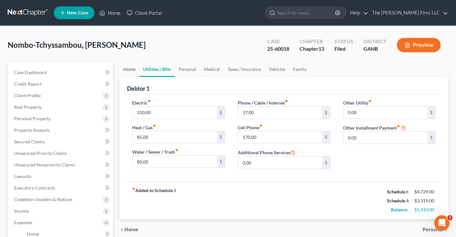
click at [128, 68] on link "Home" at bounding box center [129, 68] width 20 height 15
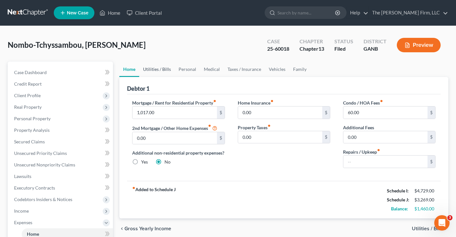
click at [160, 68] on link "Utilities / Bills" at bounding box center [157, 68] width 36 height 15
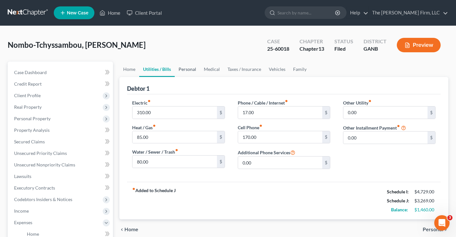
click at [185, 70] on link "Personal" at bounding box center [187, 68] width 25 height 15
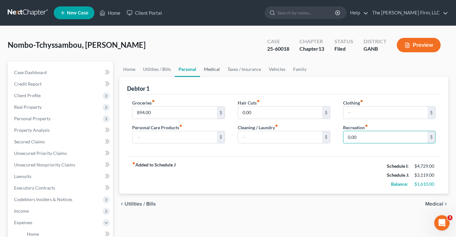
click at [215, 69] on link "Medical" at bounding box center [212, 68] width 24 height 15
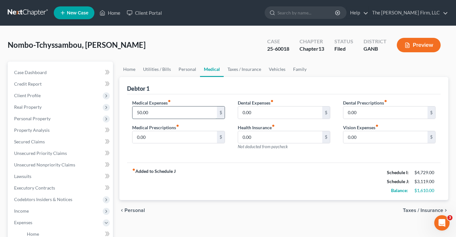
click at [164, 113] on input "50.00" at bounding box center [175, 112] width 84 height 12
click at [190, 70] on link "Personal" at bounding box center [187, 68] width 25 height 15
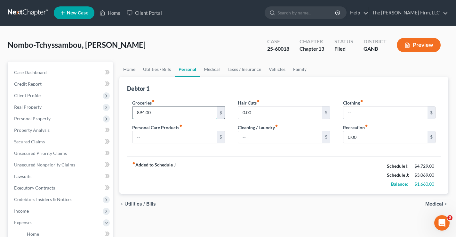
click at [163, 115] on input "894.00" at bounding box center [175, 112] width 84 height 12
drag, startPoint x: 246, startPoint y: 68, endPoint x: 273, endPoint y: 70, distance: 27.0
click at [247, 68] on link "Taxes / Insurance" at bounding box center [244, 68] width 41 height 15
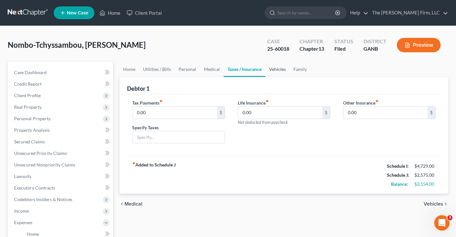
click at [276, 70] on link "Vehicles" at bounding box center [278, 68] width 24 height 15
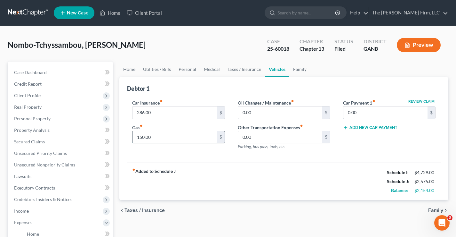
click at [156, 135] on input "150.00" at bounding box center [175, 137] width 84 height 12
click at [219, 48] on div "Nombo-Tchyssambou, [PERSON_NAME] Upgraded Case 25-60018 Chapter Chapter 13 Stat…" at bounding box center [228, 48] width 441 height 28
click at [306, 70] on link "Family" at bounding box center [300, 68] width 21 height 15
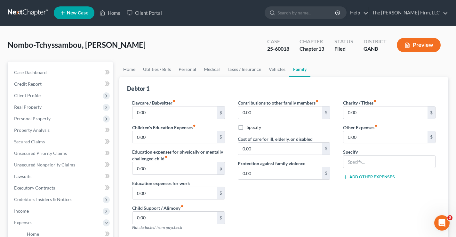
click at [212, 54] on div "Nombo-Tchyssambou, [PERSON_NAME] Upgraded Case 25-60018 Chapter Chapter 13 Stat…" at bounding box center [228, 48] width 441 height 28
click at [16, 103] on span "Real Property" at bounding box center [61, 107] width 104 height 12
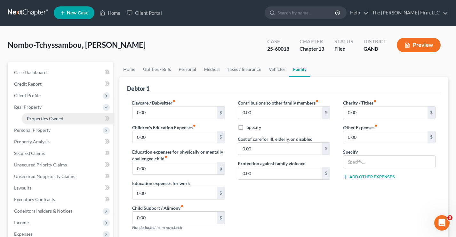
click at [38, 118] on span "Properties Owned" at bounding box center [45, 118] width 37 height 5
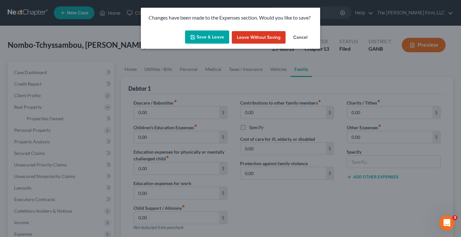
click at [213, 37] on button "Save & Leave" at bounding box center [207, 36] width 44 height 13
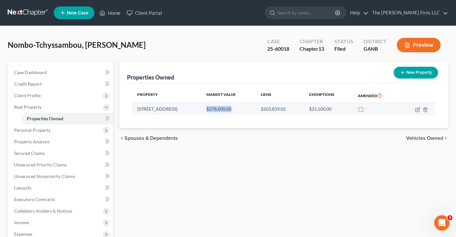
drag, startPoint x: 203, startPoint y: 109, endPoint x: 229, endPoint y: 109, distance: 25.6
click at [229, 109] on td "$278,600.00" at bounding box center [228, 109] width 54 height 12
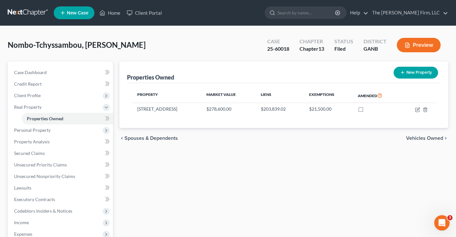
click at [194, 41] on div "Nombo-Tchyssambou, [PERSON_NAME] Upgraded Case 25-60018 Chapter Chapter 13 Stat…" at bounding box center [228, 48] width 441 height 28
click at [197, 44] on div "Nombo-Tchyssambou, [PERSON_NAME] Upgraded Case 25-60018 Chapter Chapter 13 Stat…" at bounding box center [228, 48] width 441 height 28
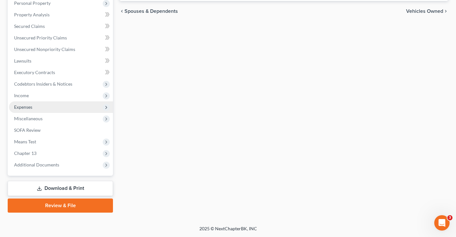
click at [12, 107] on span "Expenses" at bounding box center [61, 107] width 104 height 12
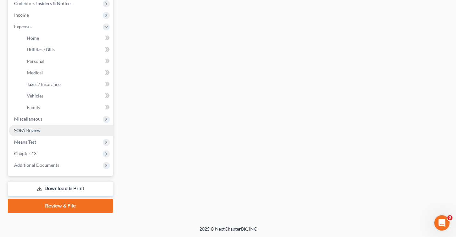
scroll to position [196, 0]
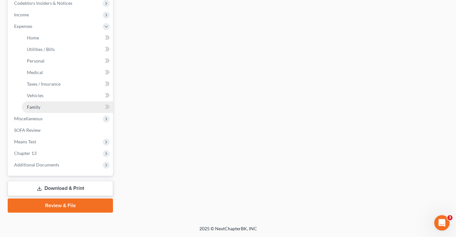
click at [29, 106] on span "Family" at bounding box center [33, 106] width 13 height 5
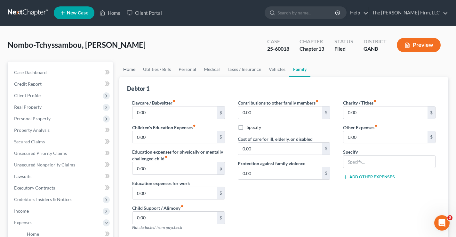
click at [130, 70] on link "Home" at bounding box center [129, 68] width 20 height 15
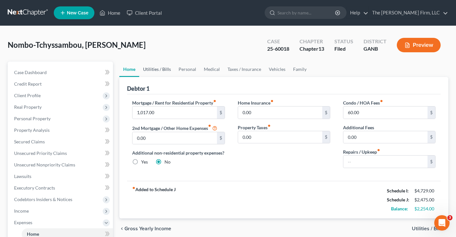
click at [160, 69] on link "Utilities / Bills" at bounding box center [157, 68] width 36 height 15
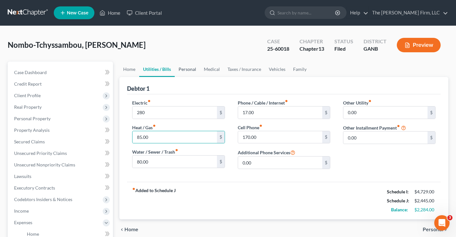
click at [192, 68] on link "Personal" at bounding box center [187, 68] width 25 height 15
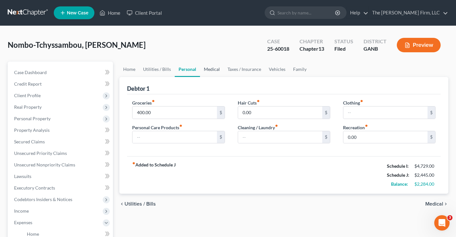
click at [209, 69] on link "Medical" at bounding box center [212, 68] width 24 height 15
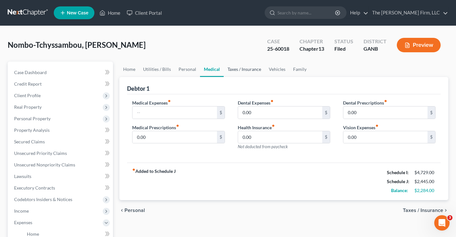
click at [233, 69] on link "Taxes / Insurance" at bounding box center [244, 68] width 41 height 15
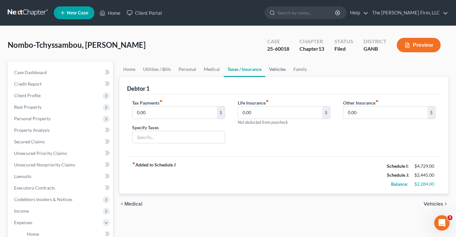
click at [274, 69] on link "Vehicles" at bounding box center [278, 68] width 24 height 15
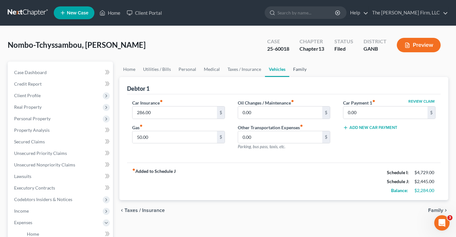
click at [297, 69] on link "Family" at bounding box center [300, 68] width 21 height 15
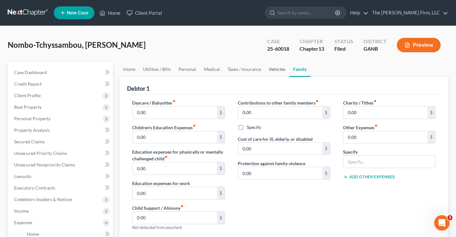
click at [278, 70] on link "Vehicles" at bounding box center [277, 68] width 24 height 15
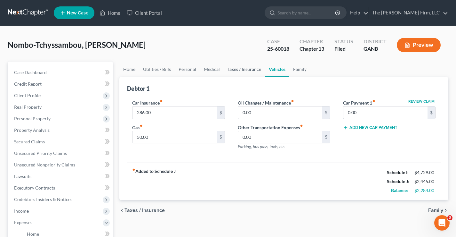
click at [241, 68] on link "Taxes / Insurance" at bounding box center [244, 68] width 41 height 15
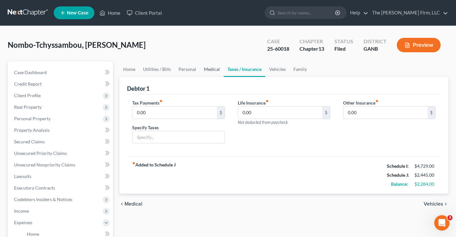
click at [211, 69] on link "Medical" at bounding box center [212, 68] width 24 height 15
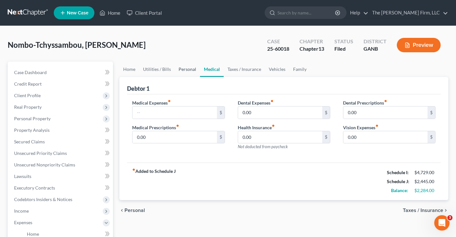
click at [187, 68] on link "Personal" at bounding box center [187, 68] width 25 height 15
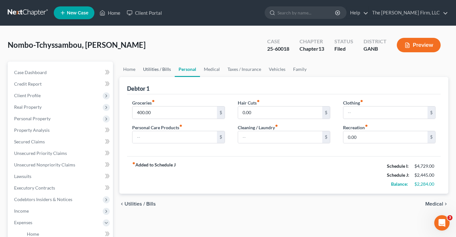
click at [155, 68] on link "Utilities / Bills" at bounding box center [157, 68] width 36 height 15
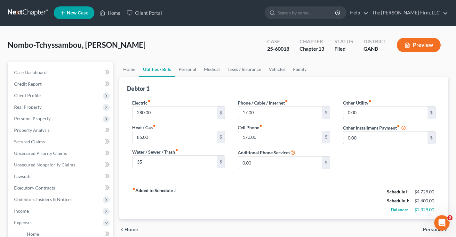
click at [162, 46] on div "Nombo-Tchyssambou, [PERSON_NAME] Upgraded Case 25-60018 Chapter Chapter 13 Stat…" at bounding box center [228, 48] width 441 height 28
click at [159, 113] on input "280.00" at bounding box center [175, 112] width 84 height 12
click at [188, 69] on link "Personal" at bounding box center [187, 68] width 25 height 15
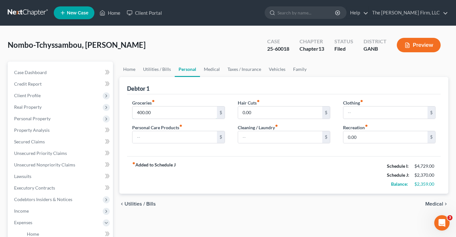
drag, startPoint x: 162, startPoint y: 114, endPoint x: 180, endPoint y: 7, distance: 108.1
click at [162, 114] on input "400.00" at bounding box center [175, 112] width 84 height 12
click at [148, 113] on input "450" at bounding box center [175, 112] width 84 height 12
drag, startPoint x: 256, startPoint y: 114, endPoint x: 229, endPoint y: 83, distance: 41.6
click at [256, 114] on input "0.00" at bounding box center [280, 112] width 84 height 12
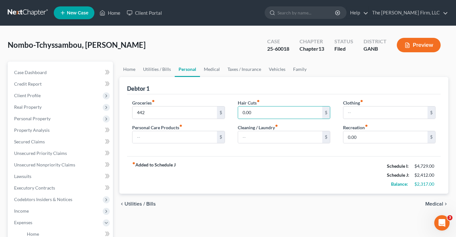
click at [214, 49] on div "Nombo-Tchyssambou, [PERSON_NAME] Upgraded Case 25-60018 Chapter Chapter 13 Stat…" at bounding box center [228, 48] width 441 height 28
click at [149, 180] on strong "fiber_manual_record Added to Schedule J" at bounding box center [154, 174] width 44 height 27
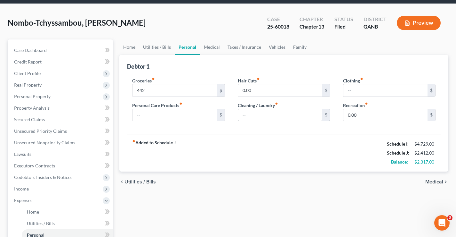
scroll to position [20, 0]
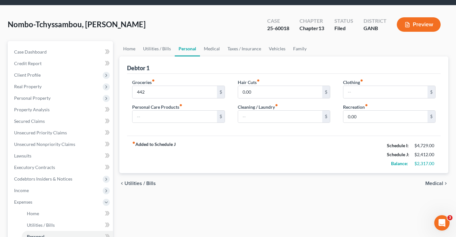
drag, startPoint x: 186, startPoint y: 25, endPoint x: 193, endPoint y: 1, distance: 25.0
click at [188, 23] on div "Nombo-Tchyssambou, [PERSON_NAME] Upgraded Case 25-60018 Chapter Chapter 13 Stat…" at bounding box center [228, 27] width 441 height 28
click at [154, 28] on div "Nombo-Tchyssambou, [PERSON_NAME] Upgraded Case 25-60018 Chapter Chapter 13 Stat…" at bounding box center [228, 27] width 441 height 28
click at [168, 30] on div "Nombo-Tchyssambou, [PERSON_NAME] Upgraded Case 25-60018 Chapter Chapter 13 Stat…" at bounding box center [228, 27] width 441 height 28
click at [43, 193] on span "Income" at bounding box center [61, 190] width 104 height 12
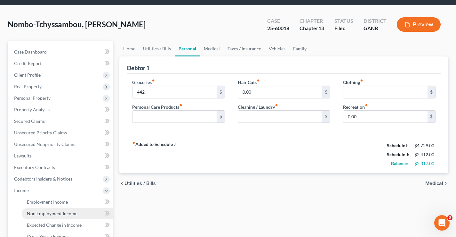
click at [56, 213] on span "Non Employment Income" at bounding box center [52, 212] width 51 height 5
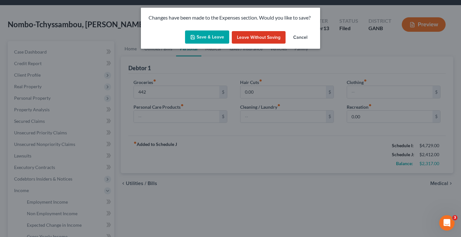
click at [204, 36] on button "Save & Leave" at bounding box center [207, 36] width 44 height 13
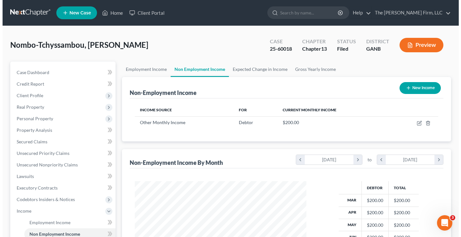
scroll to position [115, 184]
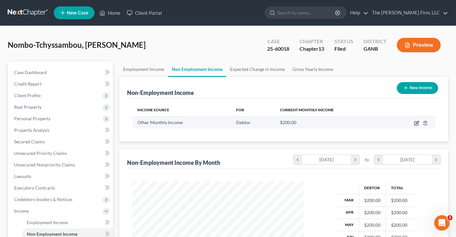
click at [416, 123] on icon "button" at bounding box center [416, 122] width 5 height 5
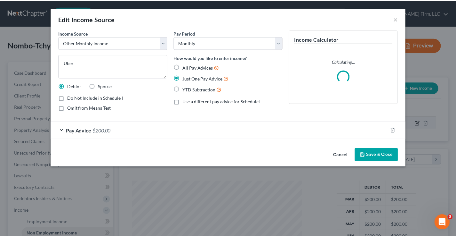
scroll to position [115, 187]
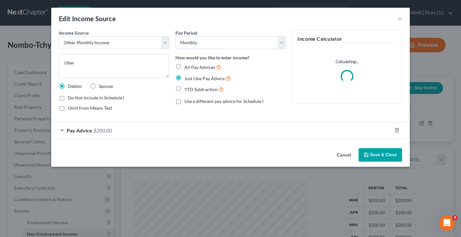
click at [107, 131] on span "$200.00" at bounding box center [103, 130] width 18 height 6
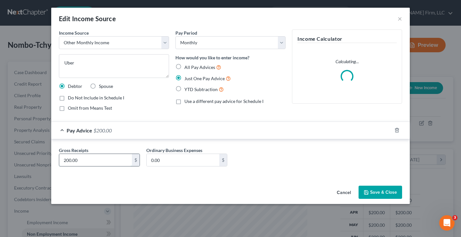
click at [77, 161] on input "200.00" at bounding box center [95, 160] width 73 height 12
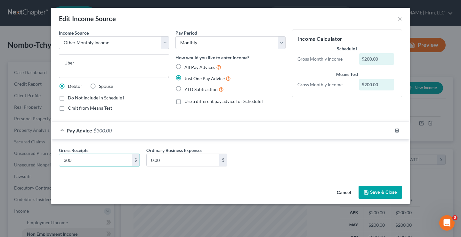
click at [310, 155] on div "Gross Receipts 300 $ Ordinary Business Expenses 0.00 $" at bounding box center [231, 159] width 350 height 25
click at [386, 193] on button "Save & Close" at bounding box center [381, 191] width 44 height 13
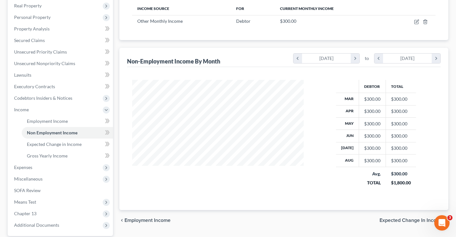
scroll to position [160, 0]
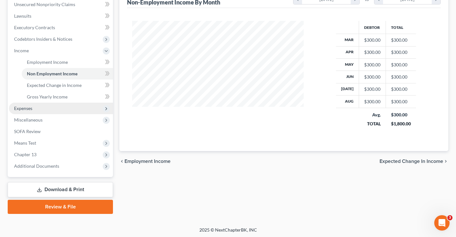
click at [27, 108] on span "Expenses" at bounding box center [23, 107] width 18 height 5
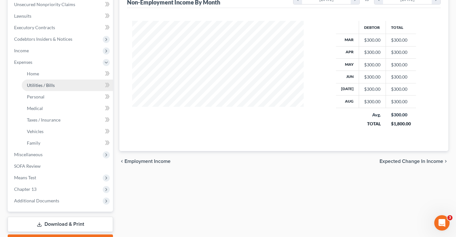
click at [32, 86] on span "Utilities / Bills" at bounding box center [41, 84] width 28 height 5
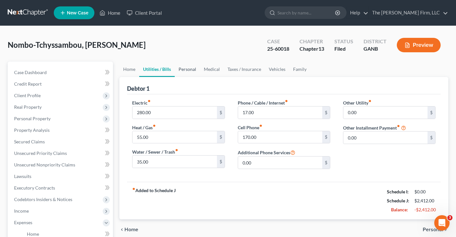
click at [186, 69] on link "Personal" at bounding box center [187, 68] width 25 height 15
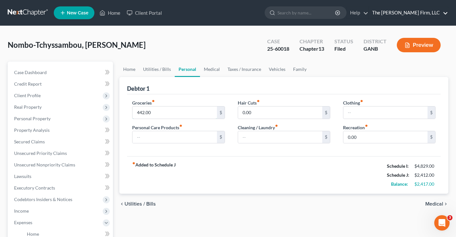
drag, startPoint x: 157, startPoint y: 113, endPoint x: 409, endPoint y: 8, distance: 272.8
click at [157, 113] on input "442.00" at bounding box center [175, 112] width 84 height 12
drag, startPoint x: 159, startPoint y: 113, endPoint x: 160, endPoint y: 109, distance: 4.4
click at [159, 113] on input "500" at bounding box center [175, 112] width 84 height 12
drag, startPoint x: 152, startPoint y: 112, endPoint x: 461, endPoint y: 9, distance: 325.8
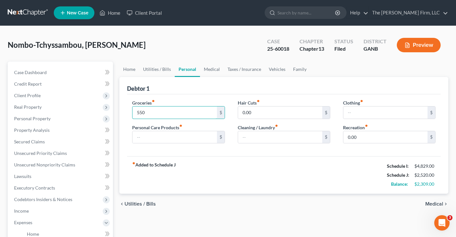
click at [152, 112] on input "550" at bounding box center [175, 112] width 84 height 12
click at [214, 48] on div "Nombo-Tchyssambou, [PERSON_NAME] Upgraded Case 25-60018 Chapter Chapter 13 Stat…" at bounding box center [228, 48] width 441 height 28
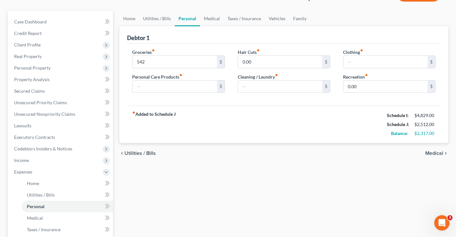
scroll to position [96, 0]
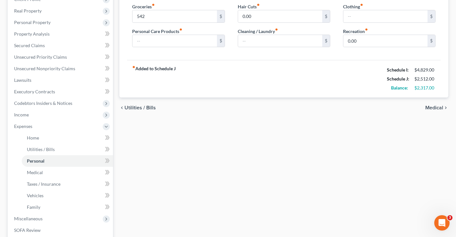
click at [437, 107] on span "Medical" at bounding box center [435, 107] width 18 height 5
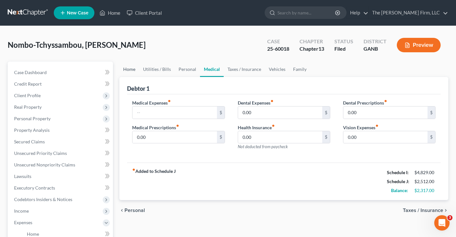
click at [123, 70] on link "Home" at bounding box center [129, 68] width 20 height 15
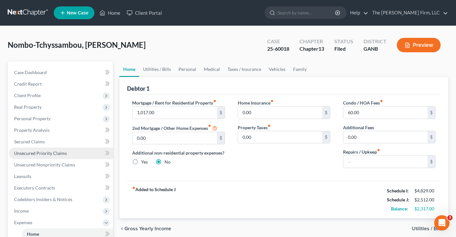
click at [36, 153] on span "Unsecured Priority Claims" at bounding box center [40, 152] width 53 height 5
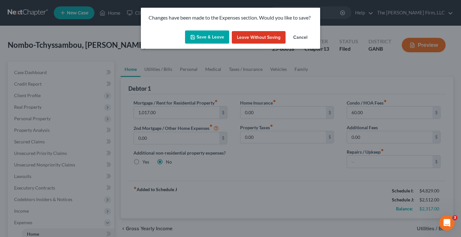
click at [212, 34] on button "Save & Leave" at bounding box center [207, 36] width 44 height 13
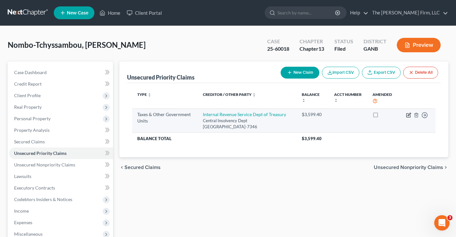
click at [408, 116] on icon "button" at bounding box center [409, 114] width 3 height 3
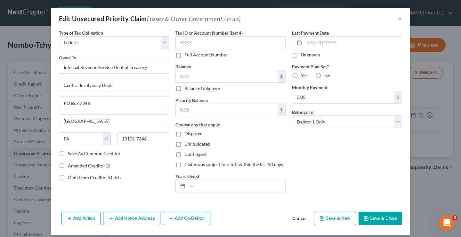
click at [253, 143] on div "Unliquidated" at bounding box center [231, 144] width 110 height 6
click at [386, 218] on button "Save & Close" at bounding box center [381, 217] width 44 height 13
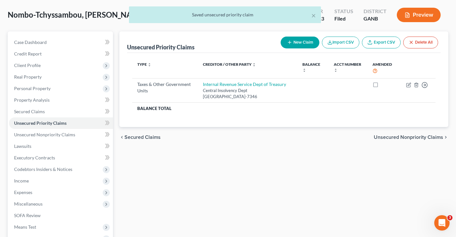
scroll to position [115, 0]
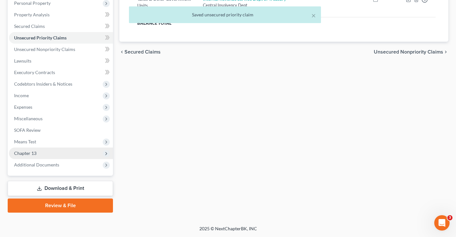
click at [38, 153] on span "Chapter 13" at bounding box center [61, 153] width 104 height 12
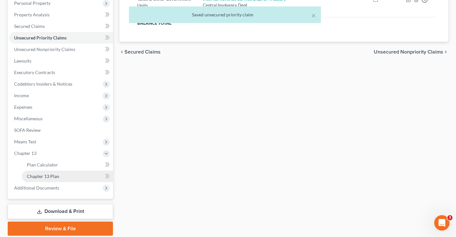
click at [48, 176] on span "Chapter 13 Plan" at bounding box center [43, 175] width 32 height 5
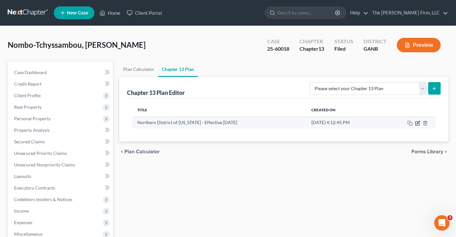
click at [419, 122] on icon "button" at bounding box center [417, 122] width 5 height 5
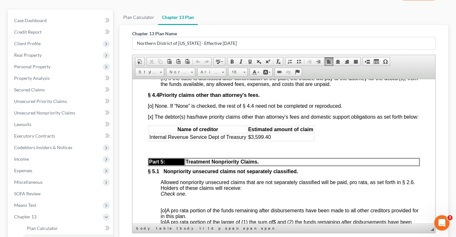
scroll to position [1852, 0]
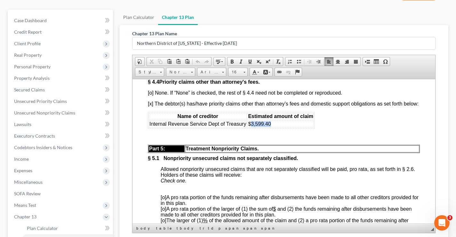
drag, startPoint x: 250, startPoint y: 162, endPoint x: 274, endPoint y: 162, distance: 23.7
click at [274, 127] on td "$3,599.40" at bounding box center [281, 123] width 67 height 7
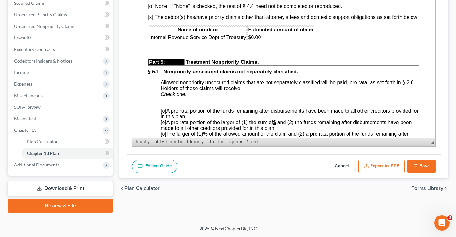
click at [419, 164] on button "Save" at bounding box center [422, 166] width 28 height 13
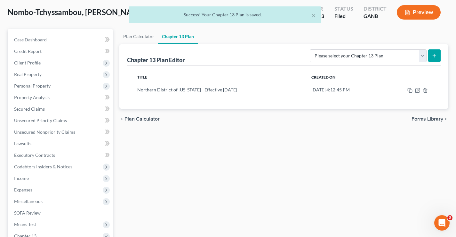
scroll to position [0, 0]
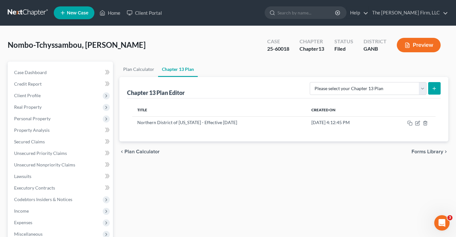
drag, startPoint x: 189, startPoint y: 51, endPoint x: 185, endPoint y: 40, distance: 11.7
click at [189, 51] on div "Nombo-Tchyssambou, [PERSON_NAME] Upgraded Case 25-60018 Chapter Chapter 13 Stat…" at bounding box center [228, 48] width 441 height 28
